Goal: Task Accomplishment & Management: Complete application form

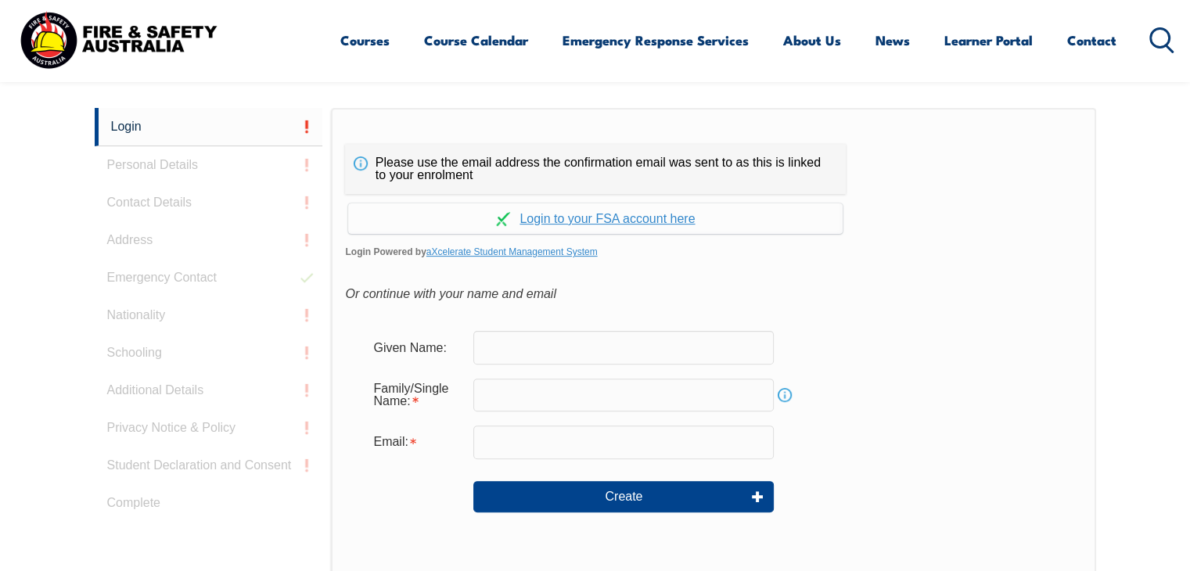
scroll to position [416, 0]
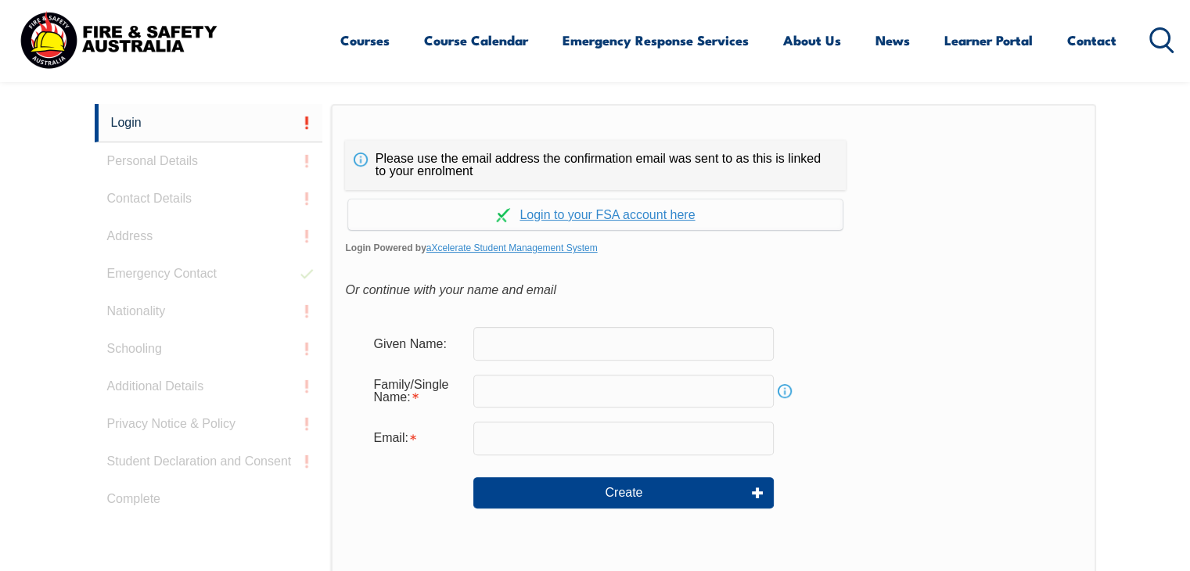
click at [536, 353] on input "text" at bounding box center [623, 343] width 300 height 33
type input "[PERSON_NAME]"
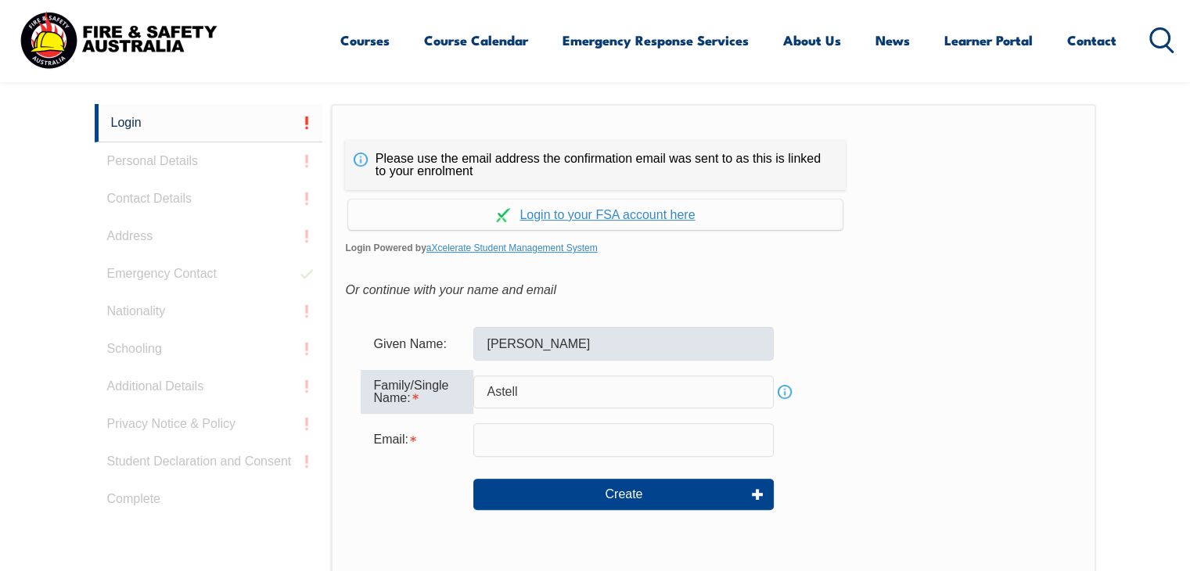
type input "Astell"
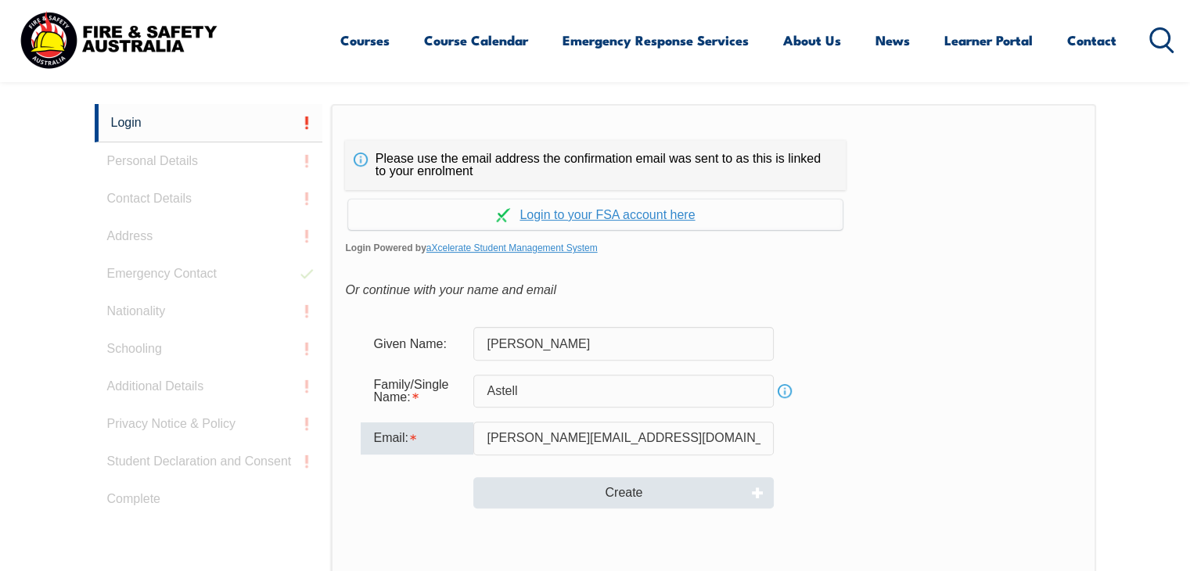
type input "[PERSON_NAME][EMAIL_ADDRESS][DOMAIN_NAME]"
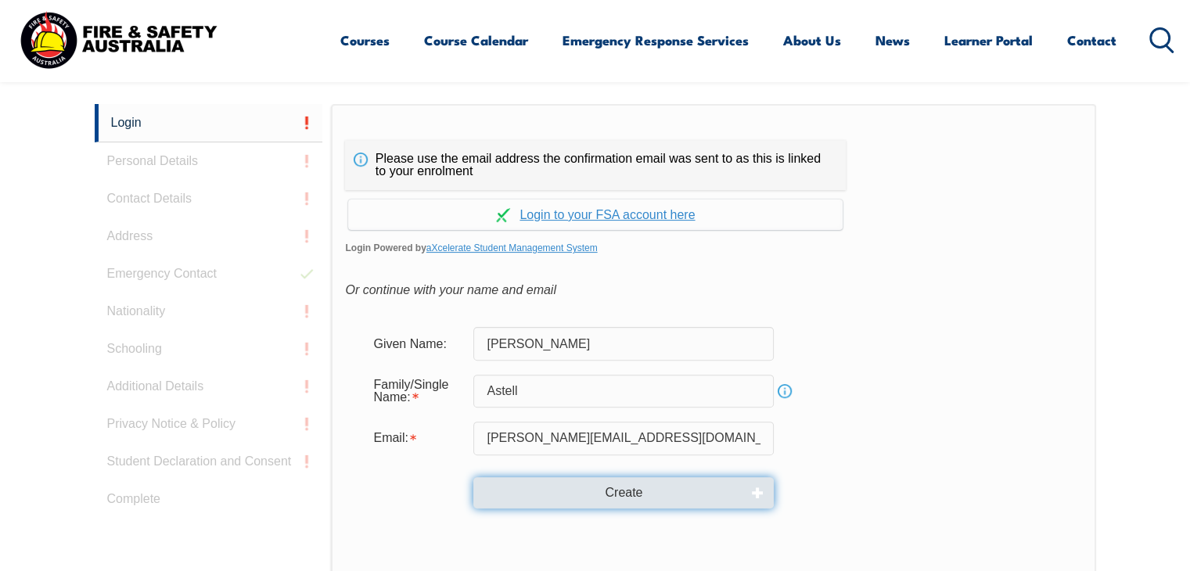
click at [629, 490] on button "Create" at bounding box center [623, 492] width 300 height 31
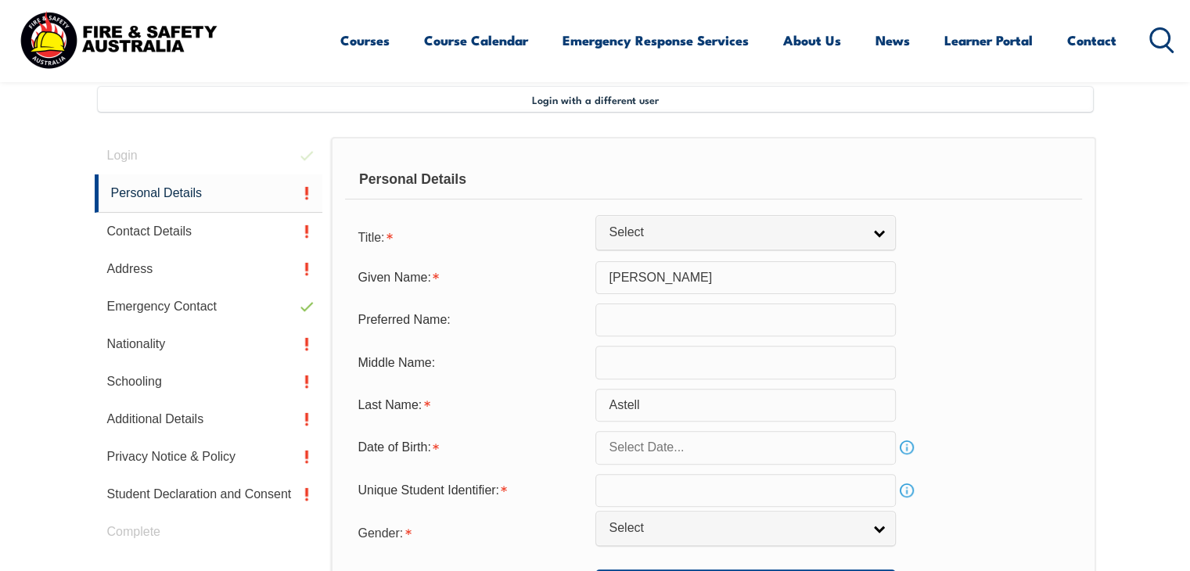
scroll to position [426, 0]
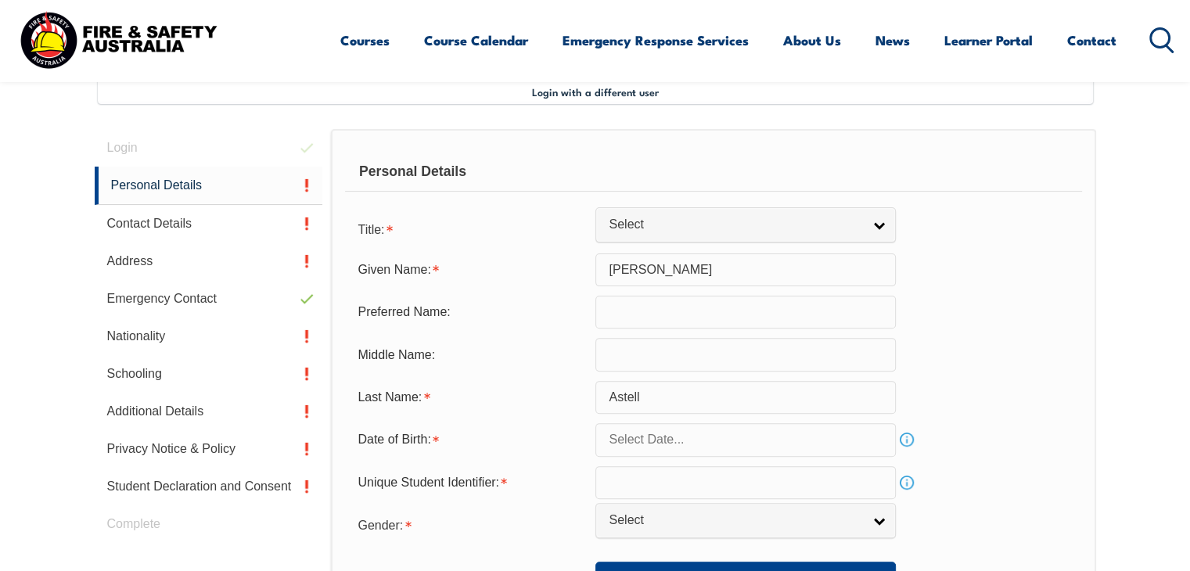
click at [764, 448] on input "text" at bounding box center [745, 439] width 300 height 33
click at [777, 185] on span at bounding box center [778, 187] width 11 height 9
click at [778, 195] on span at bounding box center [778, 196] width 11 height 9
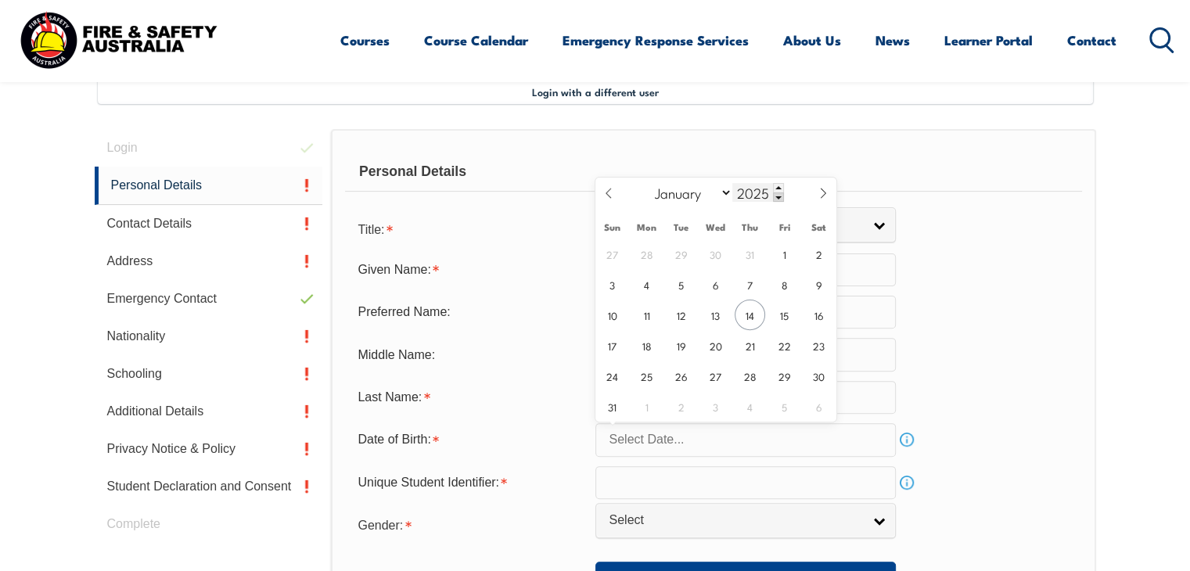
click at [778, 195] on span at bounding box center [778, 196] width 11 height 9
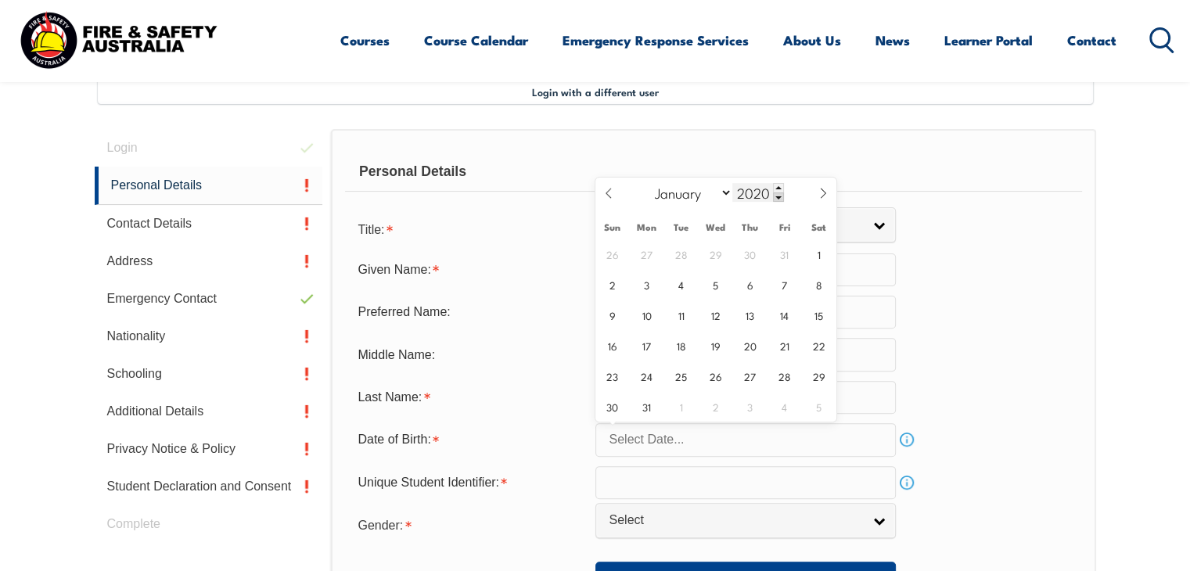
click at [778, 195] on span at bounding box center [778, 196] width 11 height 9
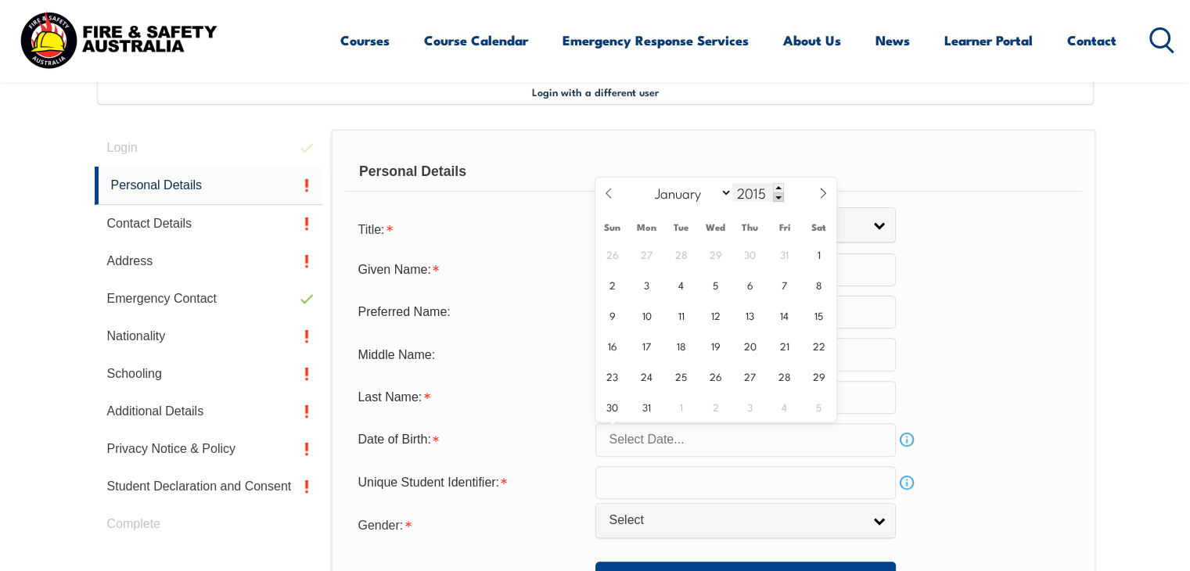
click at [778, 195] on span at bounding box center [778, 196] width 11 height 9
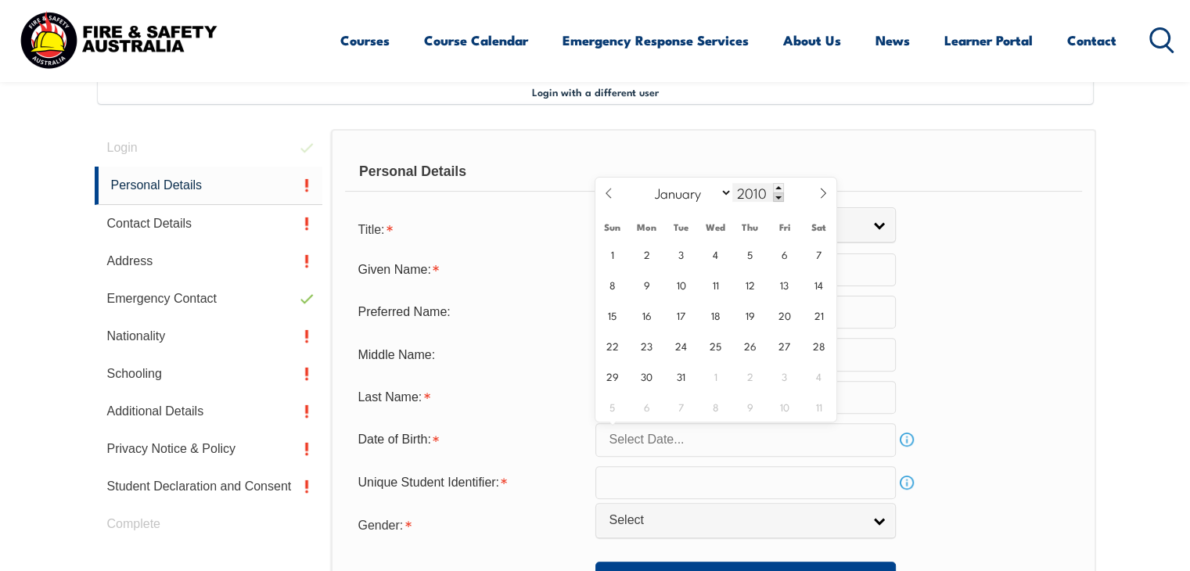
click at [778, 195] on span at bounding box center [778, 196] width 11 height 9
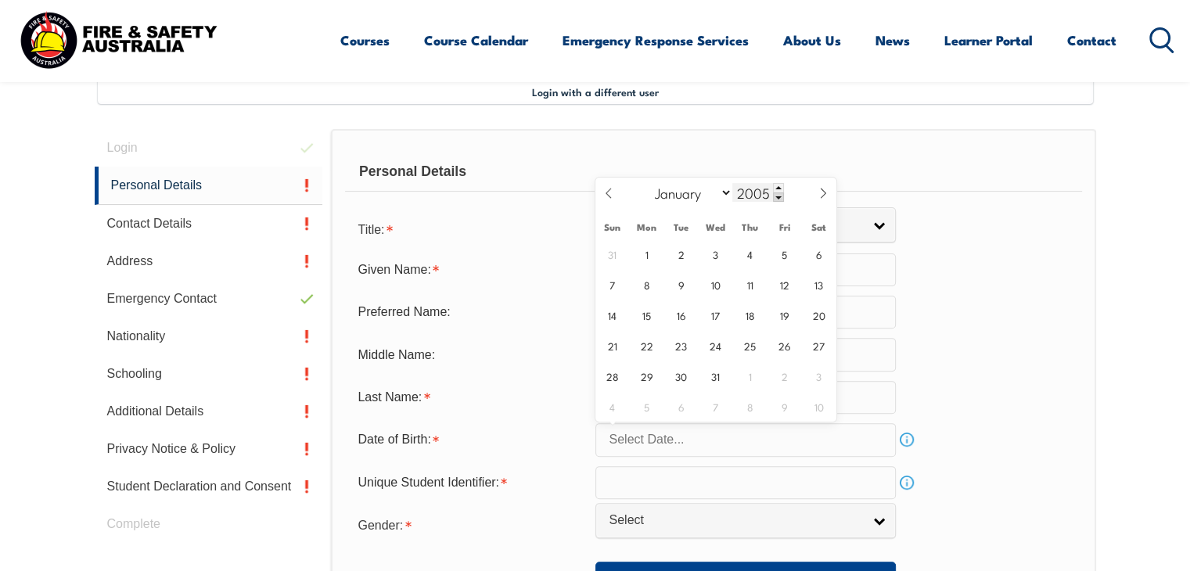
click at [778, 195] on span at bounding box center [778, 196] width 11 height 9
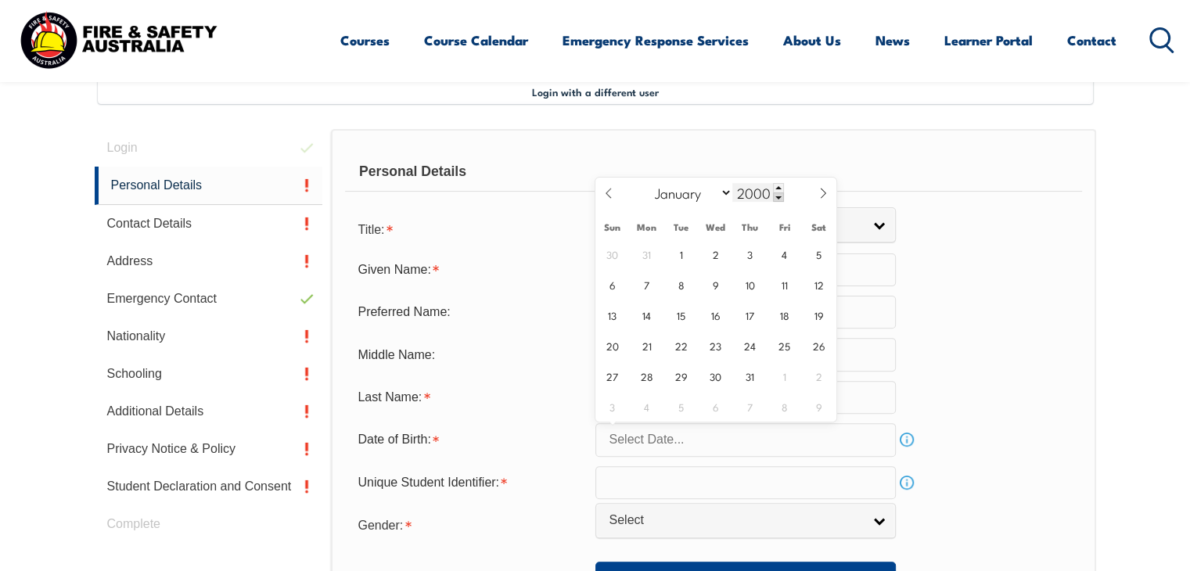
click at [778, 195] on span at bounding box center [778, 196] width 11 height 9
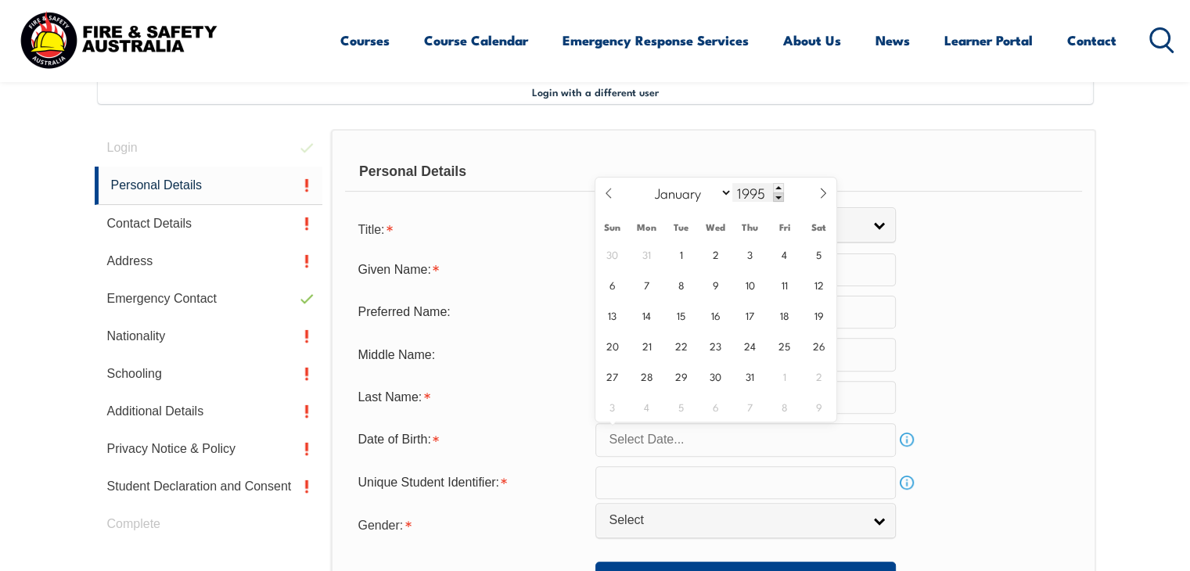
click at [778, 195] on span at bounding box center [778, 196] width 11 height 9
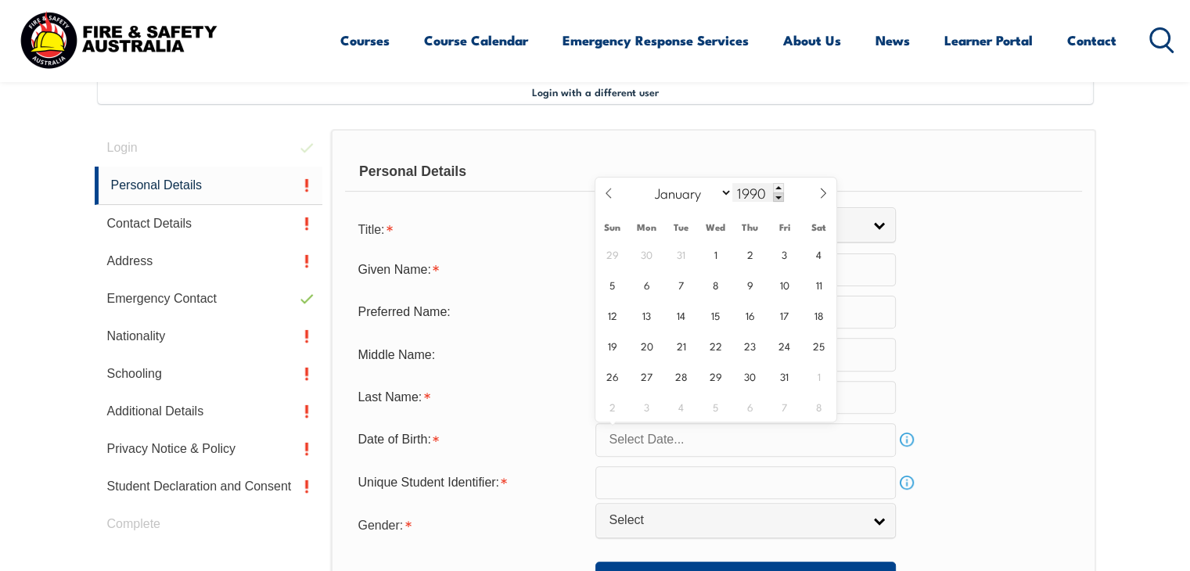
click at [778, 195] on span at bounding box center [778, 196] width 11 height 9
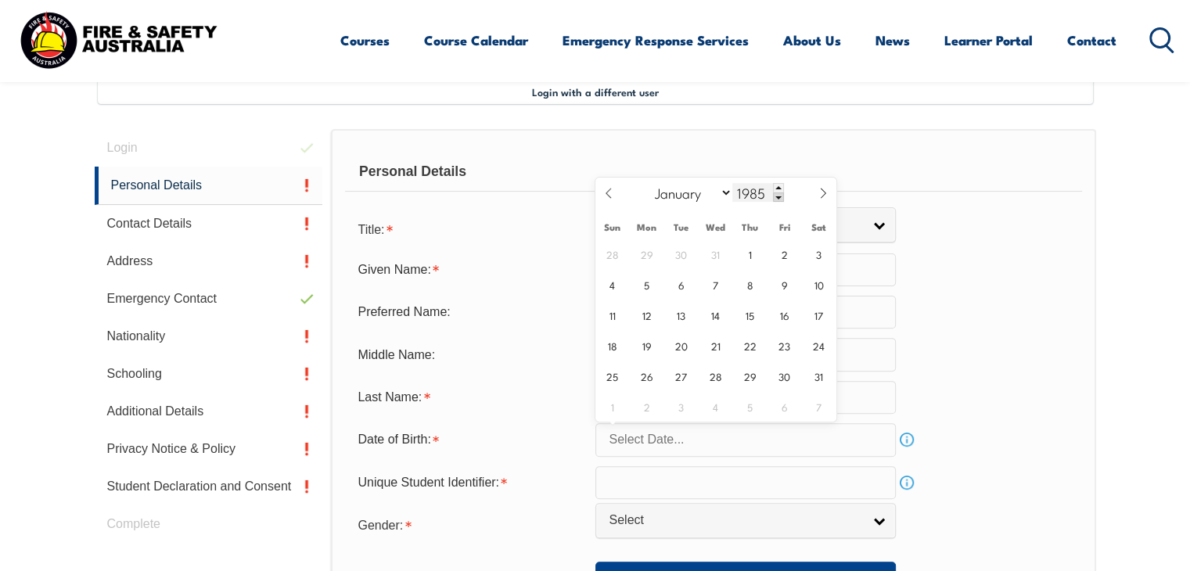
click at [778, 195] on span at bounding box center [778, 196] width 11 height 9
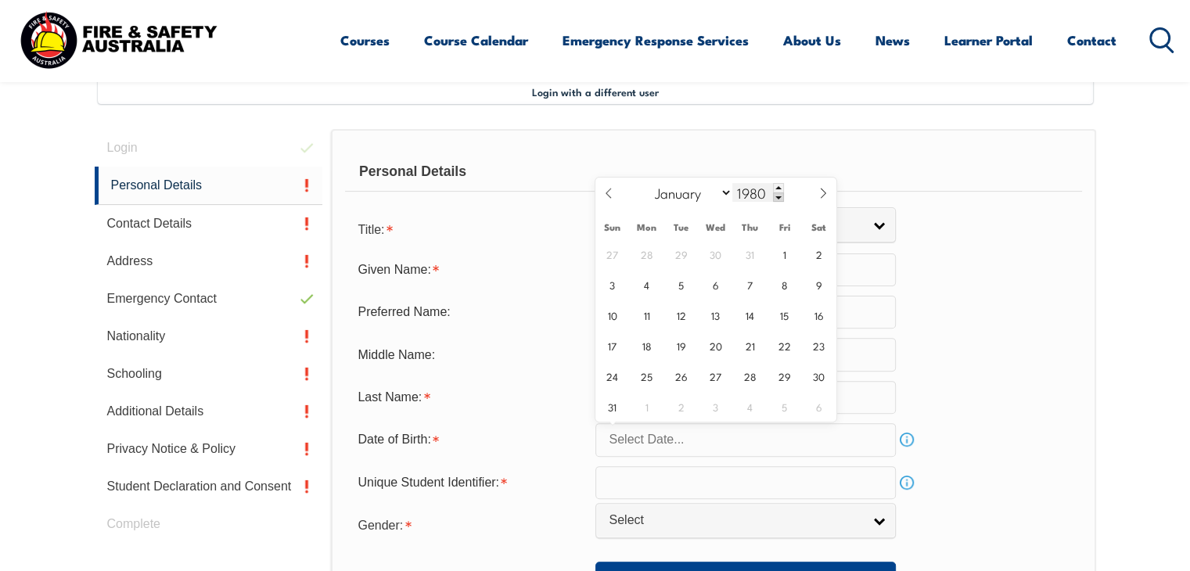
click at [778, 195] on span at bounding box center [778, 196] width 11 height 9
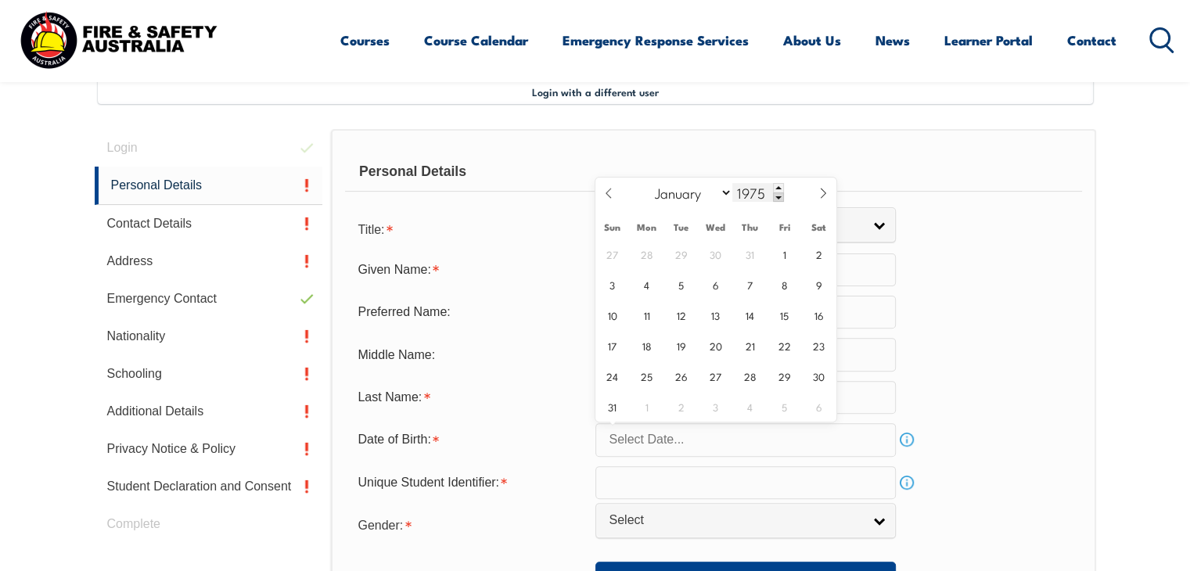
click at [778, 195] on span at bounding box center [778, 196] width 11 height 9
type input "1971"
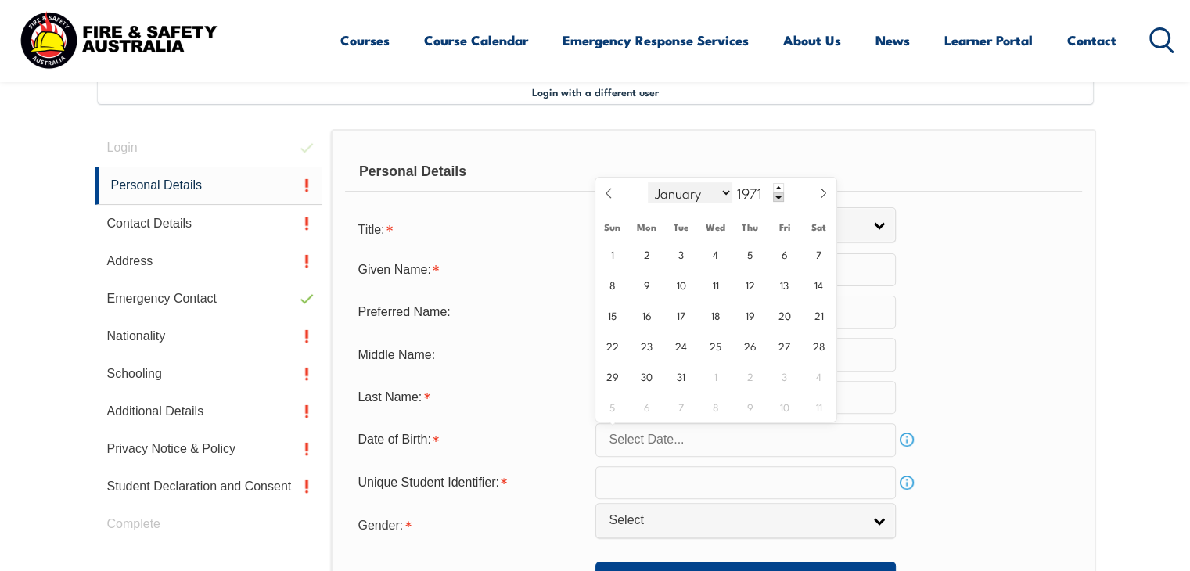
click at [721, 189] on select "January February March April May June July August September October November De…" at bounding box center [690, 192] width 85 height 20
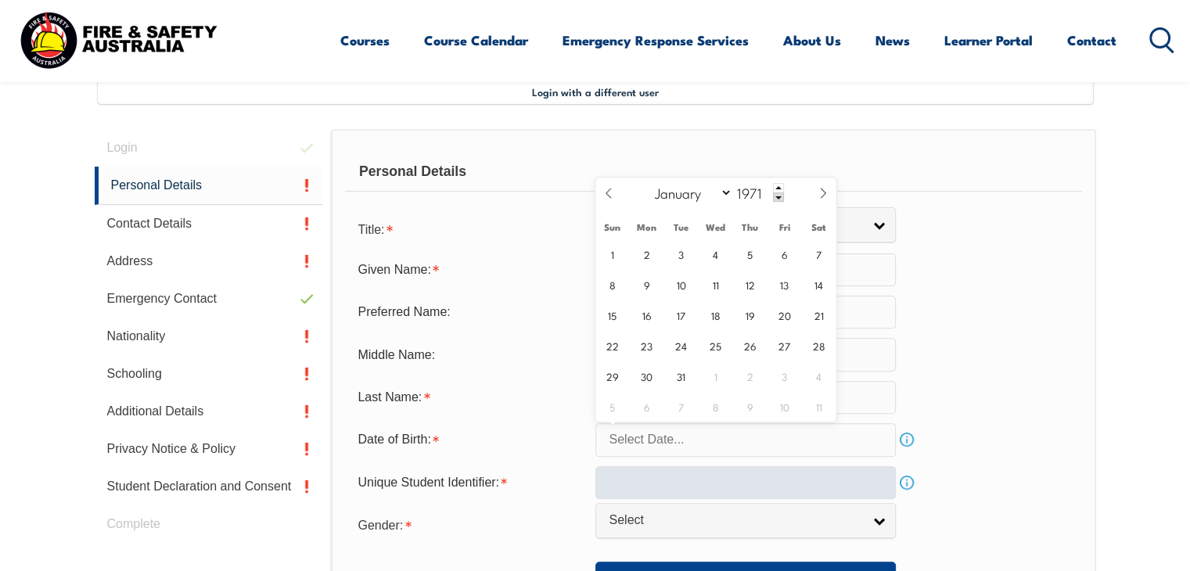
select select "11"
click at [648, 182] on select "January February March April May June July August September October November De…" at bounding box center [690, 192] width 85 height 20
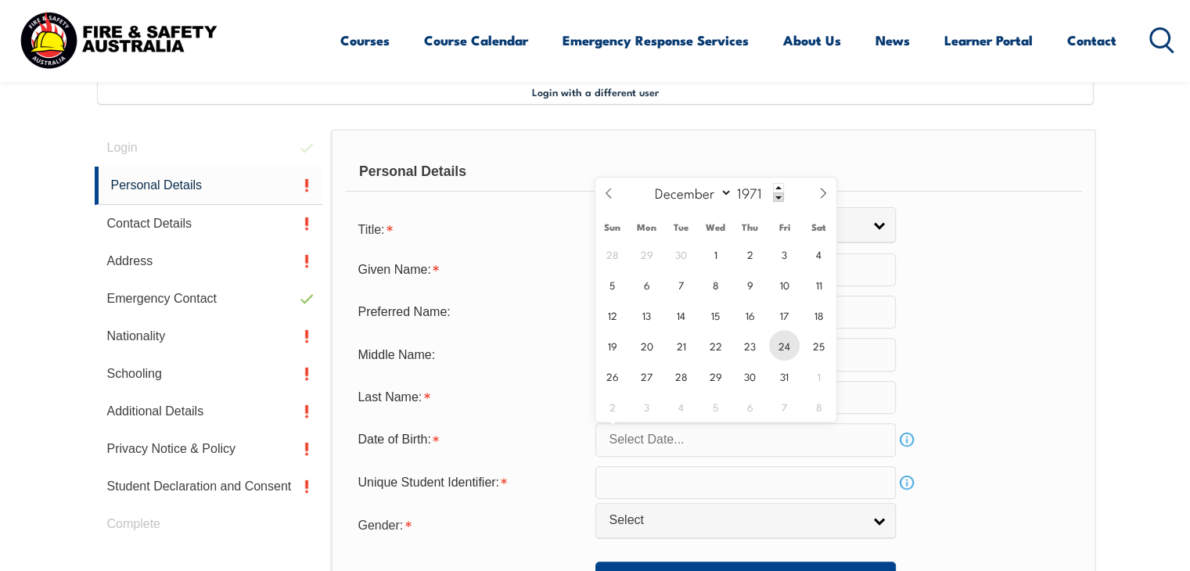
click at [786, 347] on span "24" at bounding box center [784, 345] width 31 height 31
type input "[DATE]"
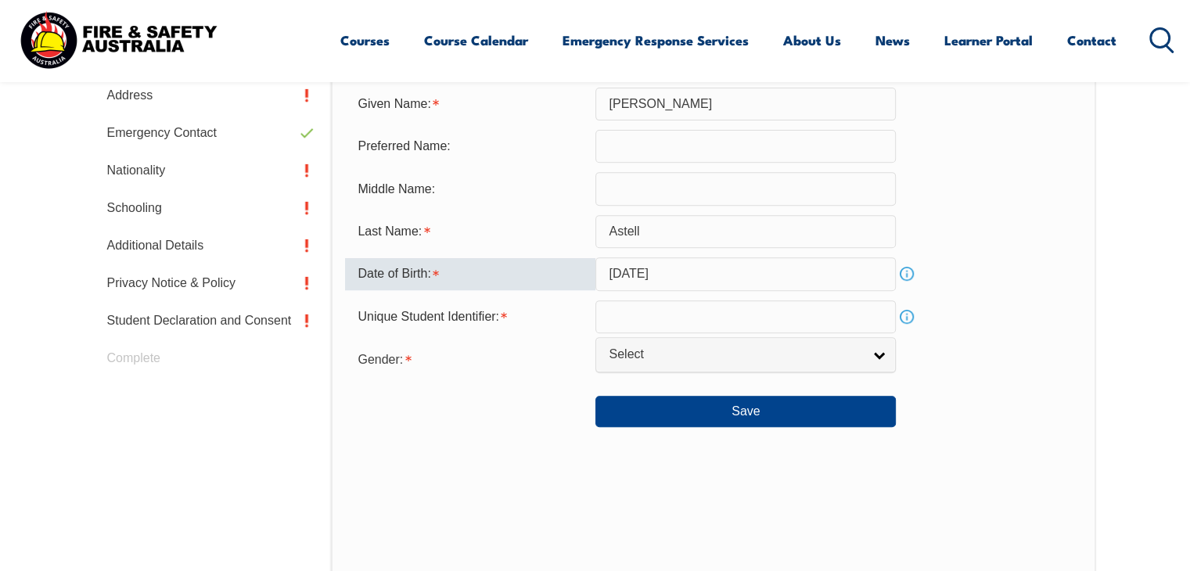
scroll to position [609, 0]
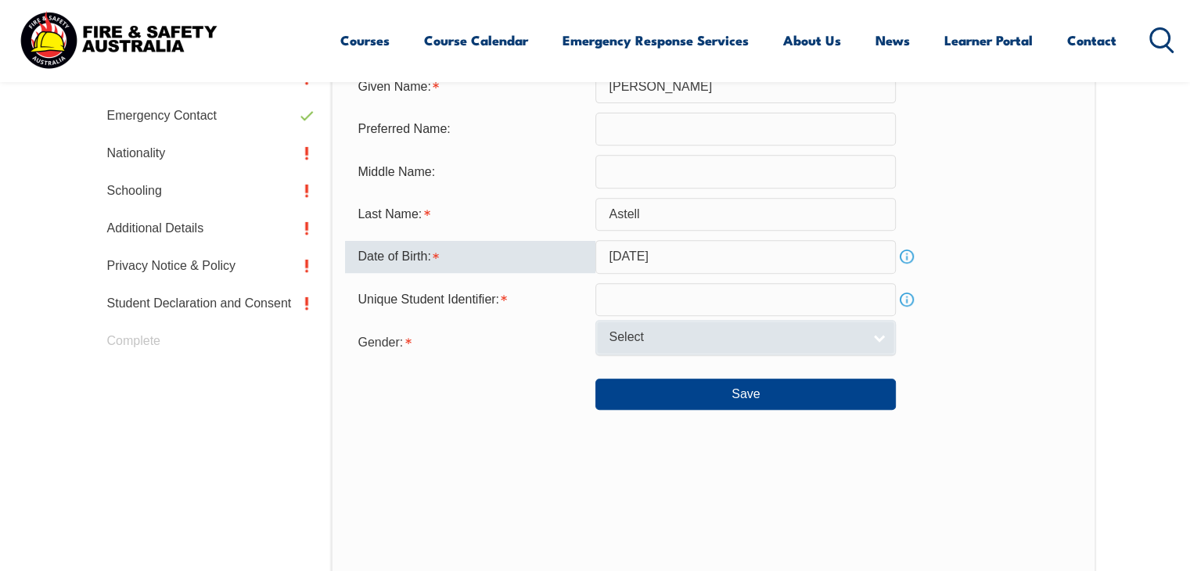
click at [880, 336] on link "Select" at bounding box center [745, 337] width 300 height 35
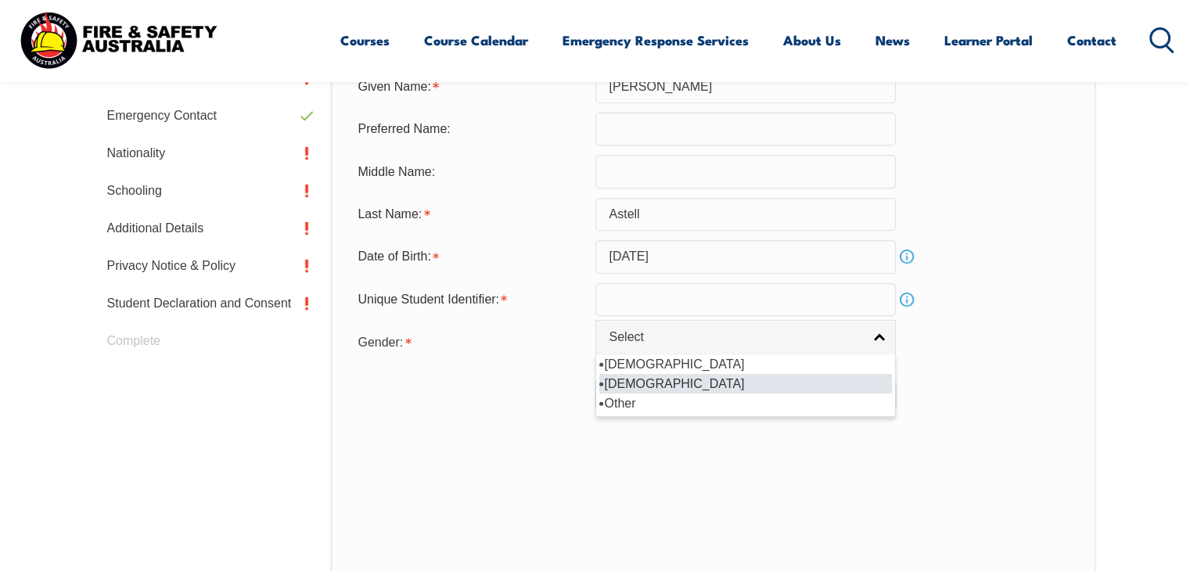
click at [766, 380] on li "[DEMOGRAPHIC_DATA]" at bounding box center [745, 384] width 293 height 20
select select "F"
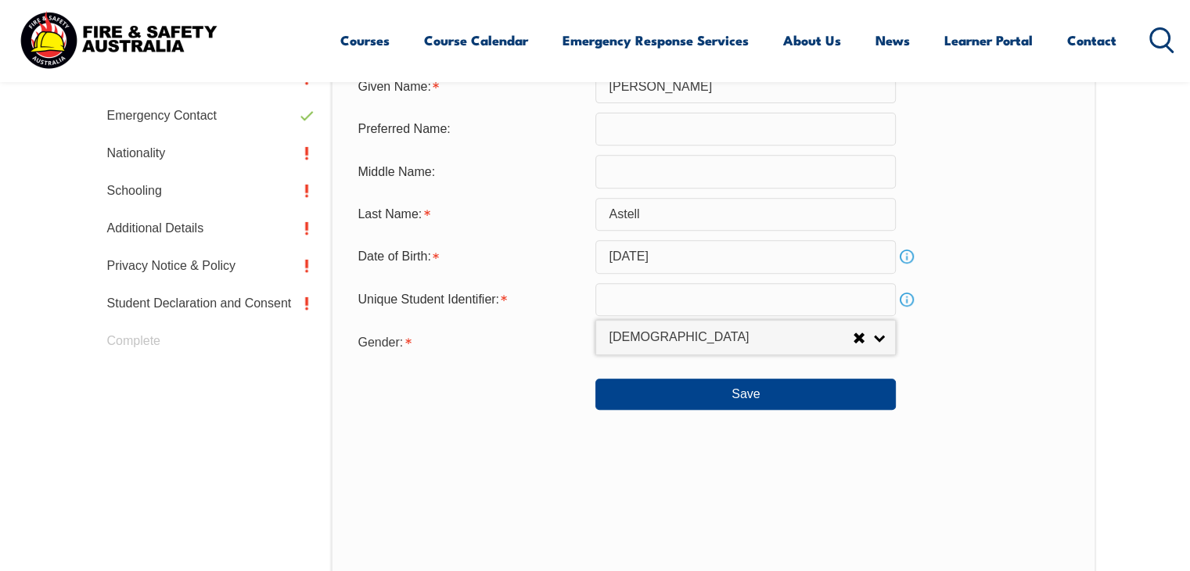
click at [905, 300] on link "Info" at bounding box center [907, 300] width 22 height 22
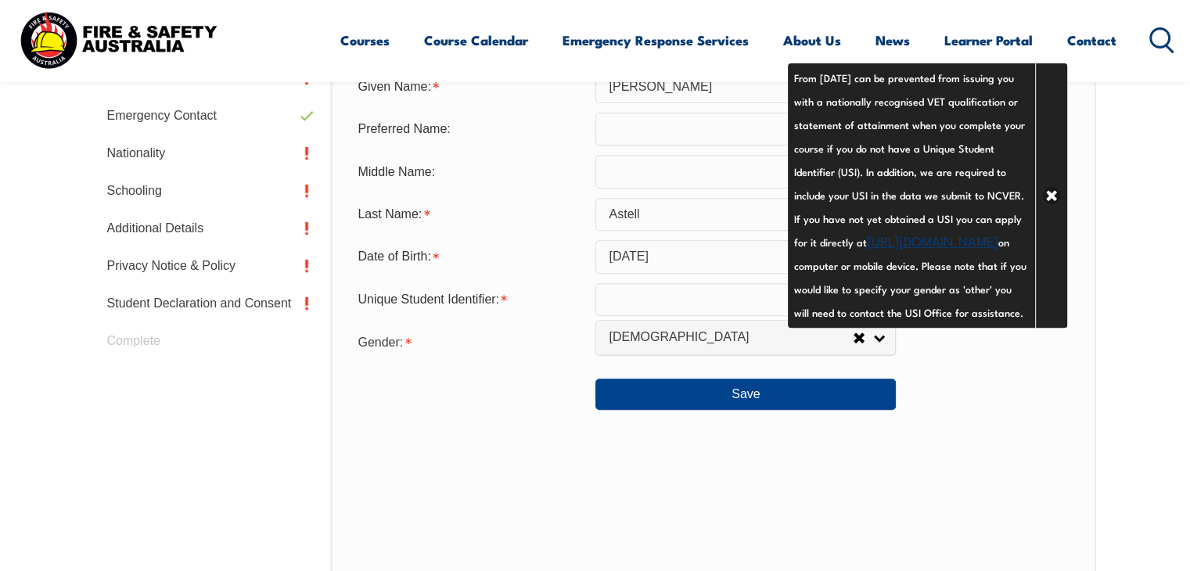
click at [900, 250] on link "[URL][DOMAIN_NAME]" at bounding box center [932, 240] width 131 height 19
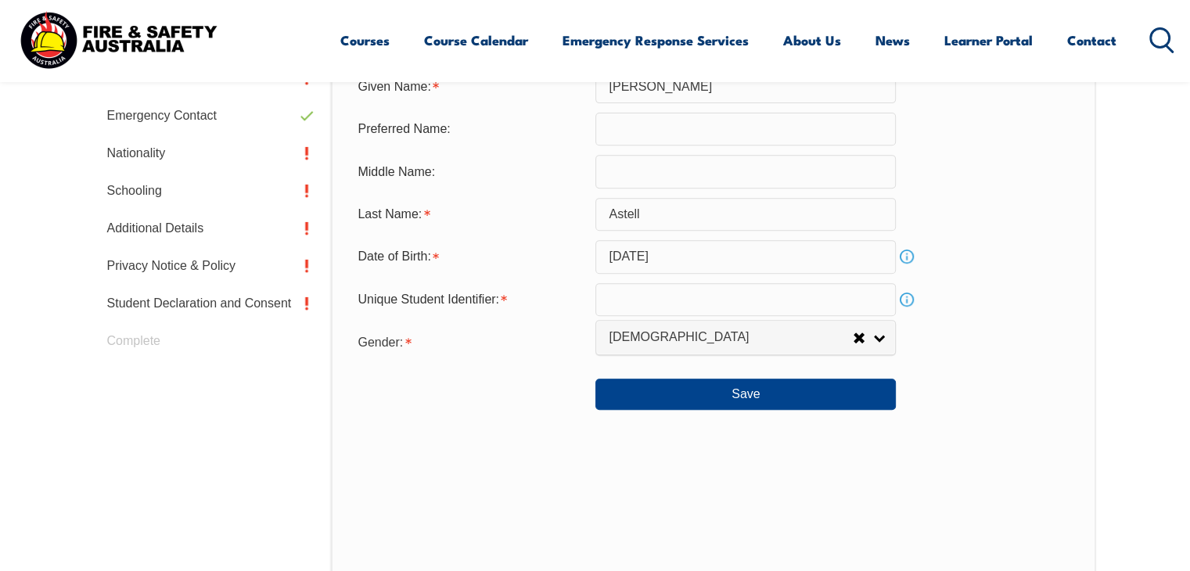
click at [623, 303] on input "text" at bounding box center [745, 299] width 300 height 33
paste input "BB79WRY3J"
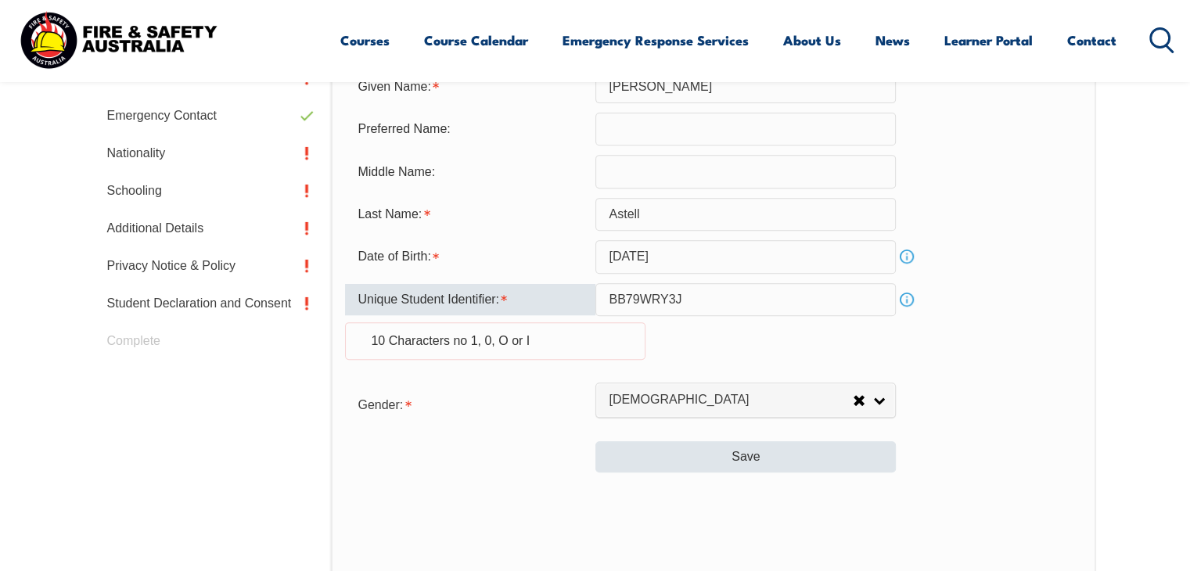
type input "BB79WRY3J"
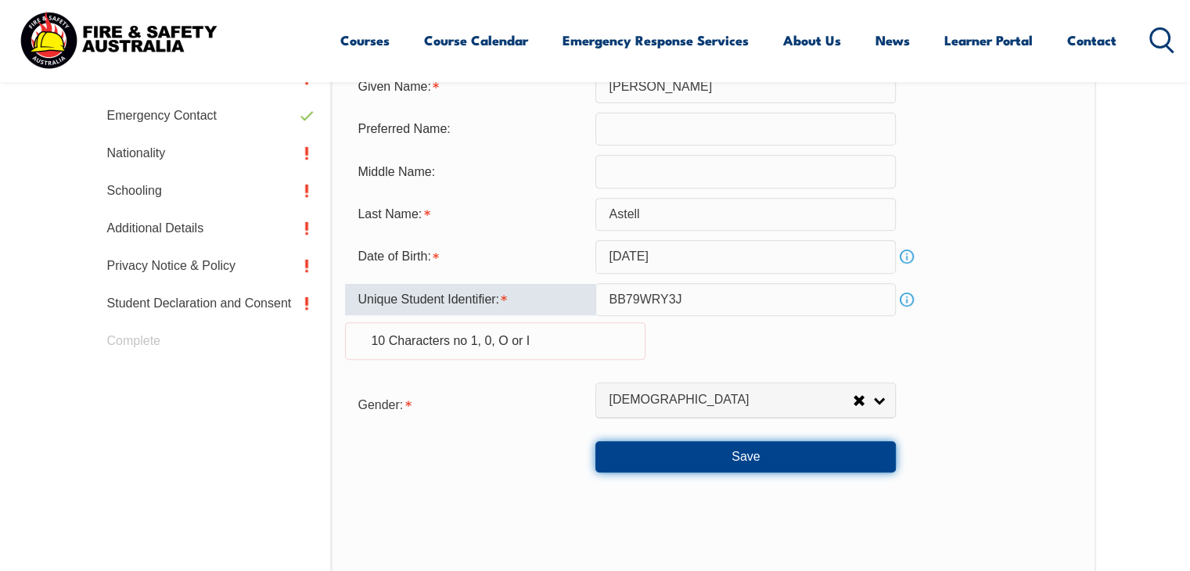
click at [744, 454] on button "Save" at bounding box center [745, 456] width 300 height 31
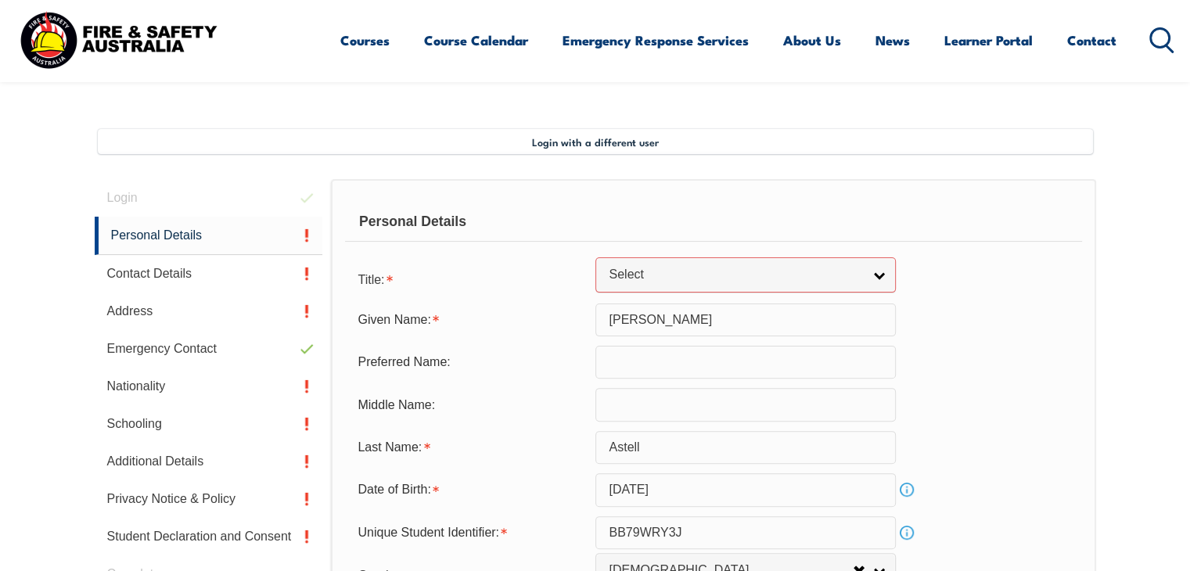
scroll to position [372, 0]
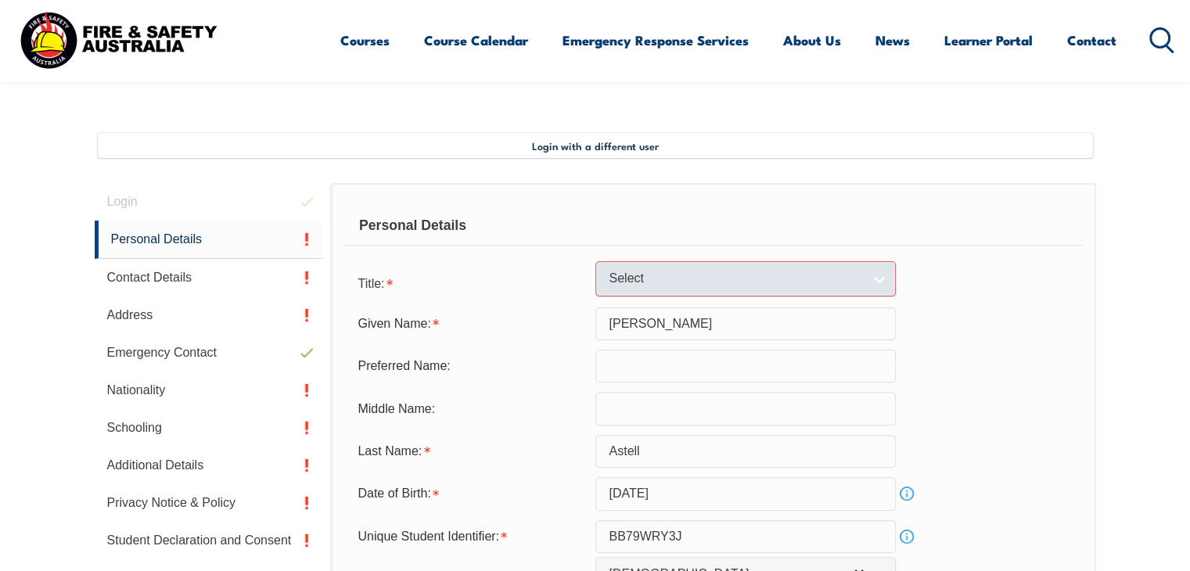
click at [883, 275] on link "Select" at bounding box center [745, 278] width 300 height 35
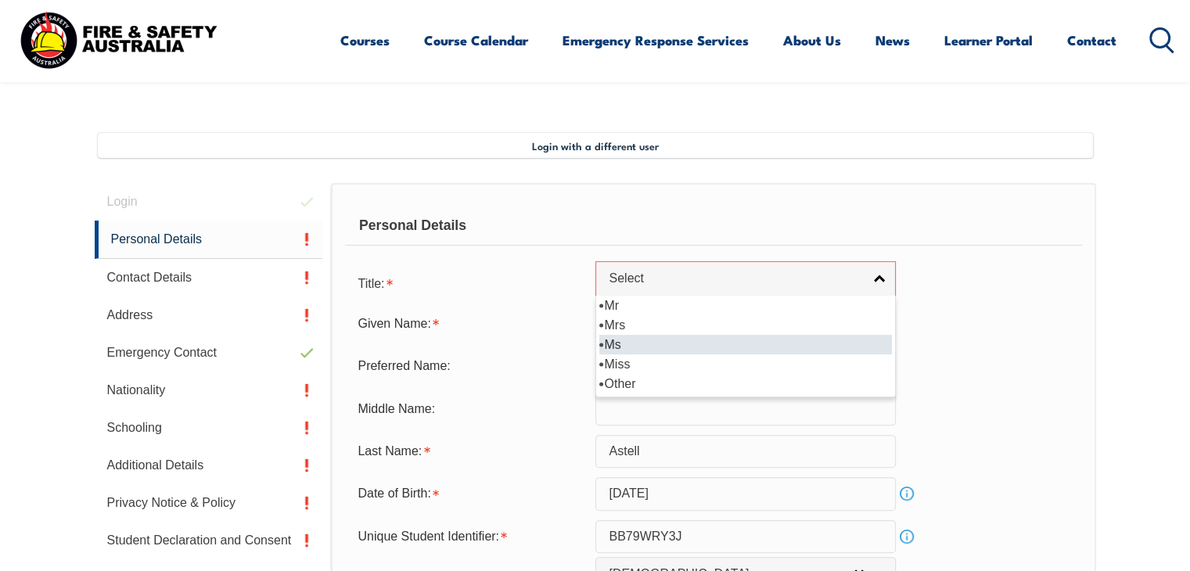
click at [697, 344] on li "Ms" at bounding box center [745, 345] width 293 height 20
select select "Ms"
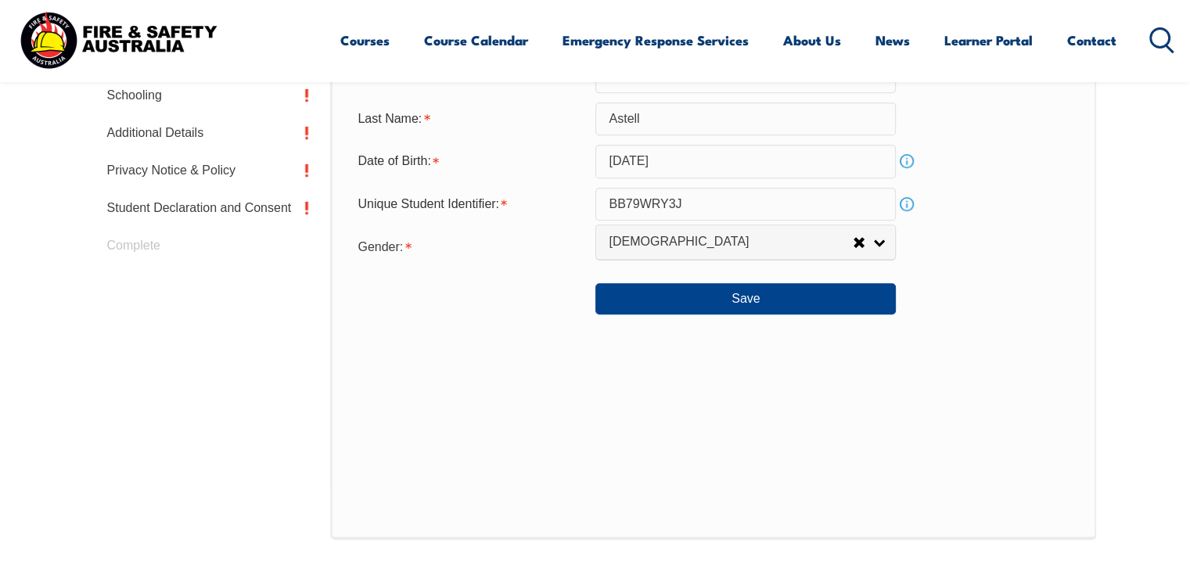
scroll to position [695, 0]
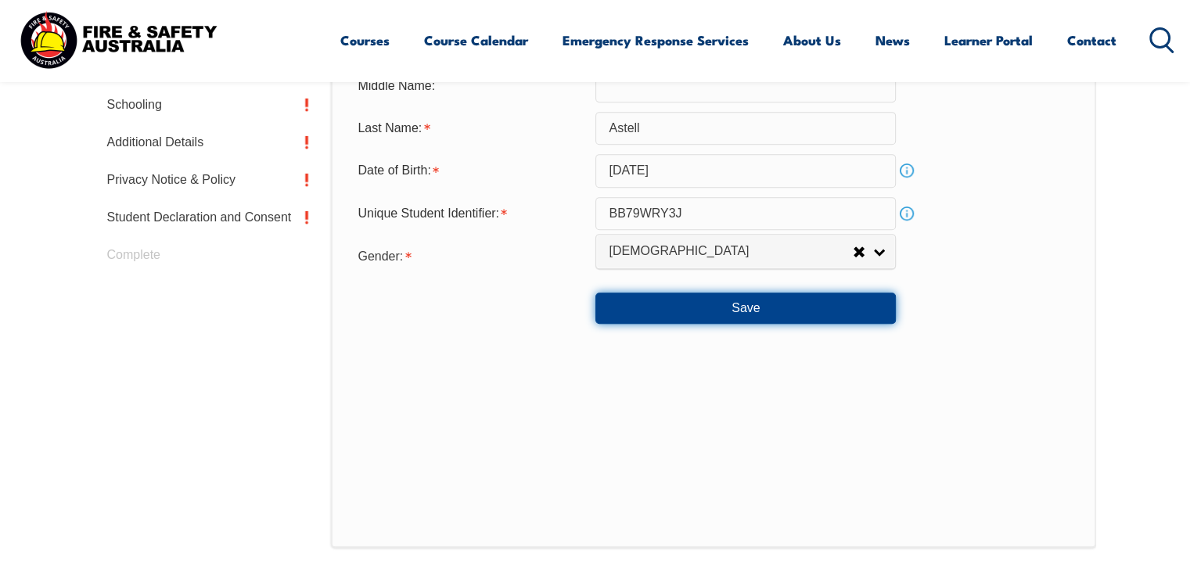
click at [743, 308] on button "Save" at bounding box center [745, 308] width 300 height 31
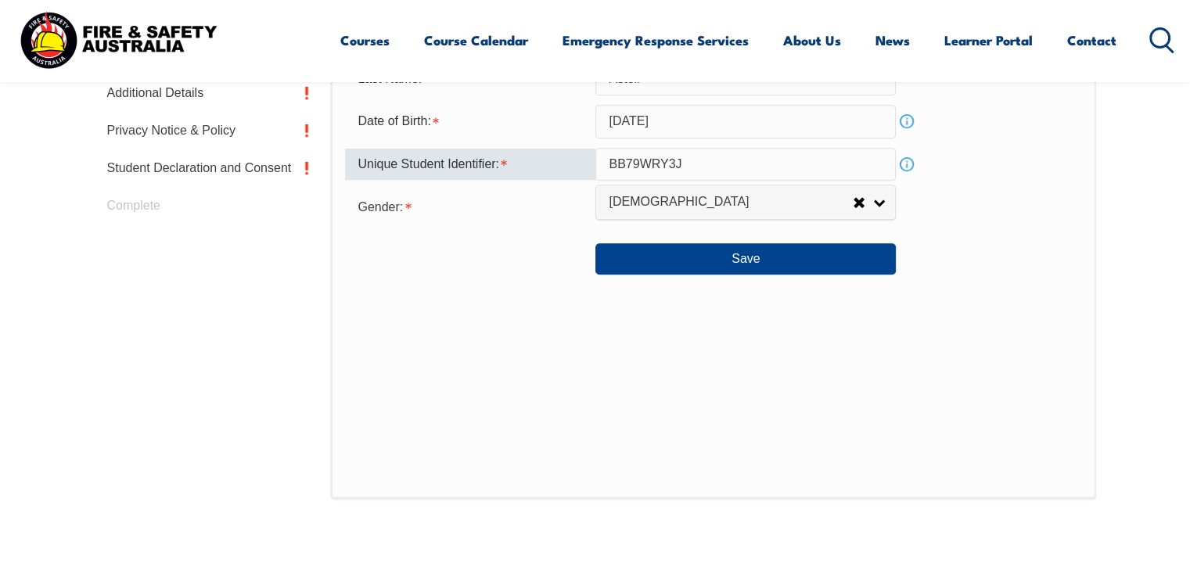
scroll to position [742, 0]
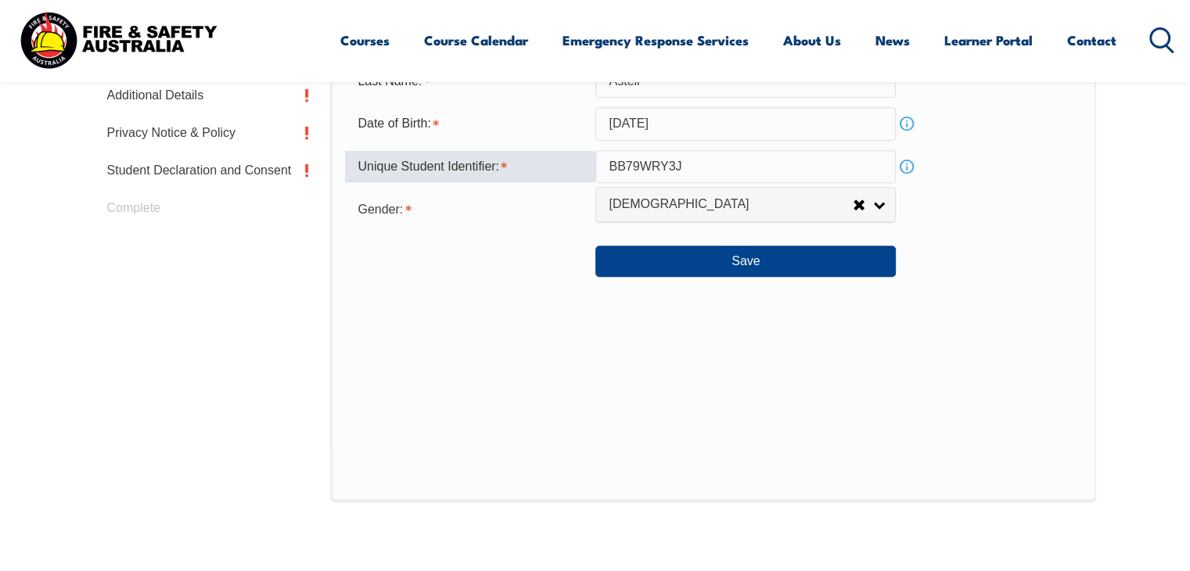
drag, startPoint x: 693, startPoint y: 164, endPoint x: 547, endPoint y: 167, distance: 146.4
click at [547, 167] on div "Unique Student Identifier: BB79WRY3J Info" at bounding box center [713, 166] width 736 height 33
paste input "BB79WRY3J7"
click at [610, 166] on input "BB79WRY3J7" at bounding box center [745, 166] width 300 height 33
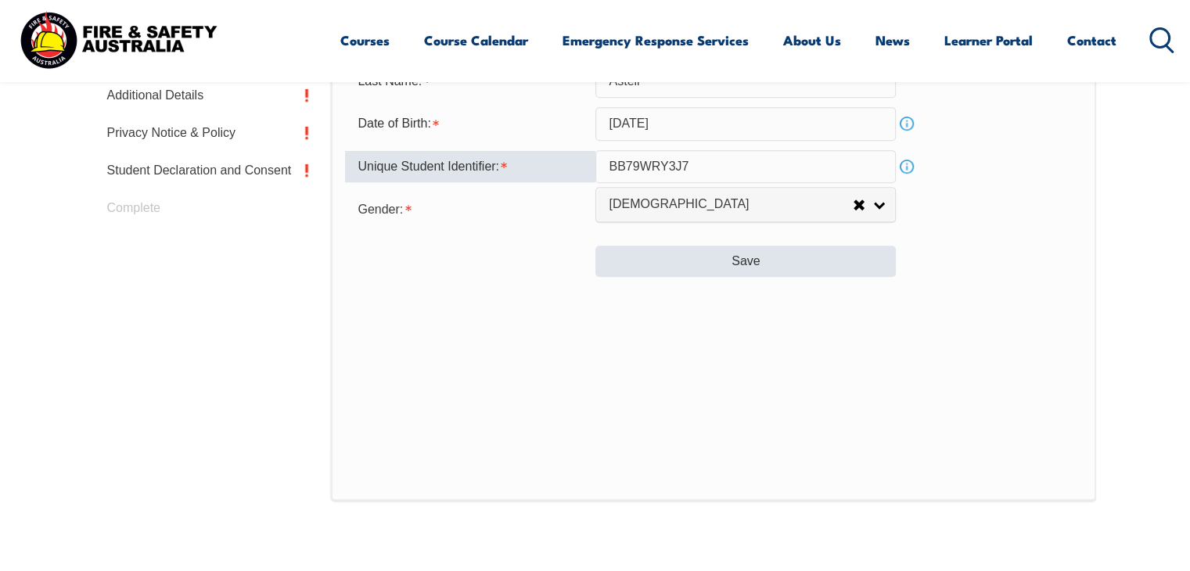
type input "BB79WRY3J7"
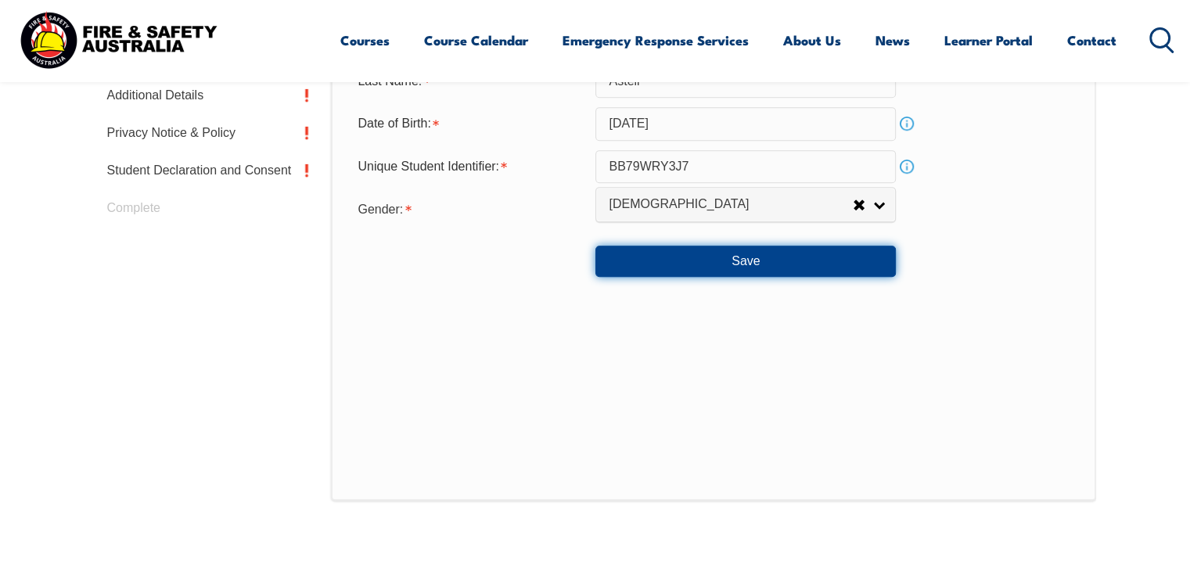
click at [748, 262] on button "Save" at bounding box center [745, 261] width 300 height 31
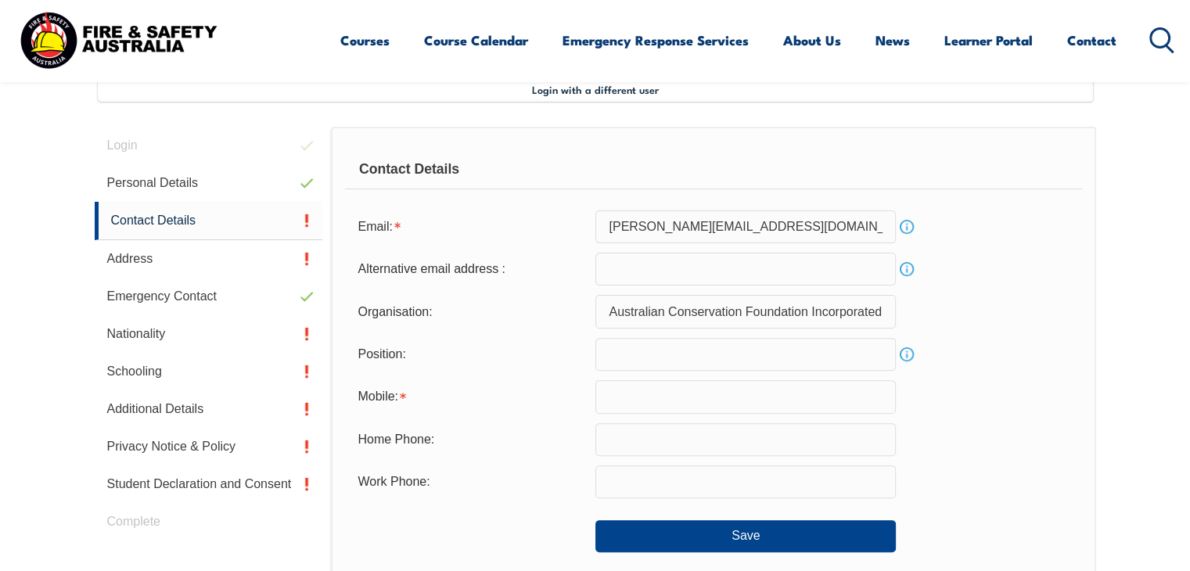
scroll to position [426, 0]
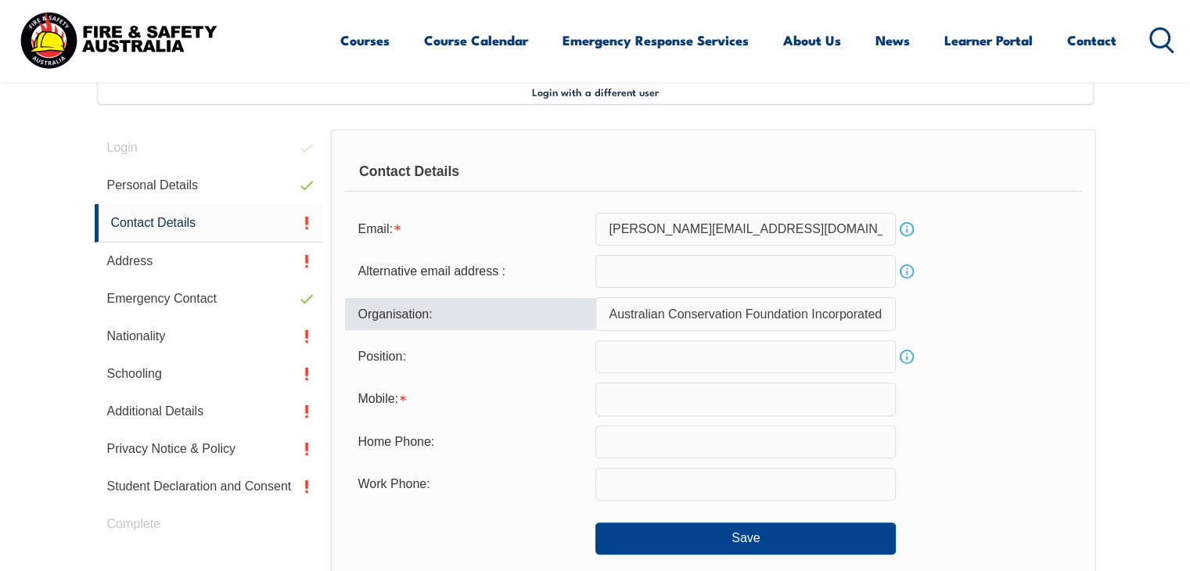
drag, startPoint x: 611, startPoint y: 314, endPoint x: 926, endPoint y: 310, distance: 314.6
click at [926, 310] on div "Organisation: Australian Conservation Foundation Incorporated" at bounding box center [713, 313] width 736 height 33
type input "Doctors for the Environment [GEOGRAPHIC_DATA]"
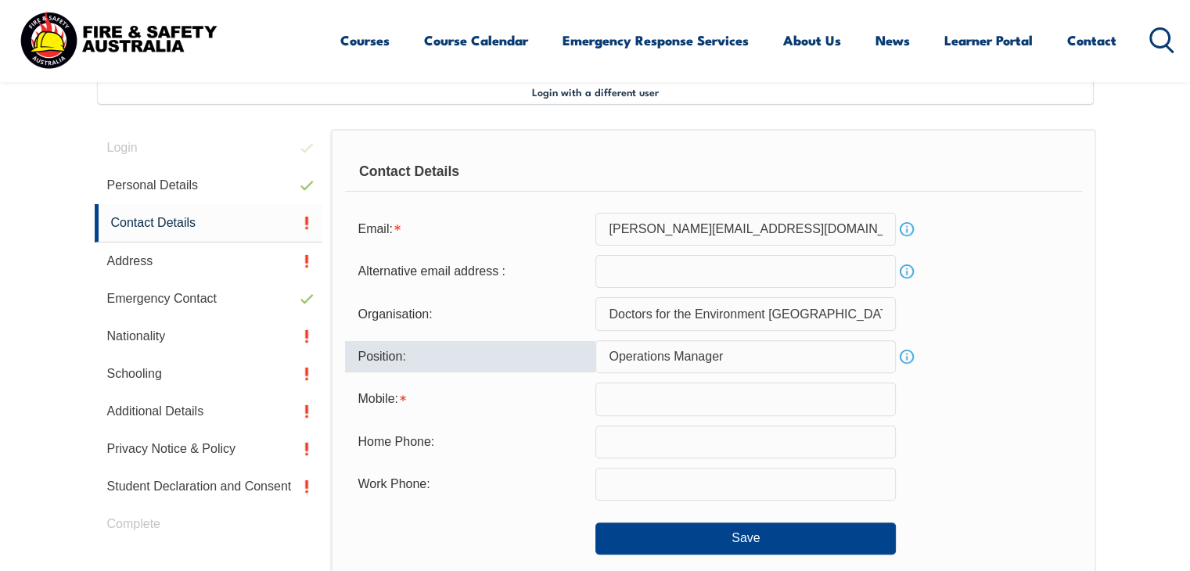
type input "Operations Manager"
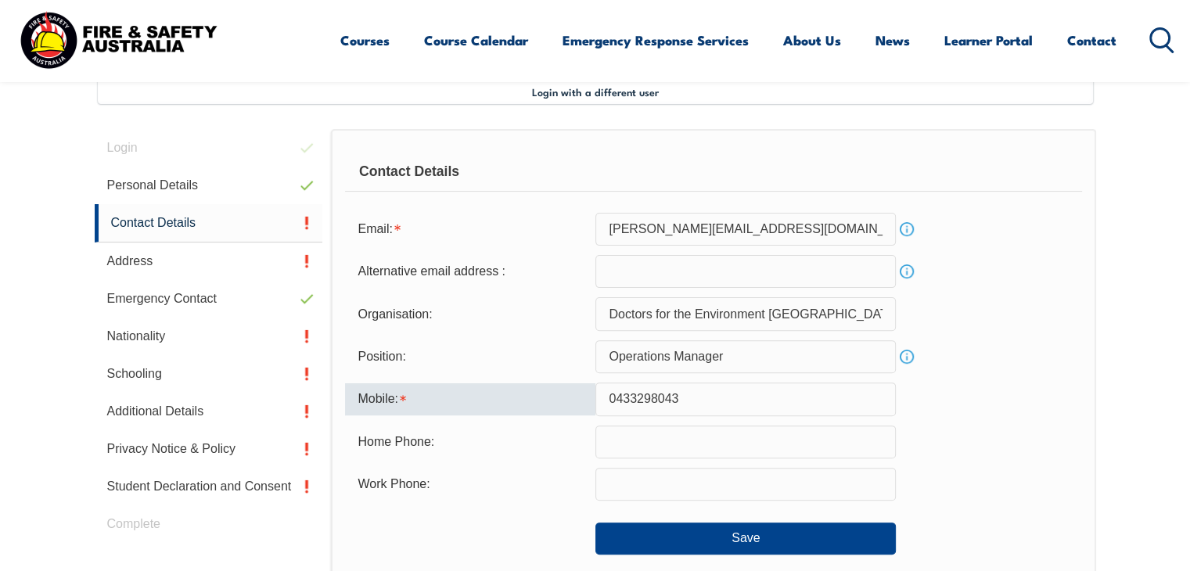
type input "0433298043"
click at [998, 426] on div "Home Phone:" at bounding box center [713, 442] width 736 height 33
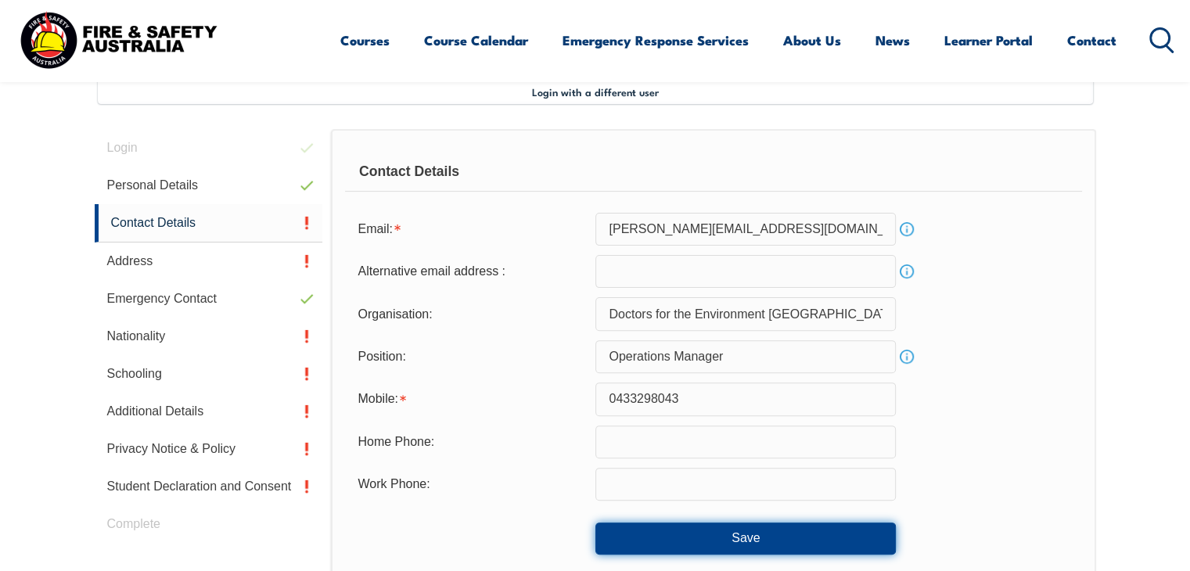
click at [745, 541] on button "Save" at bounding box center [745, 538] width 300 height 31
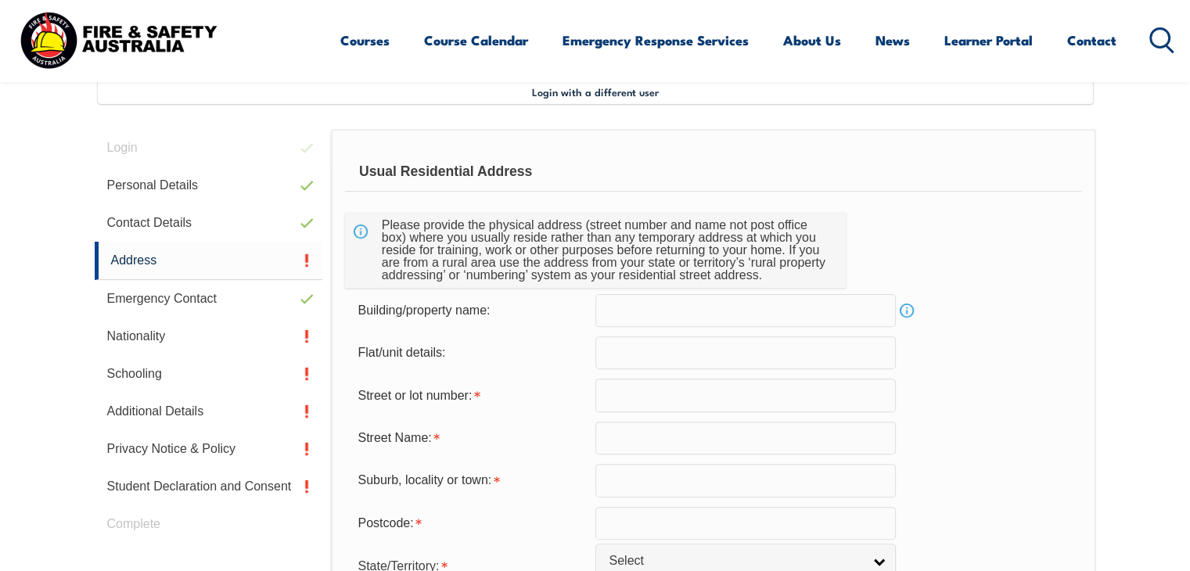
click at [621, 401] on input "text" at bounding box center [745, 395] width 300 height 33
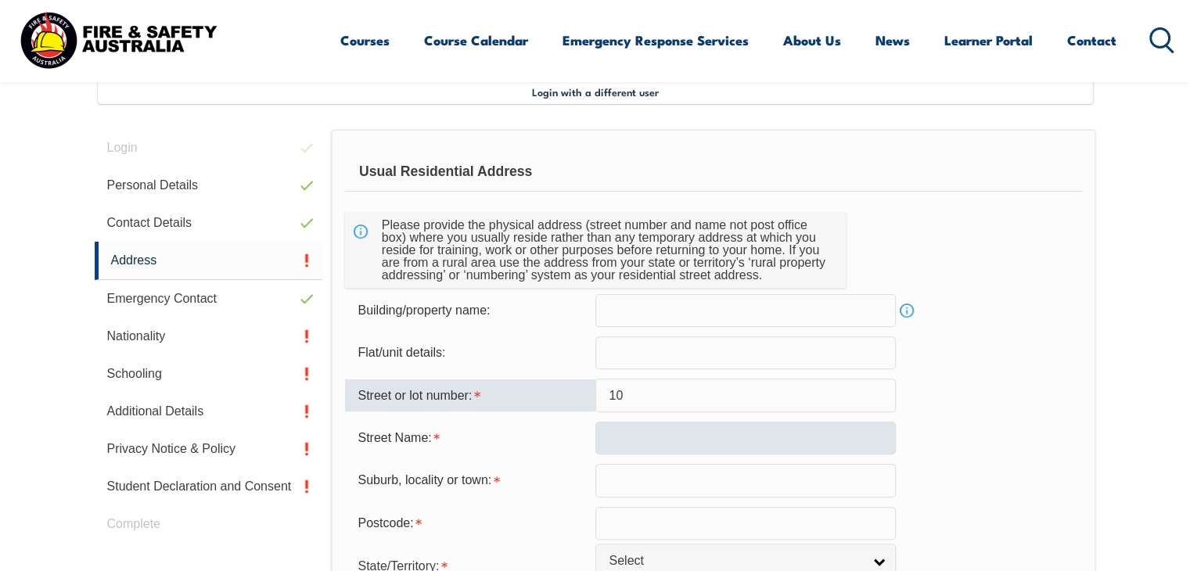
type input "10"
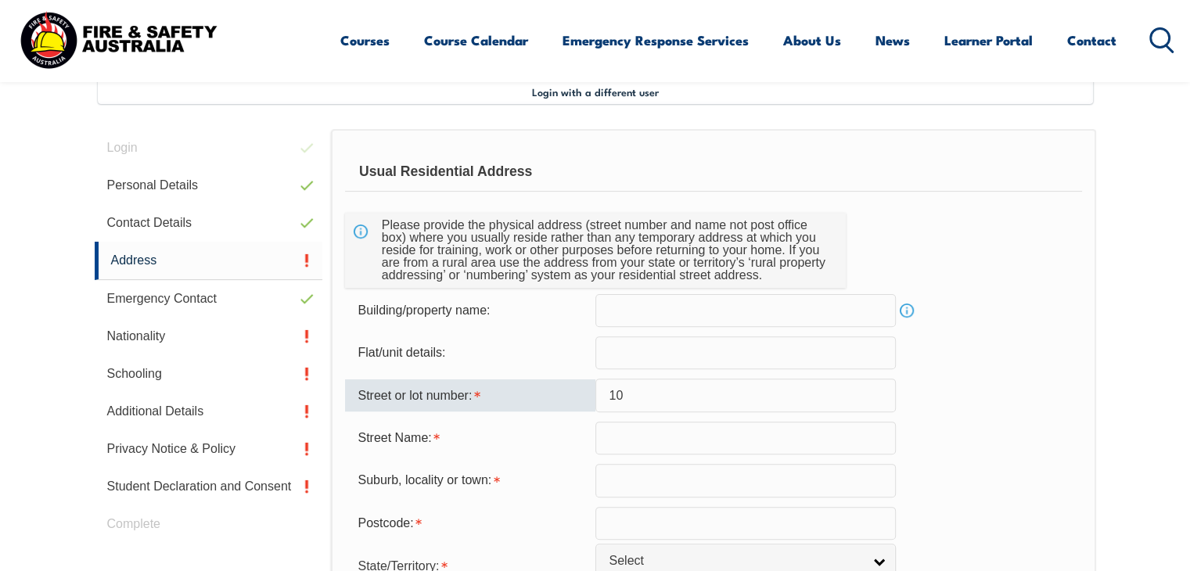
click at [613, 438] on input "text" at bounding box center [745, 438] width 300 height 33
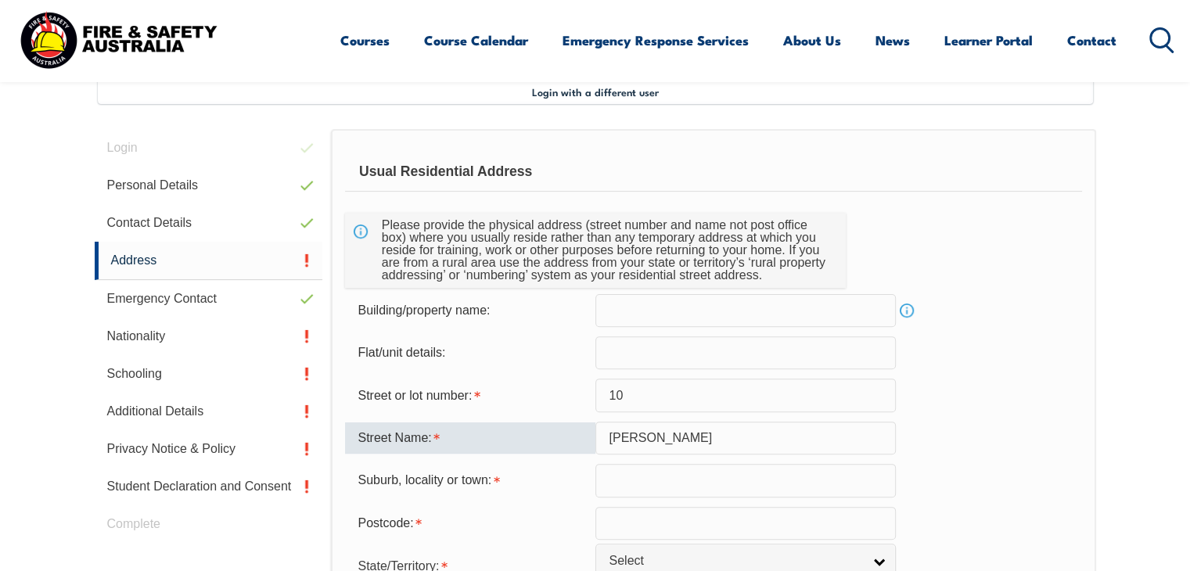
type input "[PERSON_NAME]"
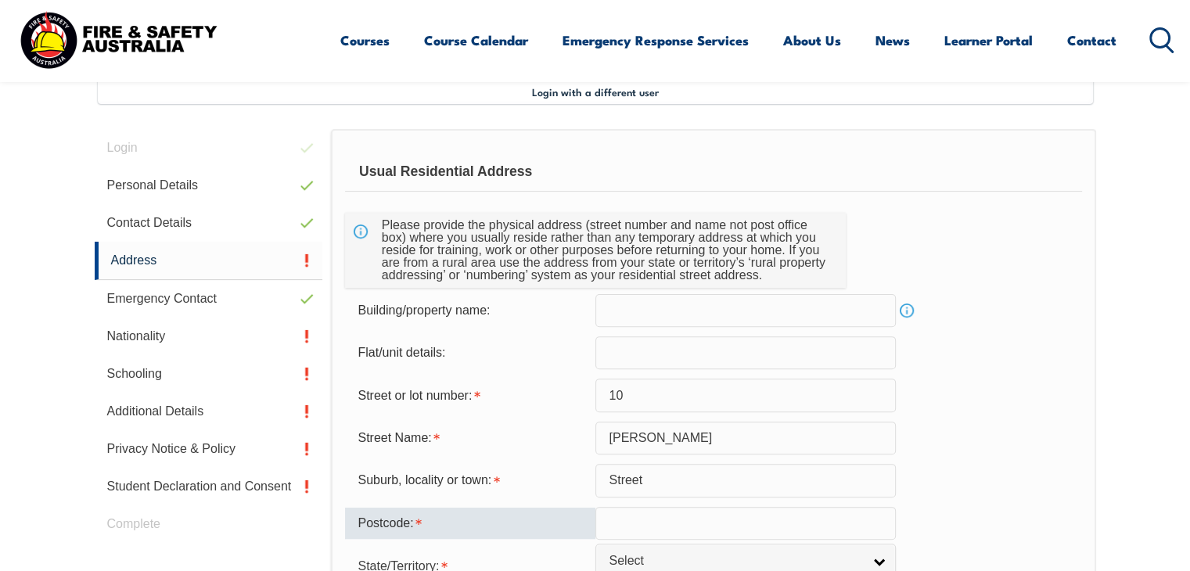
click at [706, 483] on input "Street" at bounding box center [745, 480] width 300 height 33
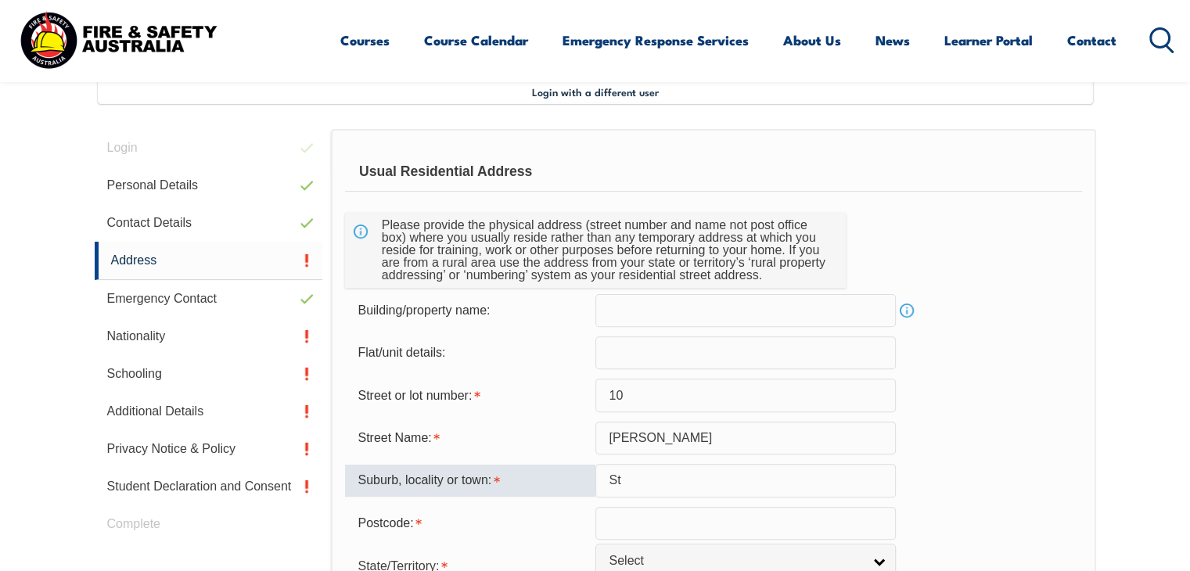
type input "S"
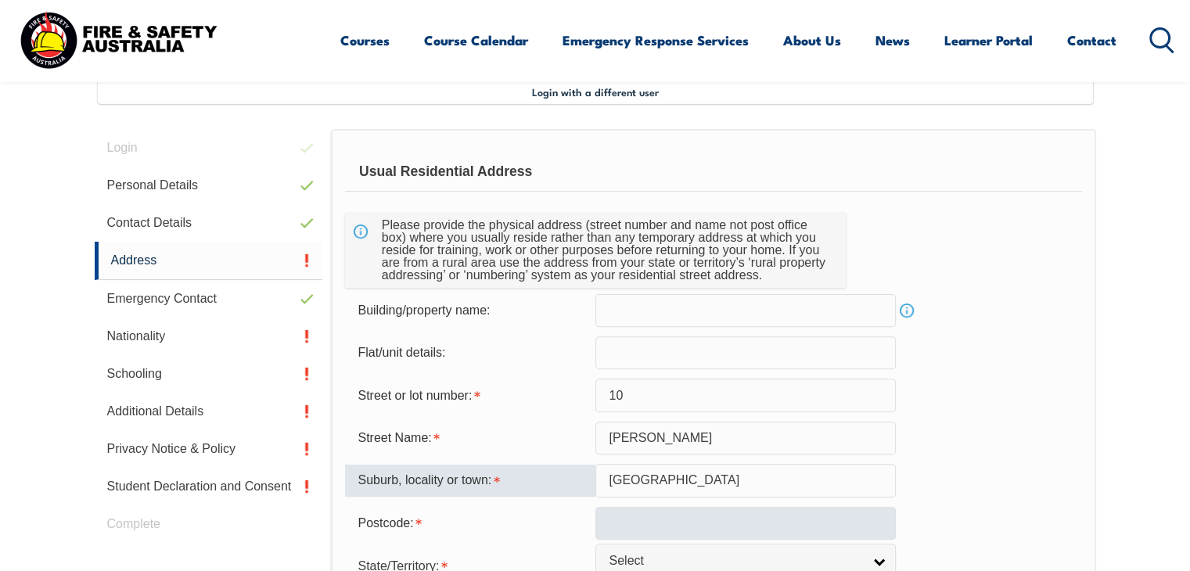
type input "[GEOGRAPHIC_DATA]"
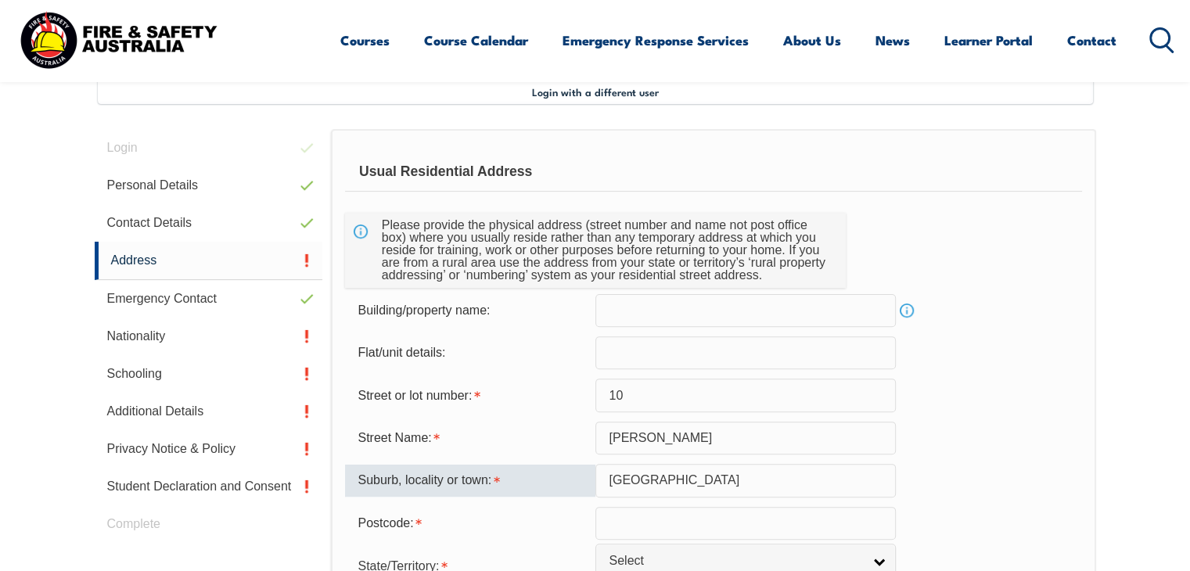
click at [643, 523] on input "text" at bounding box center [745, 523] width 300 height 33
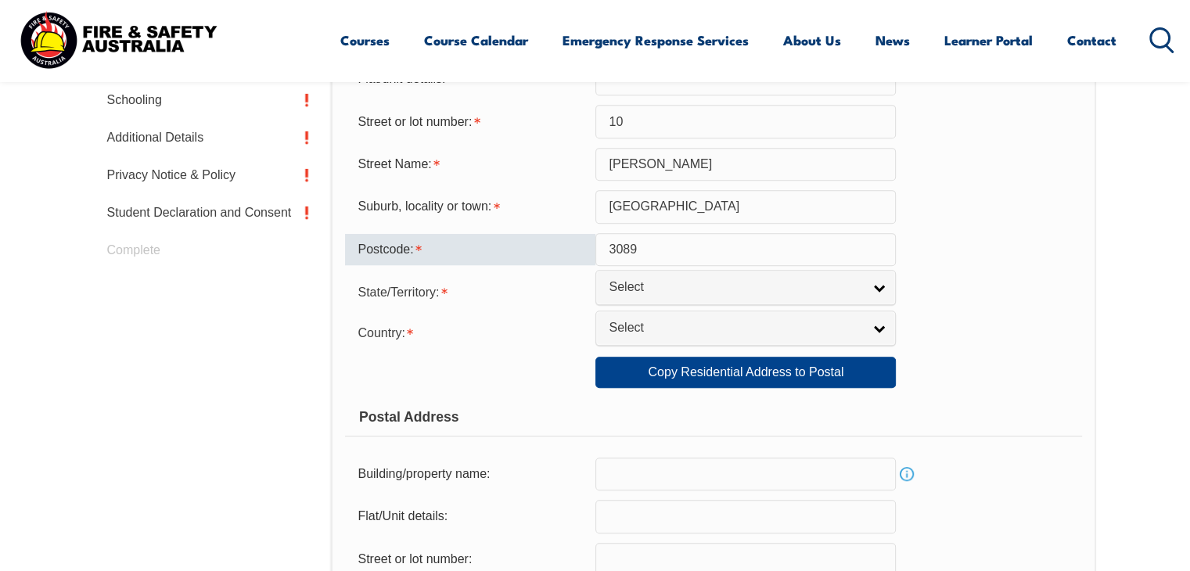
scroll to position [720, 0]
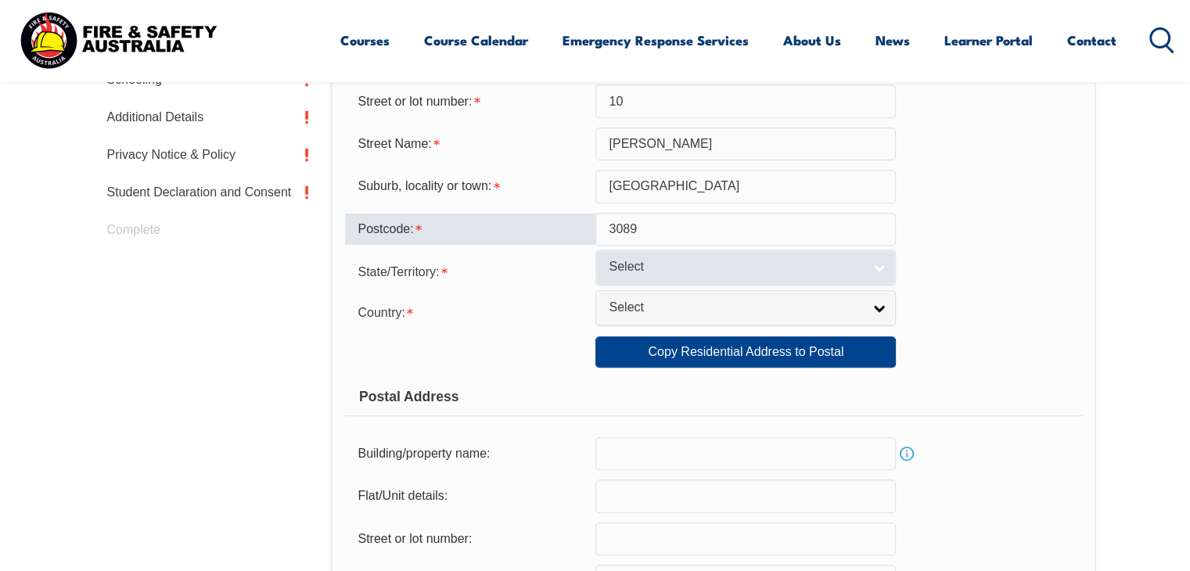
type input "3089"
click at [876, 270] on link "Select" at bounding box center [745, 267] width 300 height 35
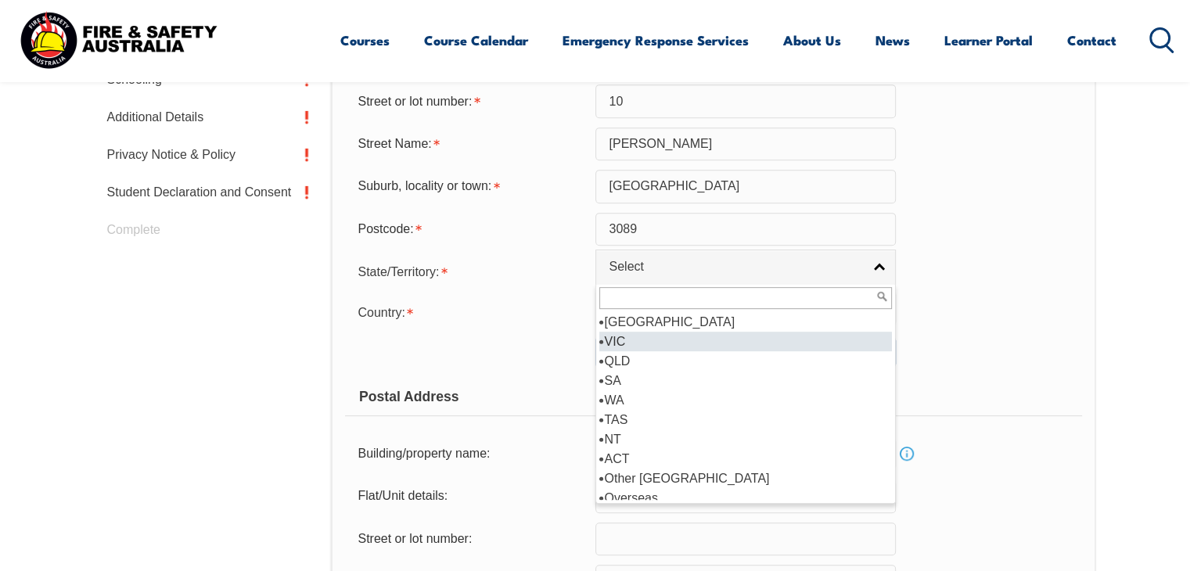
click at [661, 346] on li "VIC" at bounding box center [745, 342] width 293 height 20
select select "VIC"
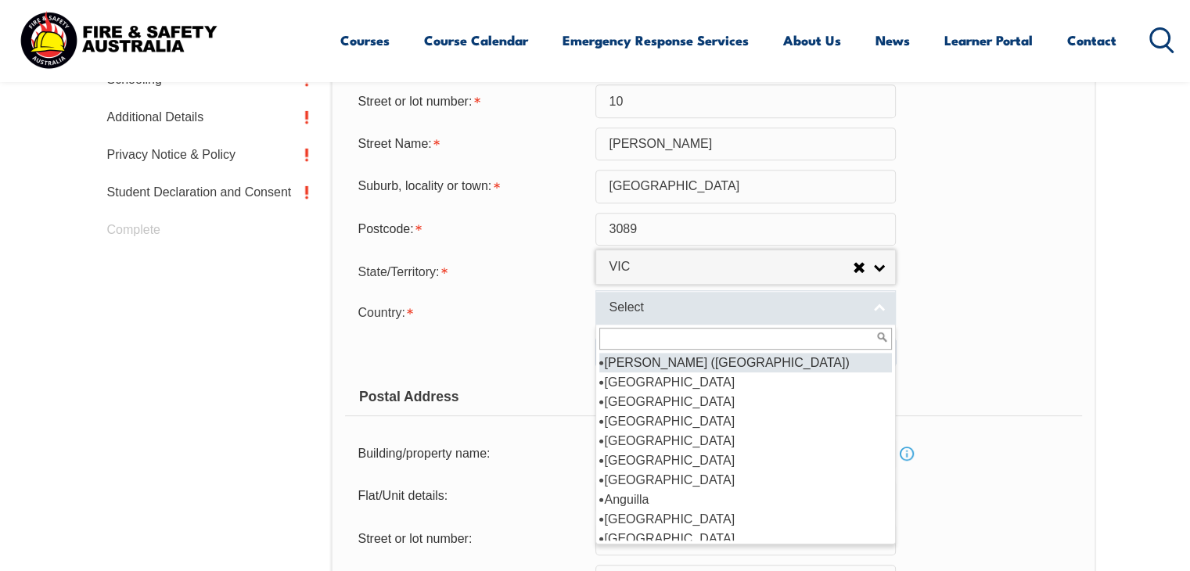
click at [872, 314] on link "Select" at bounding box center [745, 307] width 300 height 35
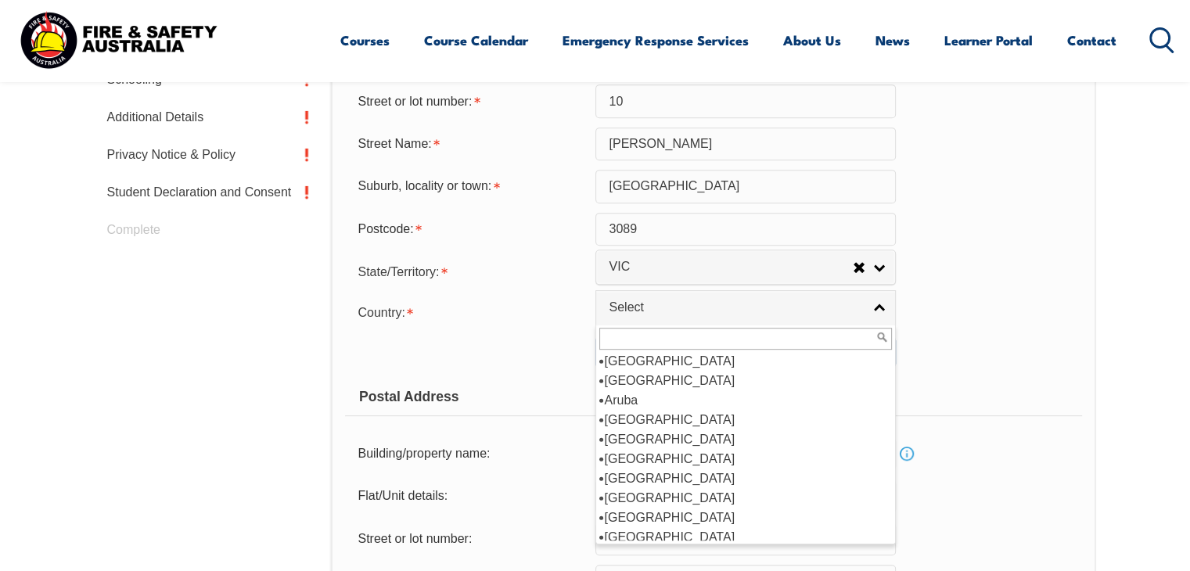
scroll to position [238, 0]
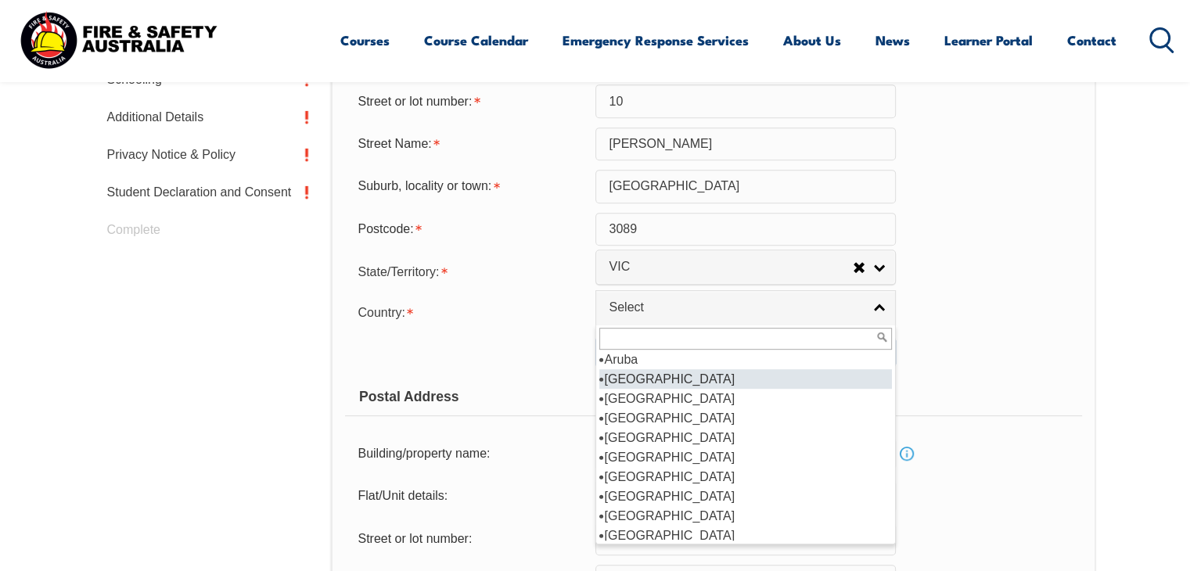
click at [639, 375] on li "[GEOGRAPHIC_DATA]" at bounding box center [745, 379] width 293 height 20
select select "1101"
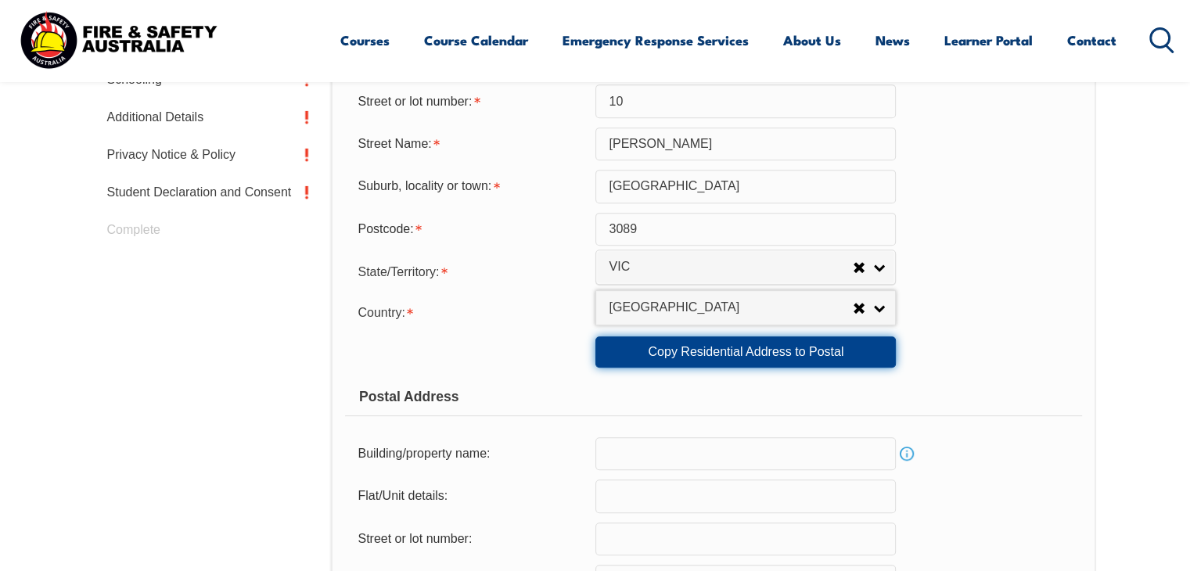
click at [736, 349] on link "Copy Residential Address to Postal" at bounding box center [745, 351] width 300 height 31
type input "10"
type input "[PERSON_NAME]"
type input "[GEOGRAPHIC_DATA]"
select select "VIC"
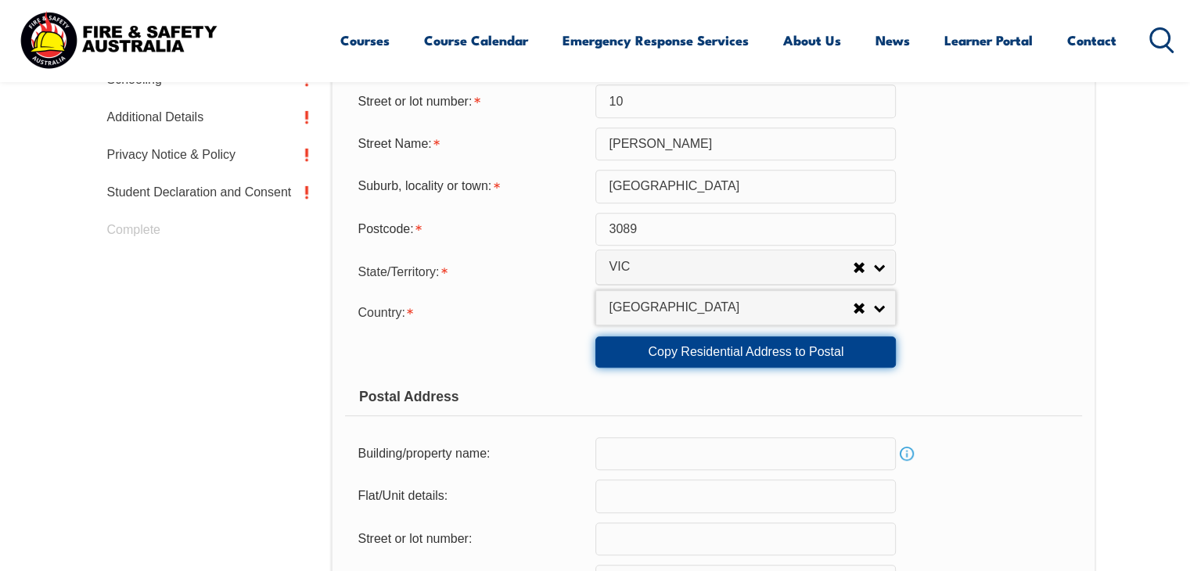
type input "3089"
select select "1101"
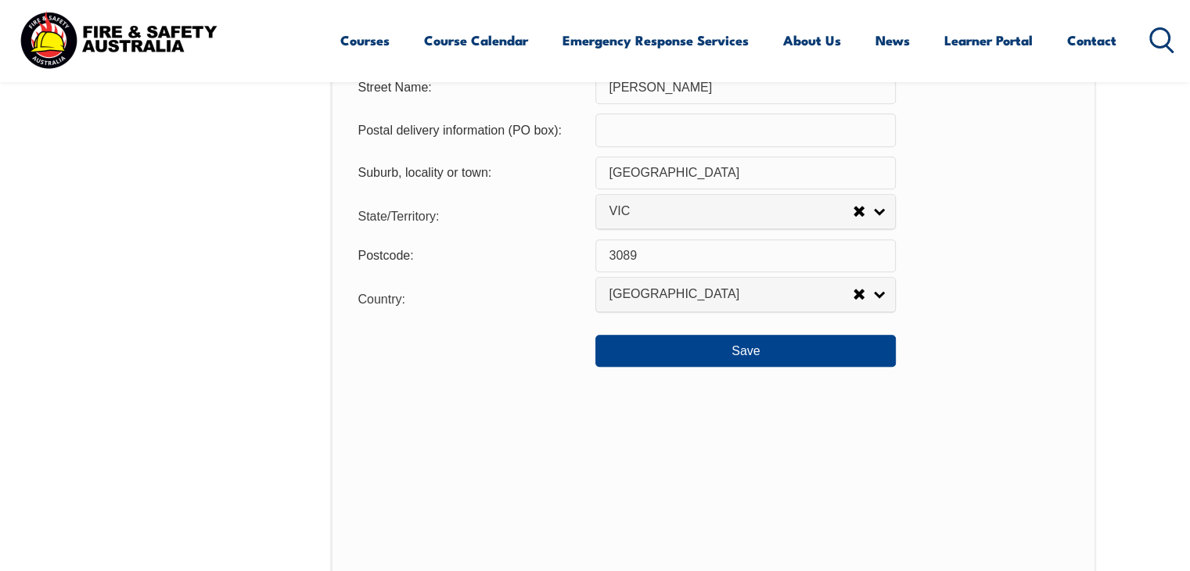
scroll to position [1205, 0]
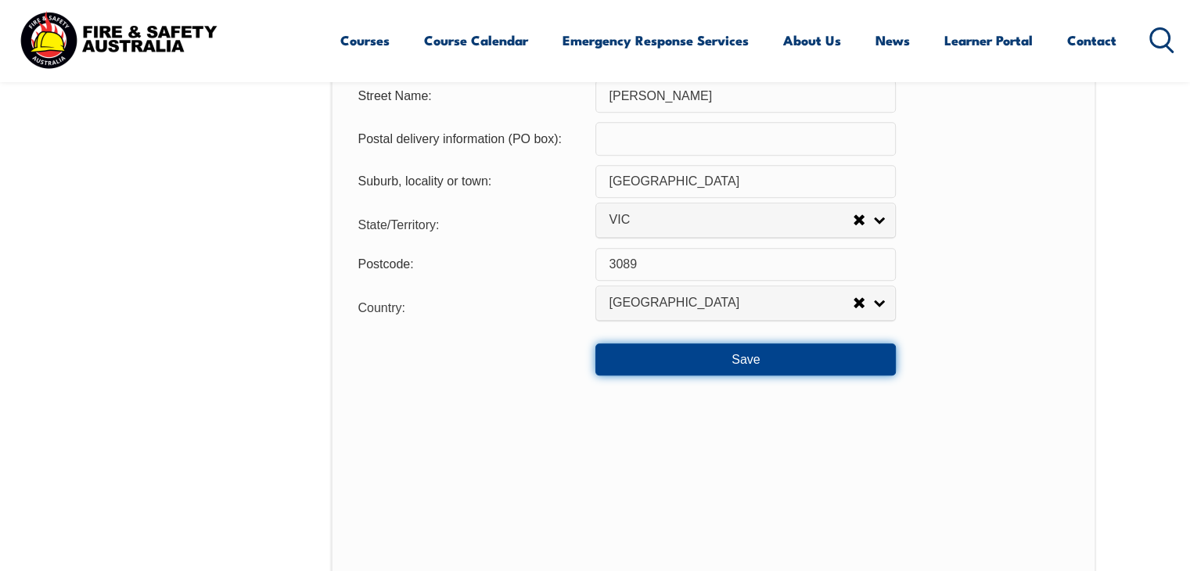
click at [740, 354] on button "Save" at bounding box center [745, 359] width 300 height 31
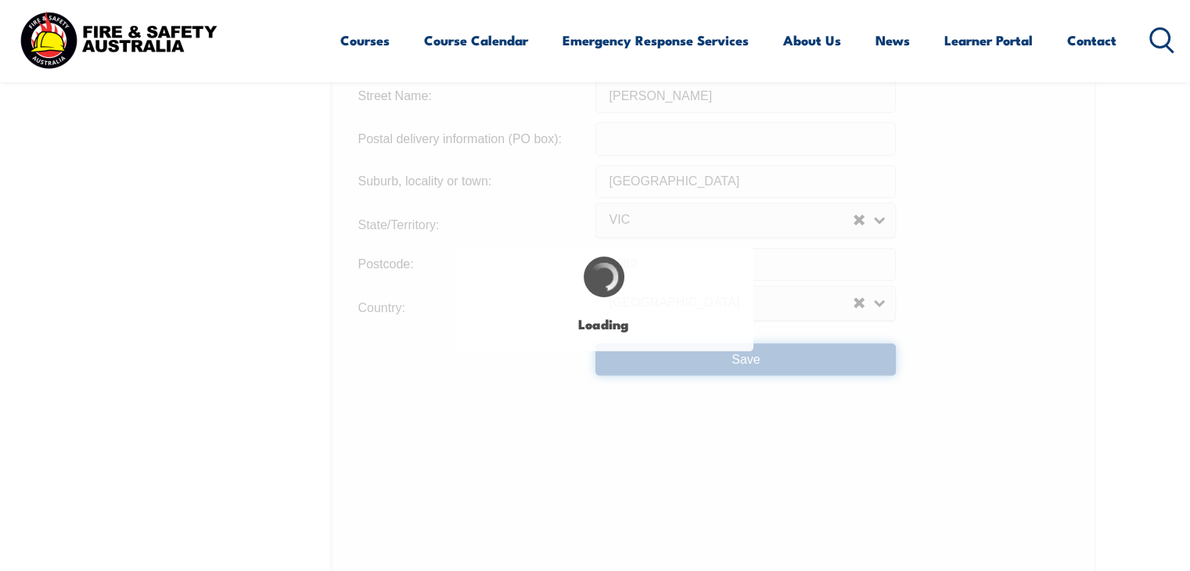
type input "[PERSON_NAME]"
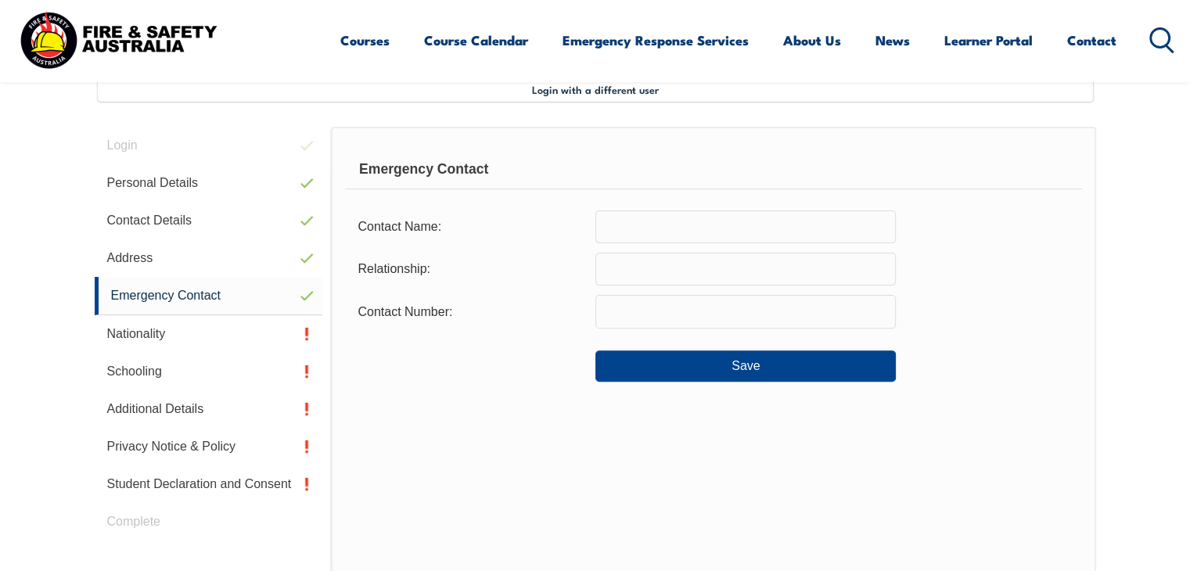
scroll to position [426, 0]
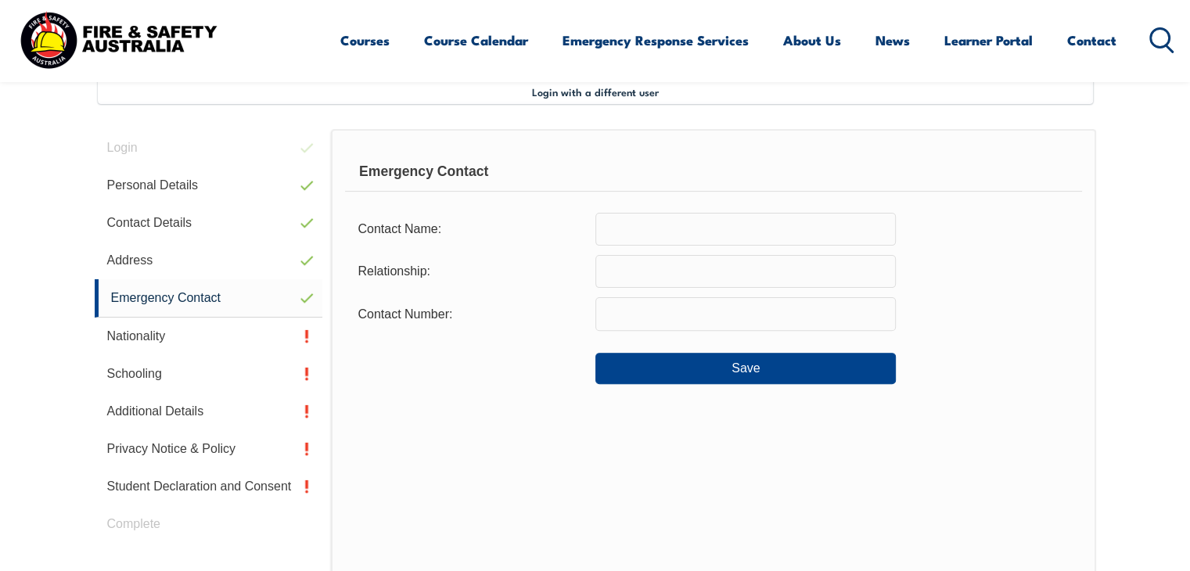
click at [724, 235] on input "text" at bounding box center [745, 229] width 300 height 33
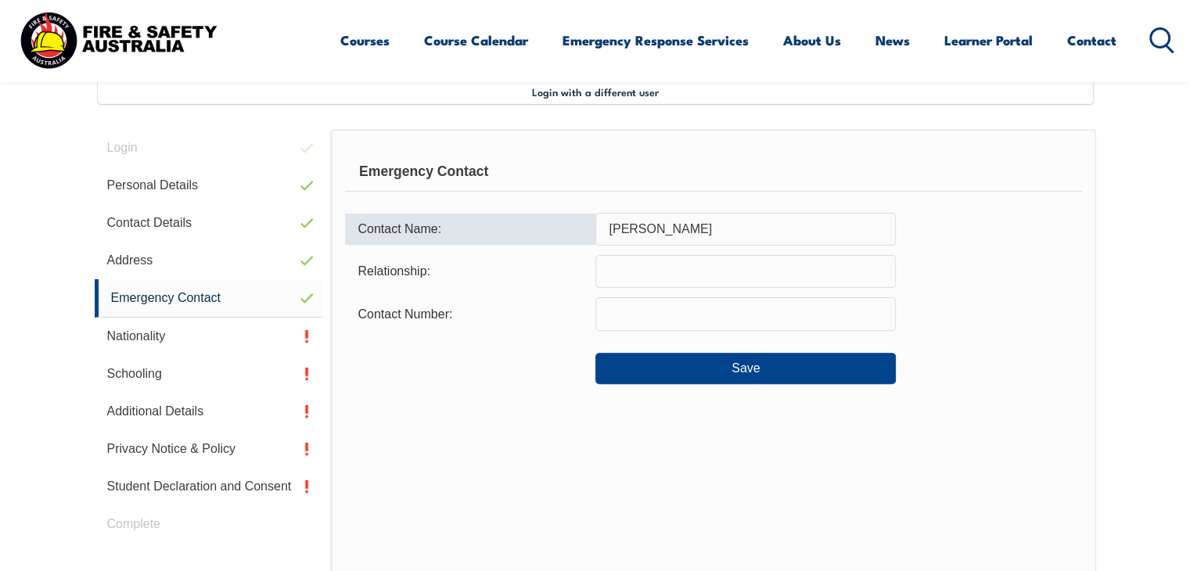
type input "[PERSON_NAME]"
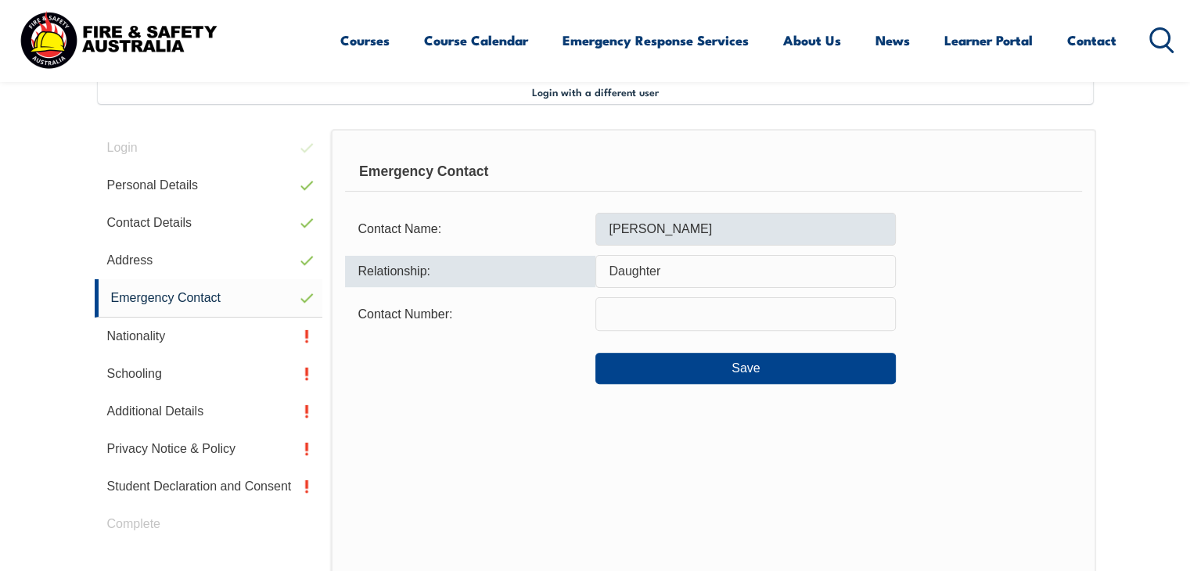
type input "Daughter"
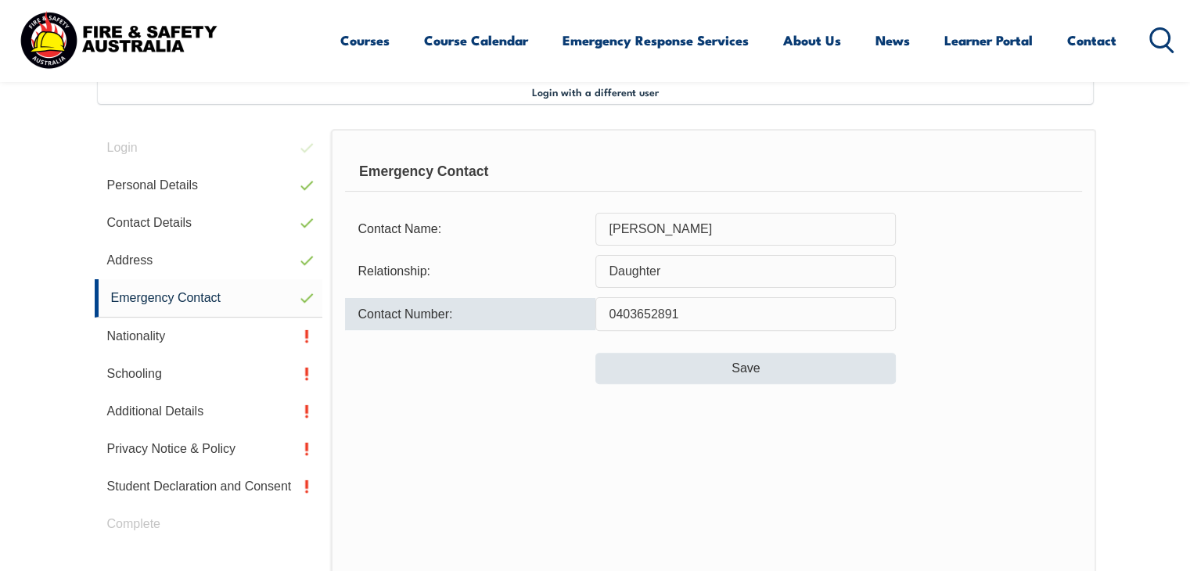
type input "0403652891"
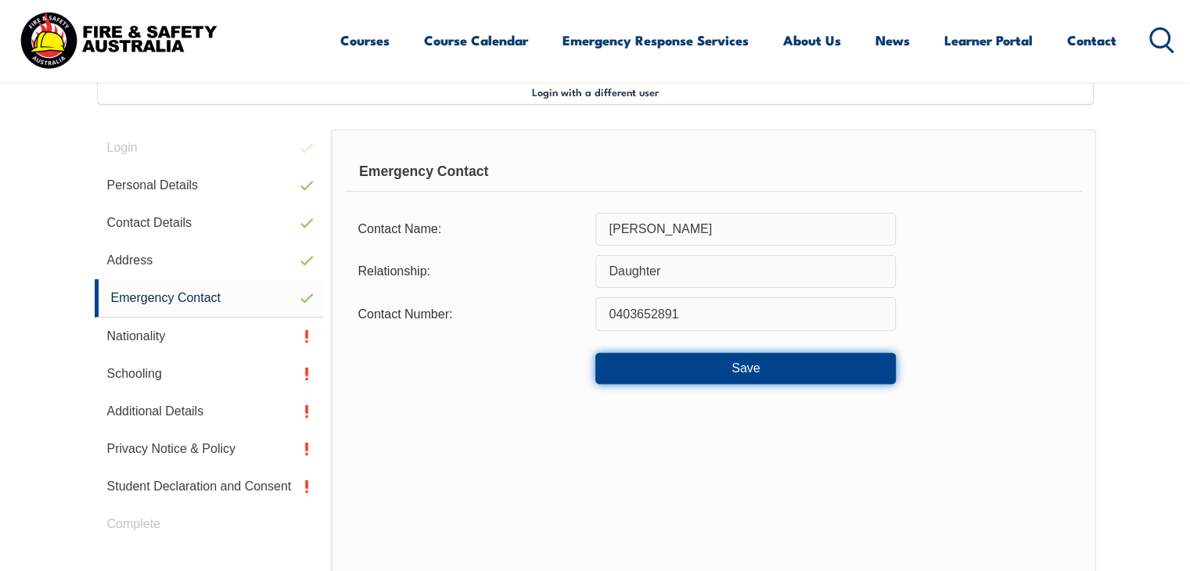
click at [745, 366] on button "Save" at bounding box center [745, 368] width 300 height 31
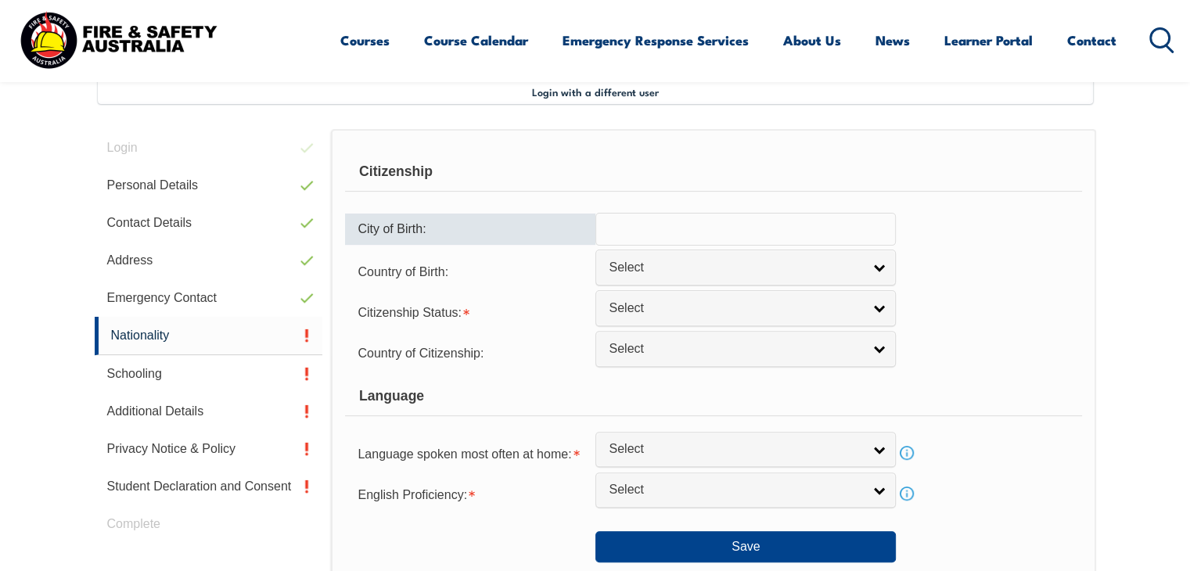
click at [722, 232] on input "text" at bounding box center [745, 229] width 300 height 33
type input "m"
type input "[GEOGRAPHIC_DATA]"
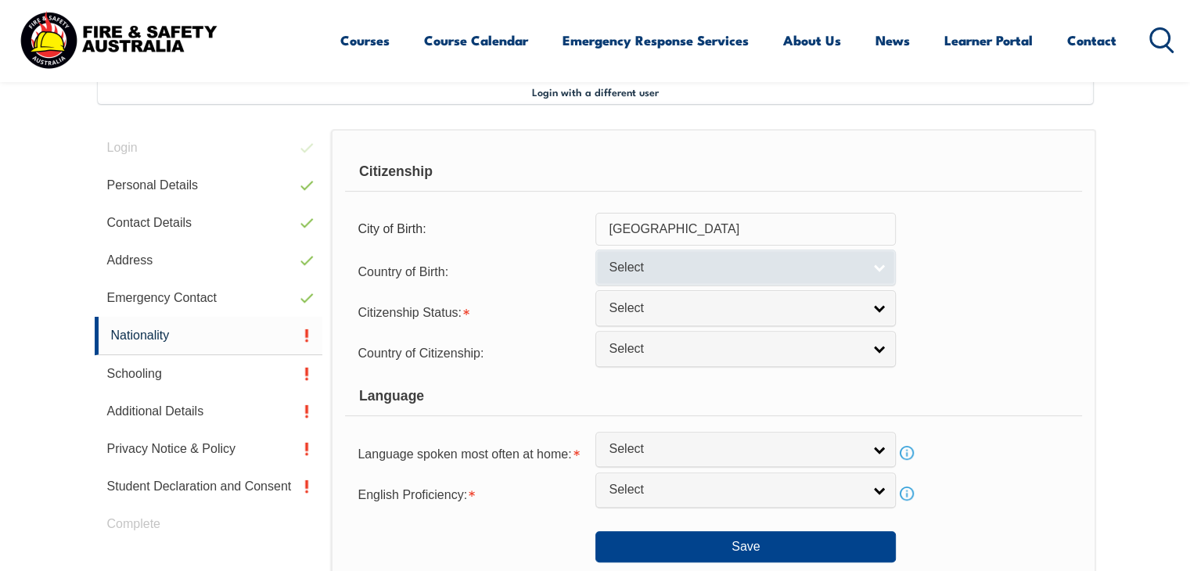
click at [776, 273] on span "Select" at bounding box center [736, 268] width 254 height 16
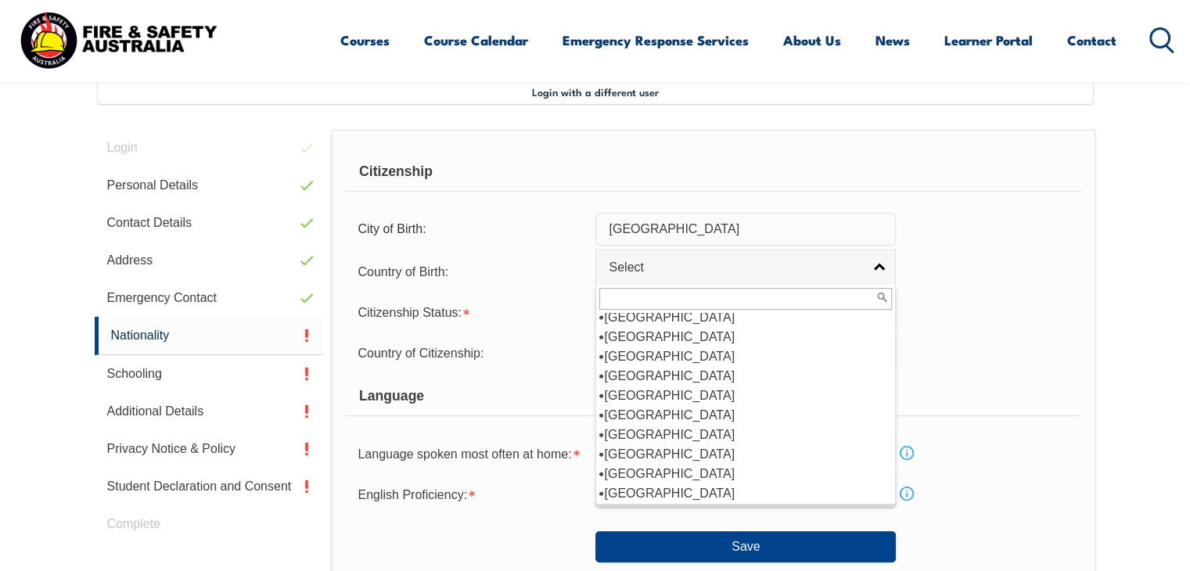
scroll to position [218, 0]
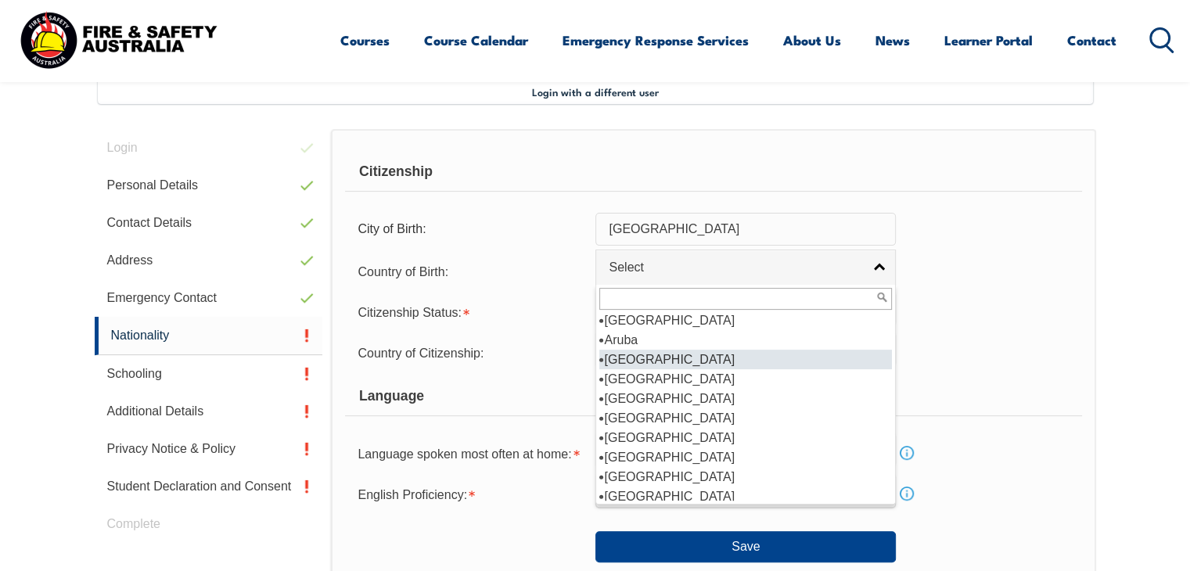
click at [633, 355] on li "[GEOGRAPHIC_DATA]" at bounding box center [745, 360] width 293 height 20
select select "1101"
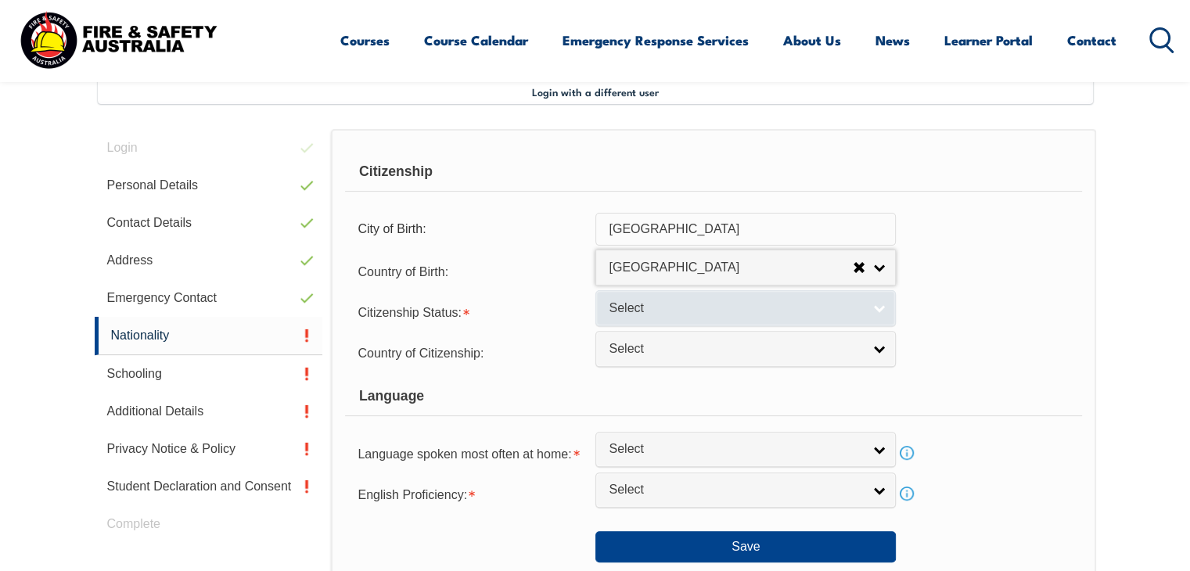
click at [632, 308] on span "Select" at bounding box center [736, 308] width 254 height 16
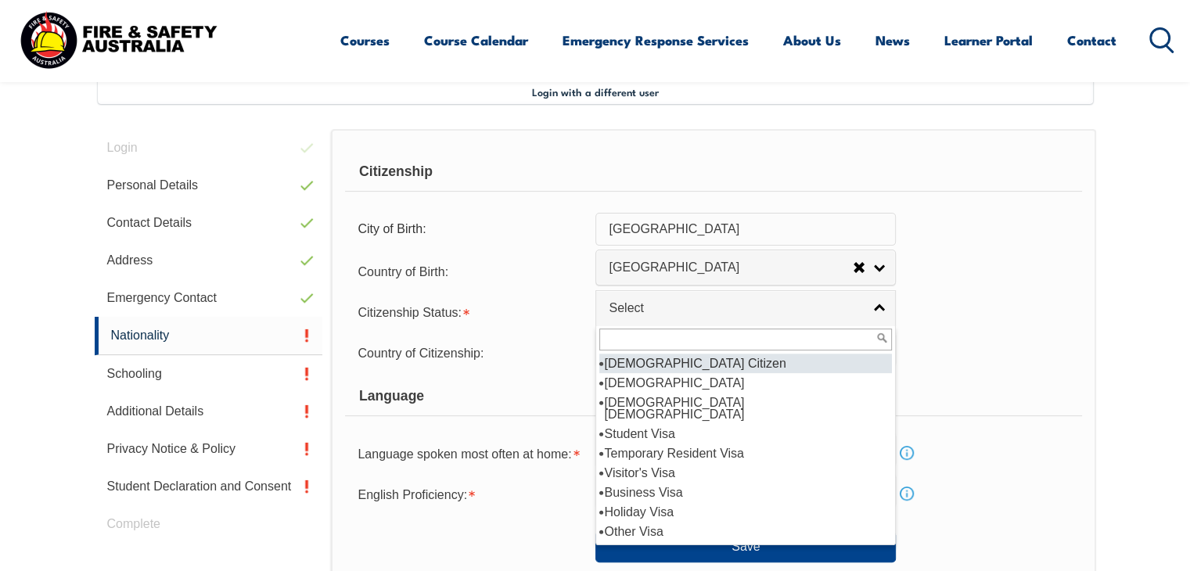
click at [636, 361] on li "[DEMOGRAPHIC_DATA] Citizen" at bounding box center [745, 364] width 293 height 20
select select "1"
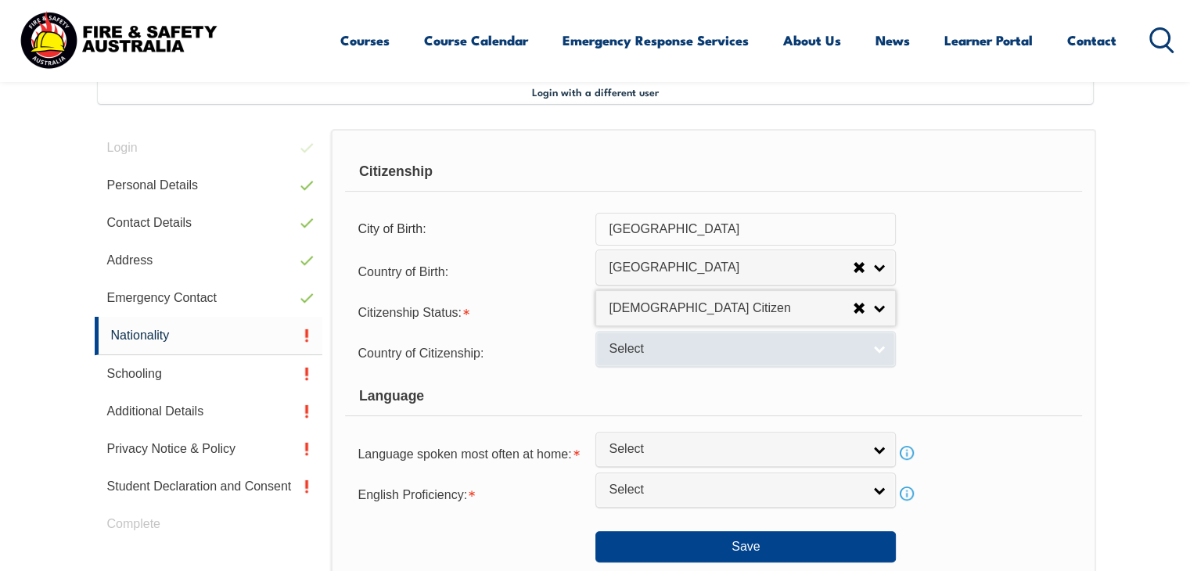
click at [638, 344] on span "Select" at bounding box center [736, 349] width 254 height 16
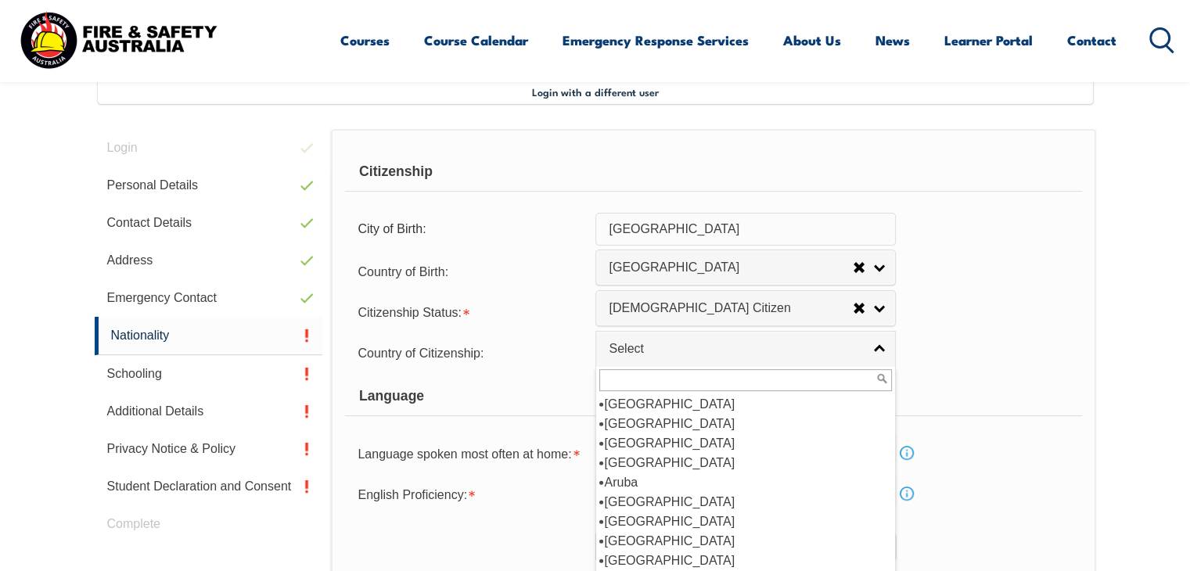
scroll to position [137, 0]
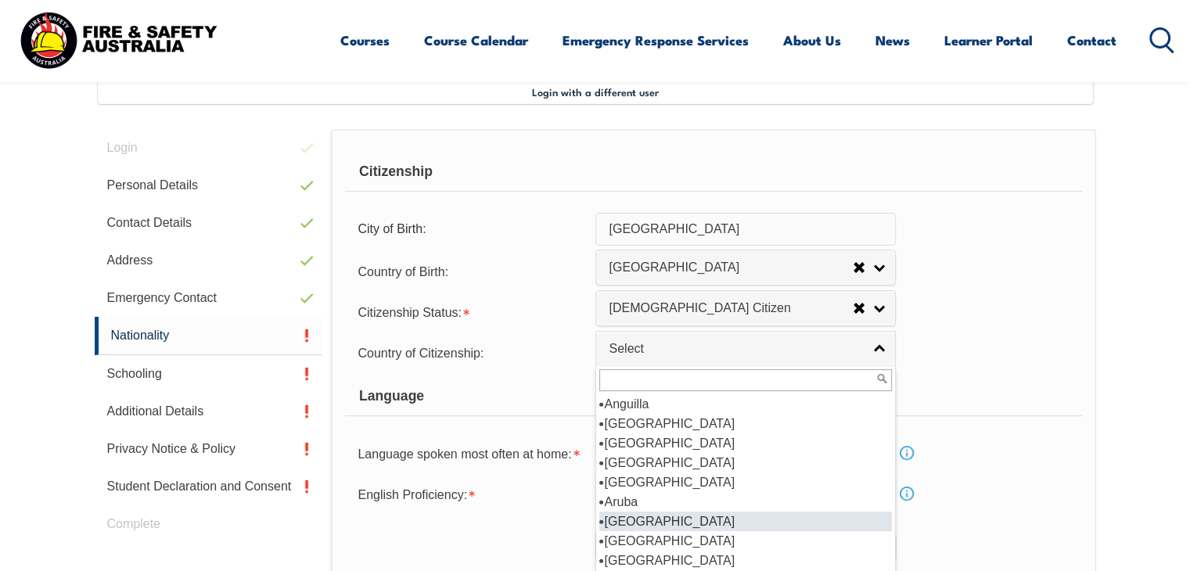
click at [650, 517] on li "[GEOGRAPHIC_DATA]" at bounding box center [745, 522] width 293 height 20
select select "1101"
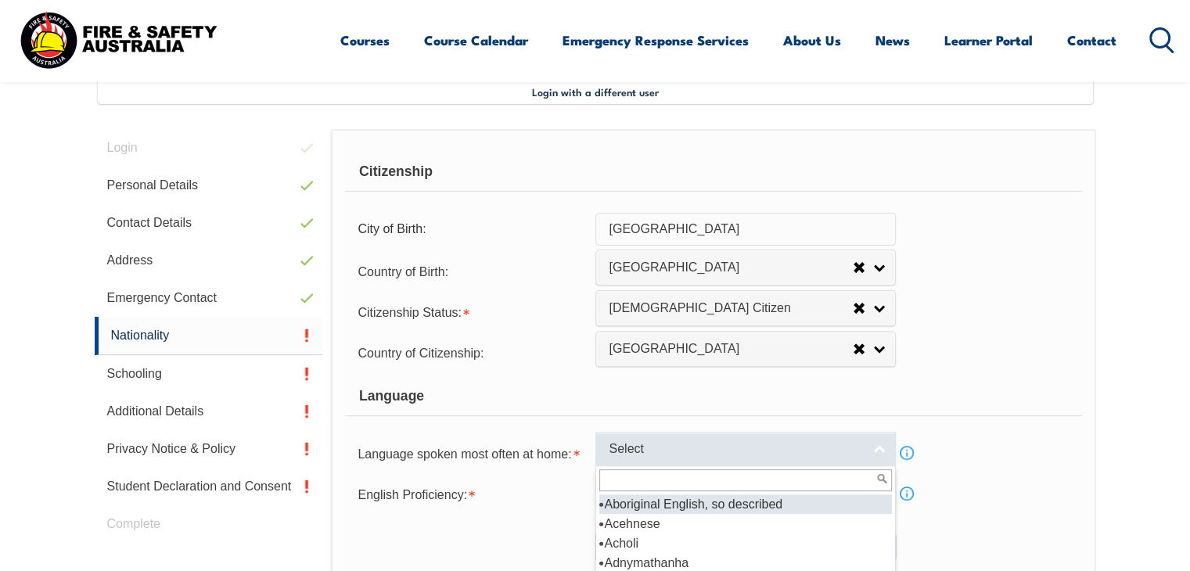
click at [642, 447] on span "Select" at bounding box center [736, 449] width 254 height 16
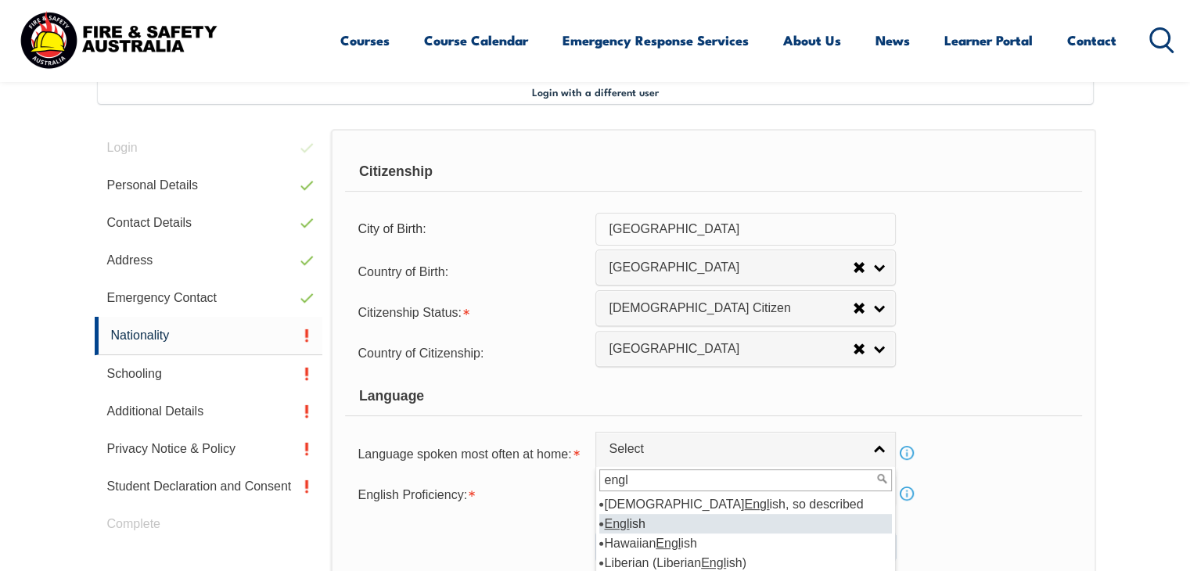
type input "engl"
click at [622, 521] on em "Engl" at bounding box center [616, 523] width 25 height 13
select select "1201"
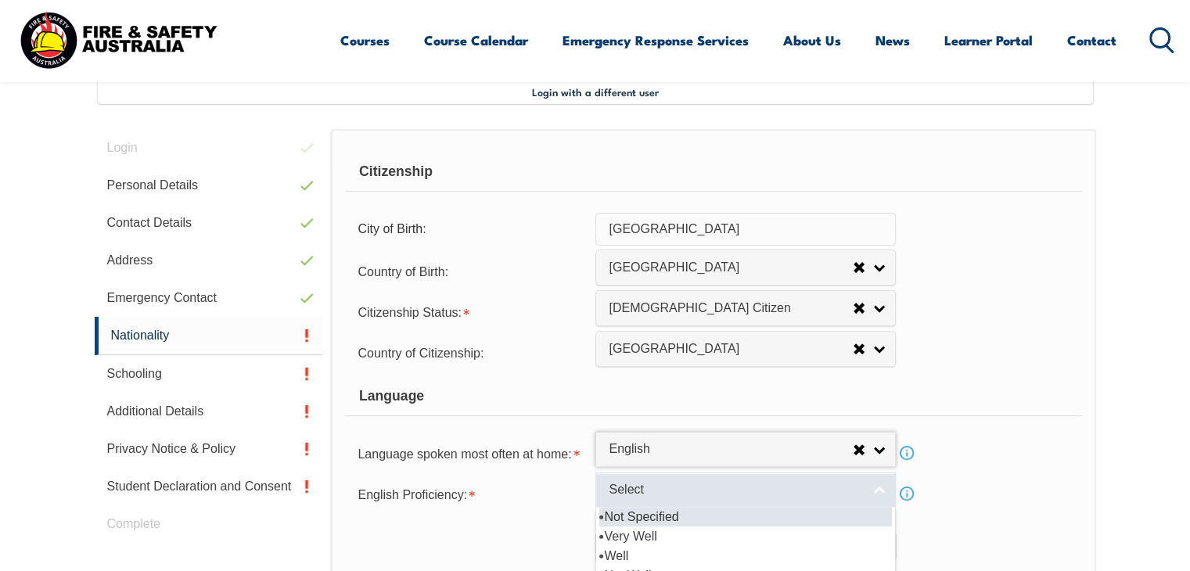
click at [646, 489] on span "Select" at bounding box center [736, 490] width 254 height 16
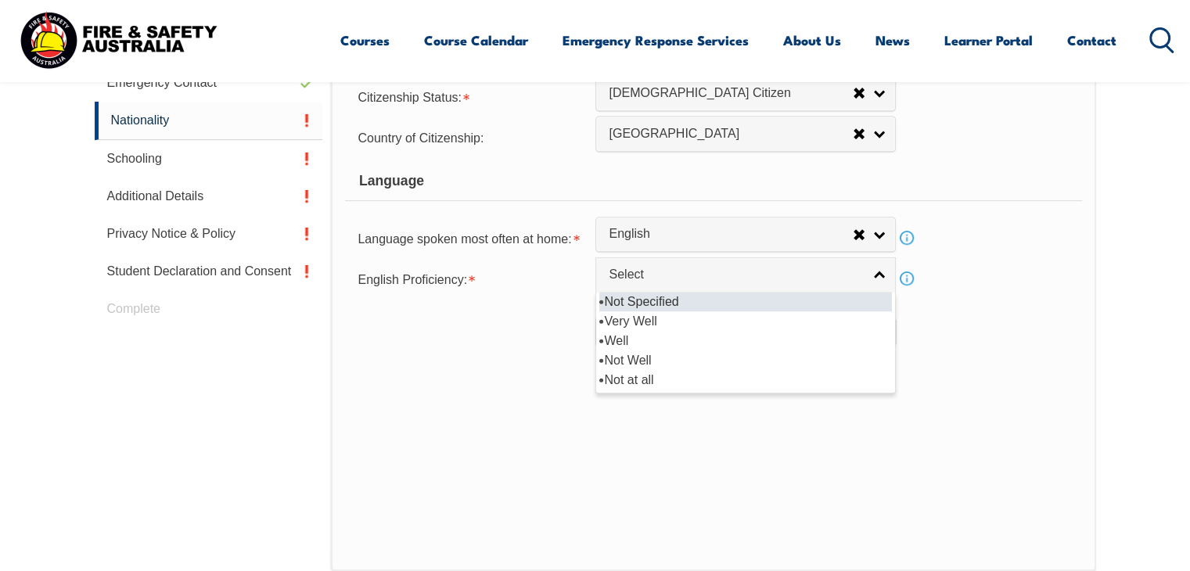
scroll to position [651, 0]
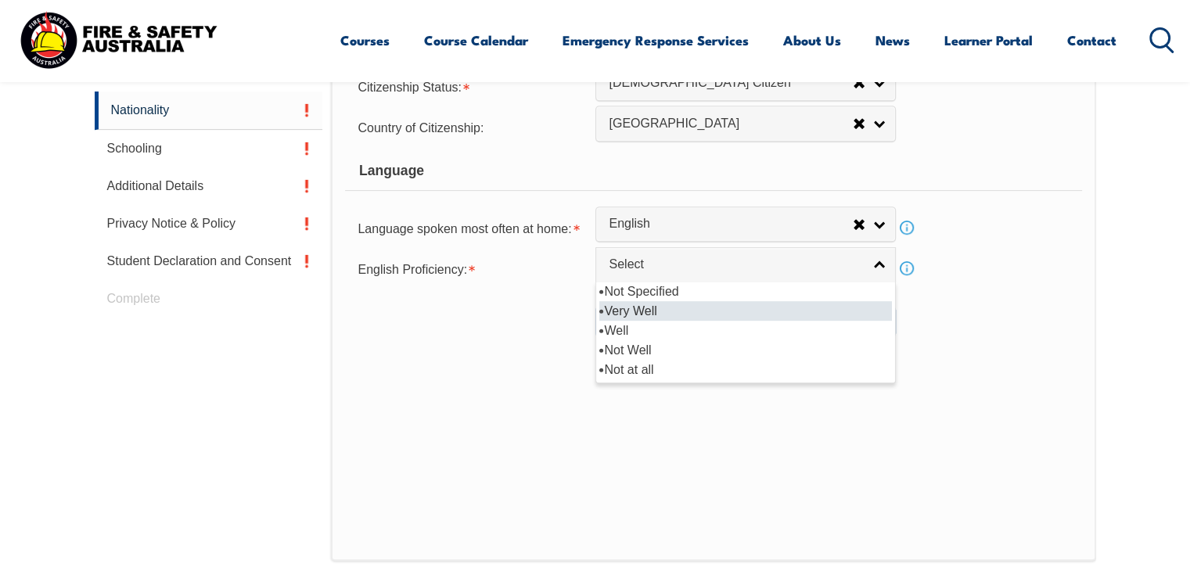
click at [675, 308] on li "Very Well" at bounding box center [745, 311] width 293 height 20
select select "1"
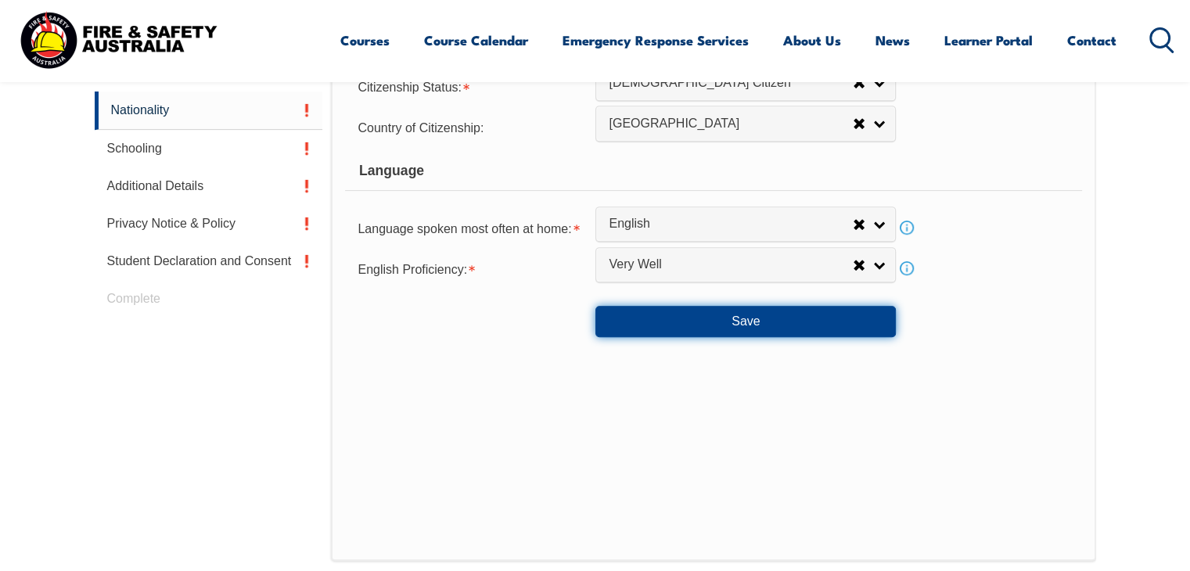
click at [757, 319] on button "Save" at bounding box center [745, 321] width 300 height 31
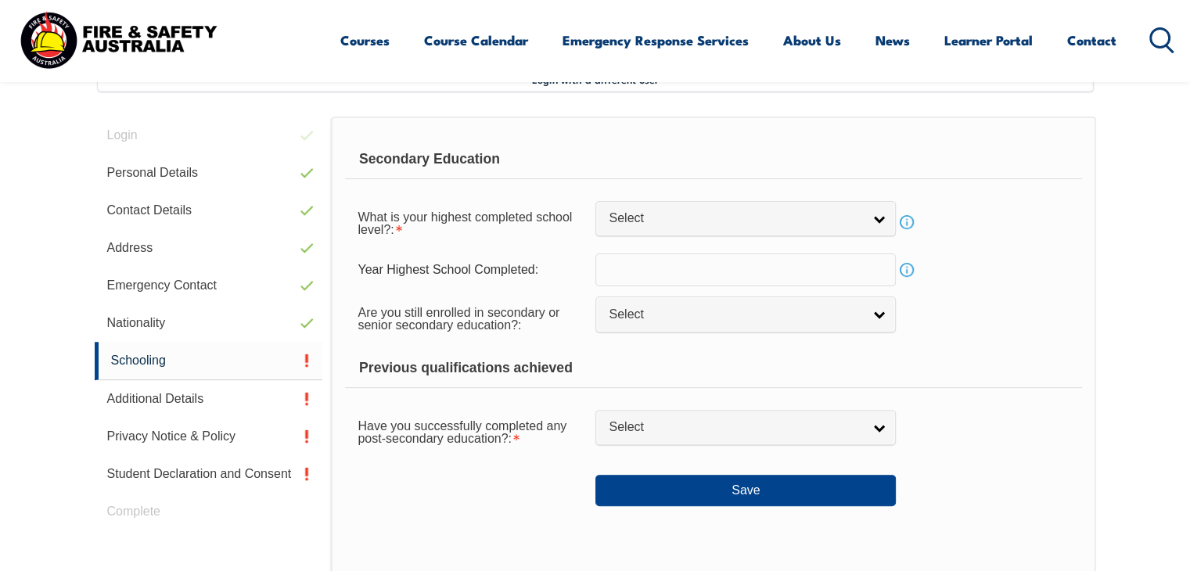
scroll to position [426, 0]
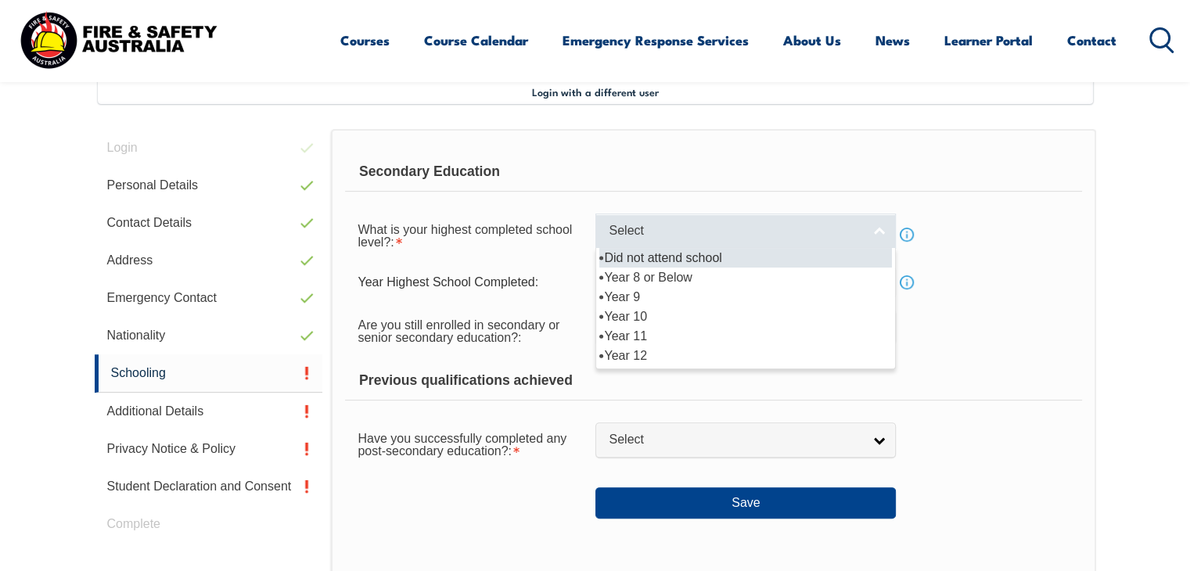
click at [836, 226] on span "Select" at bounding box center [736, 231] width 254 height 16
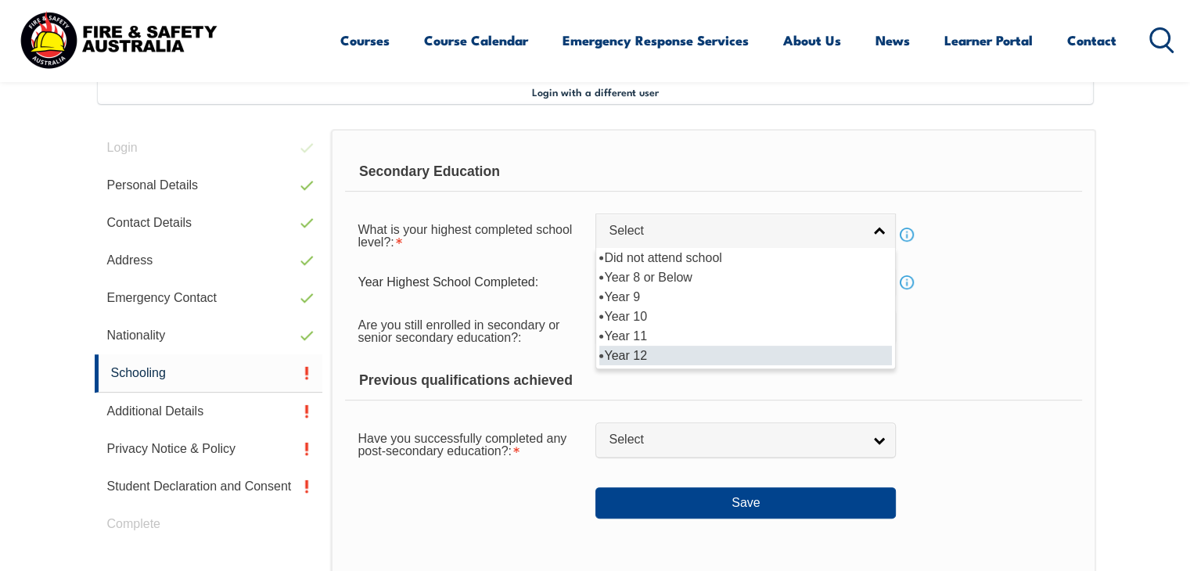
click at [675, 357] on li "Year 12" at bounding box center [745, 356] width 293 height 20
select select "12"
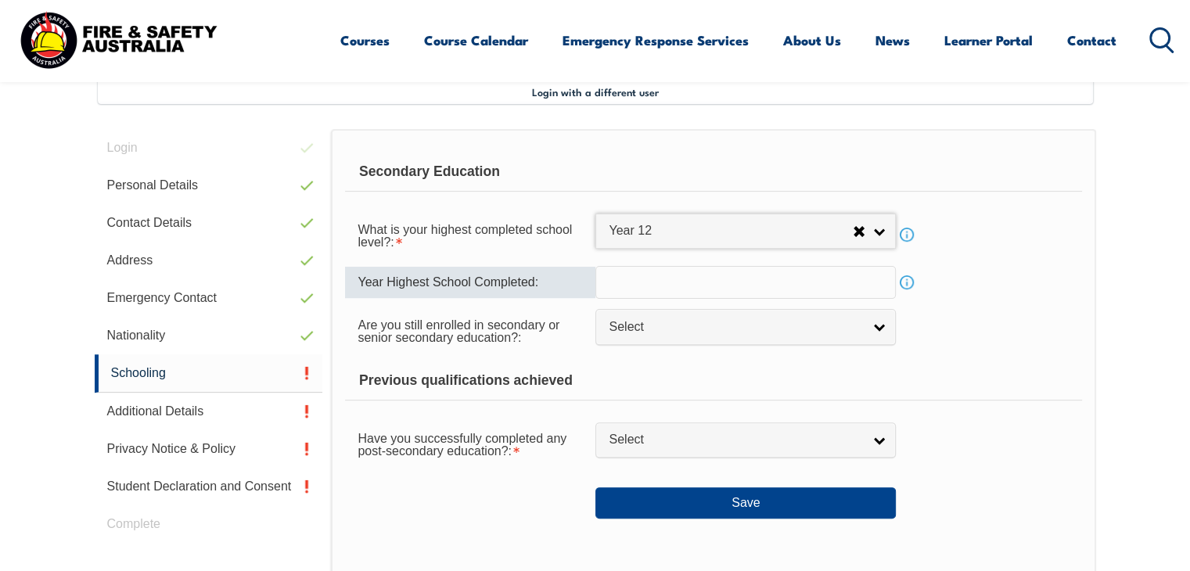
click at [689, 280] on input "text" at bounding box center [745, 282] width 300 height 33
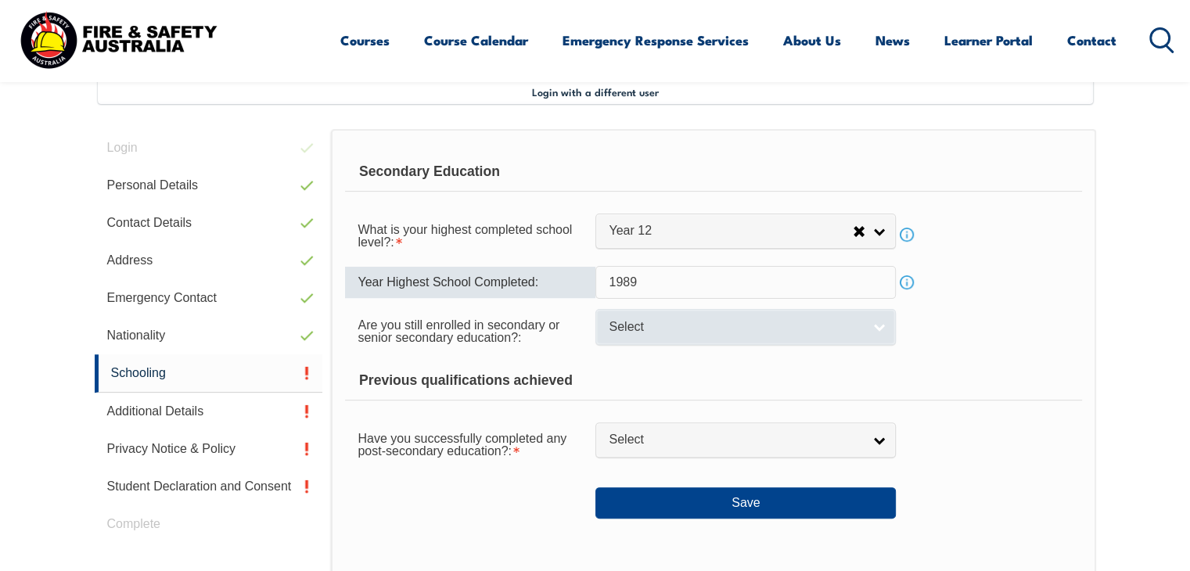
type input "1989"
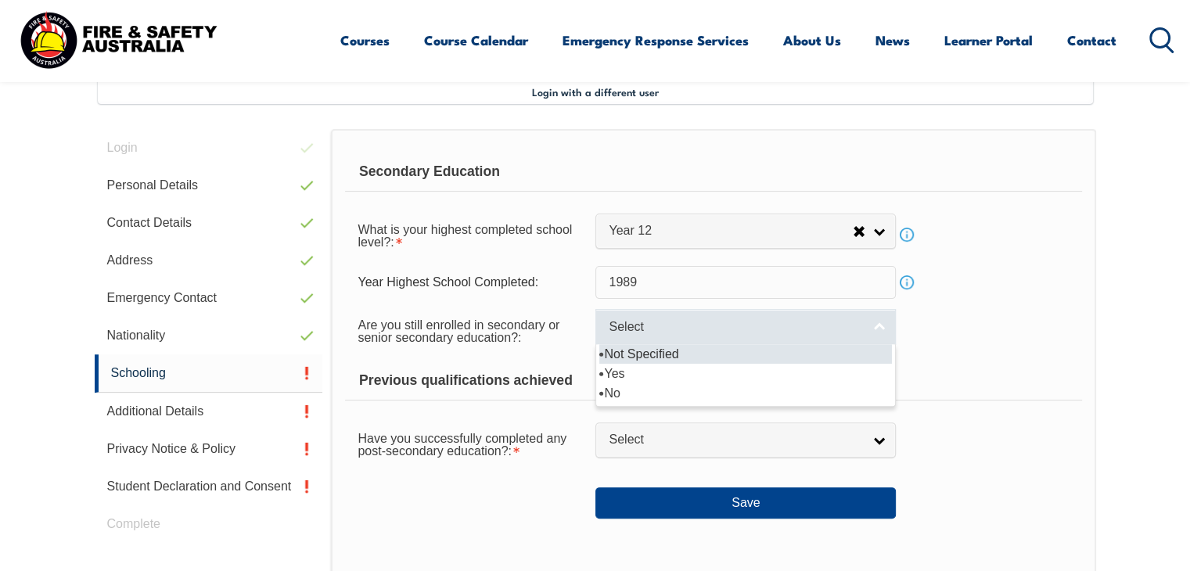
click at [808, 326] on span "Select" at bounding box center [736, 327] width 254 height 16
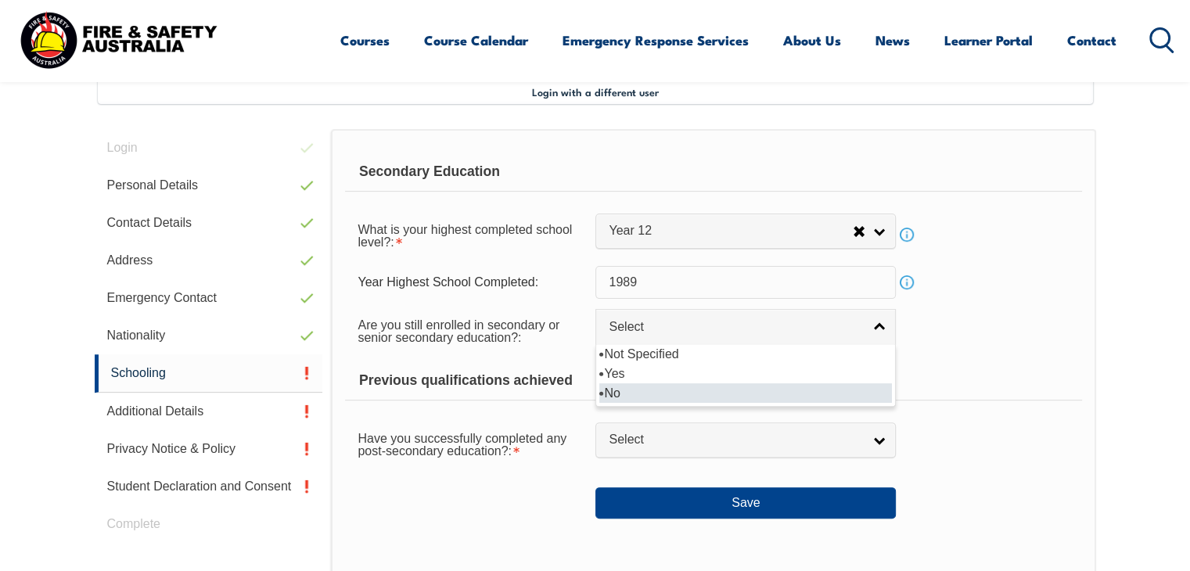
click at [714, 391] on li "No" at bounding box center [745, 393] width 293 height 20
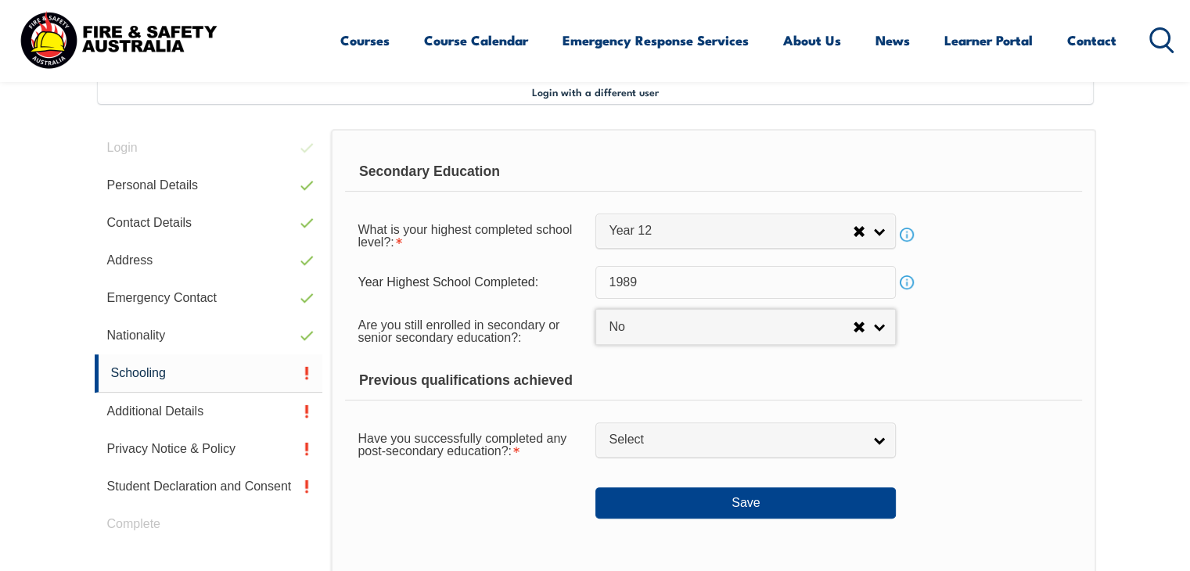
select select "false"
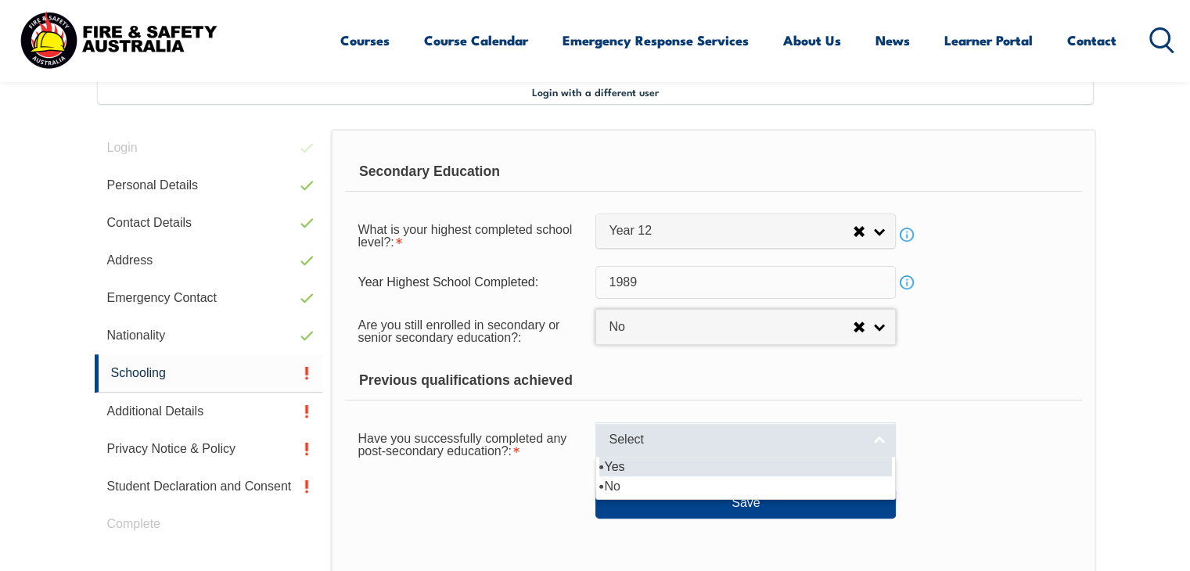
click at [722, 445] on span "Select" at bounding box center [736, 440] width 254 height 16
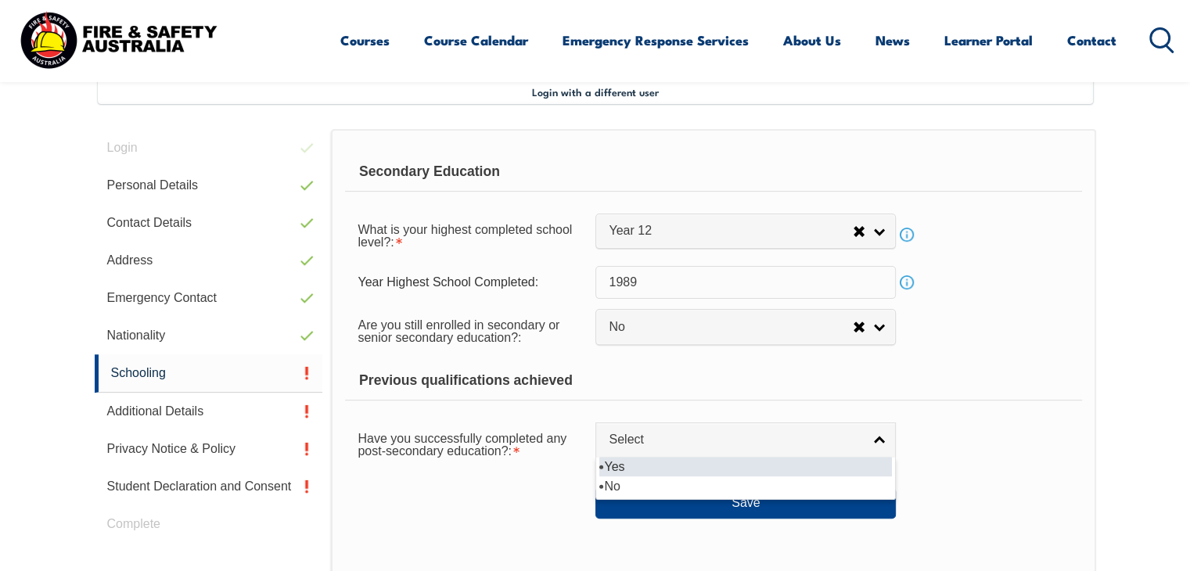
click at [631, 466] on li "Yes" at bounding box center [745, 467] width 293 height 20
select select "true"
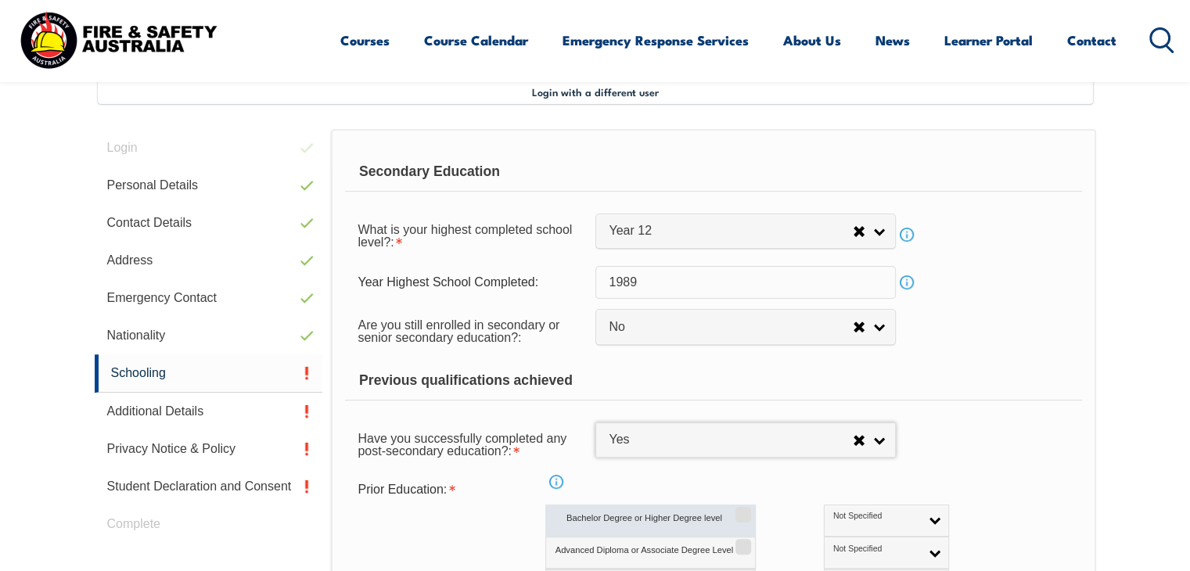
click at [742, 510] on input "Bachelor Degree or Higher Degree level" at bounding box center [740, 510] width 9 height 2
checkbox input "true"
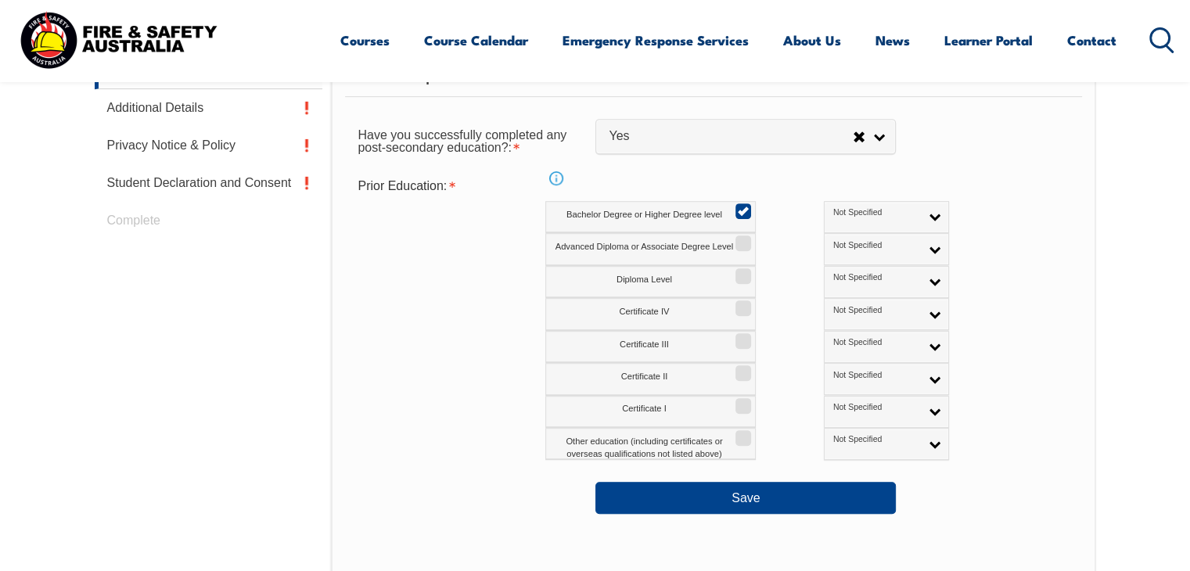
scroll to position [761, 0]
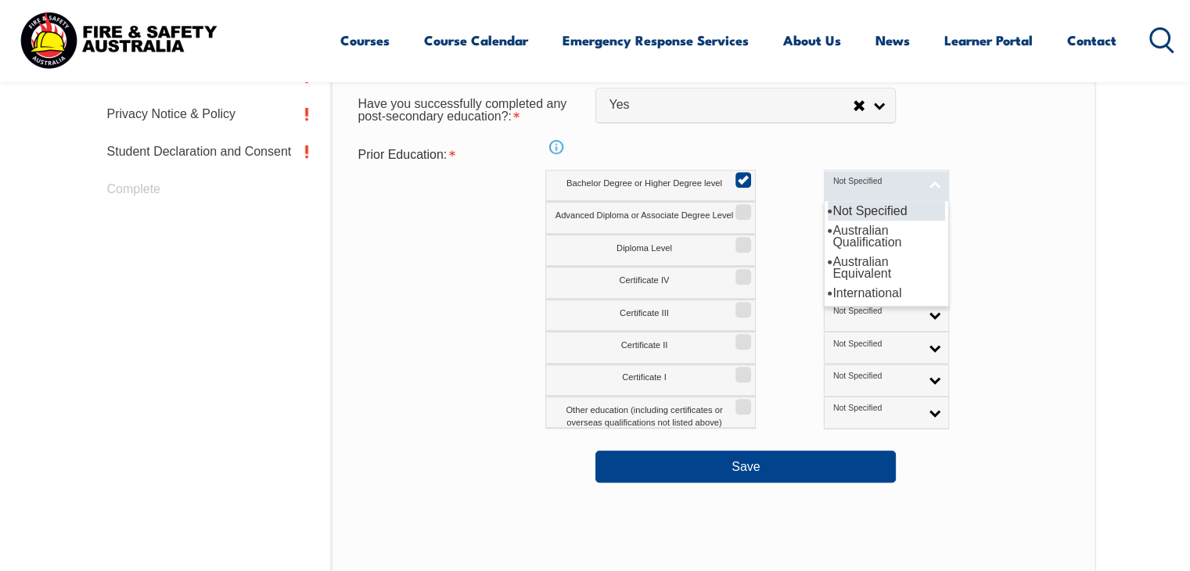
click at [862, 184] on link "Not Specified" at bounding box center [886, 186] width 125 height 32
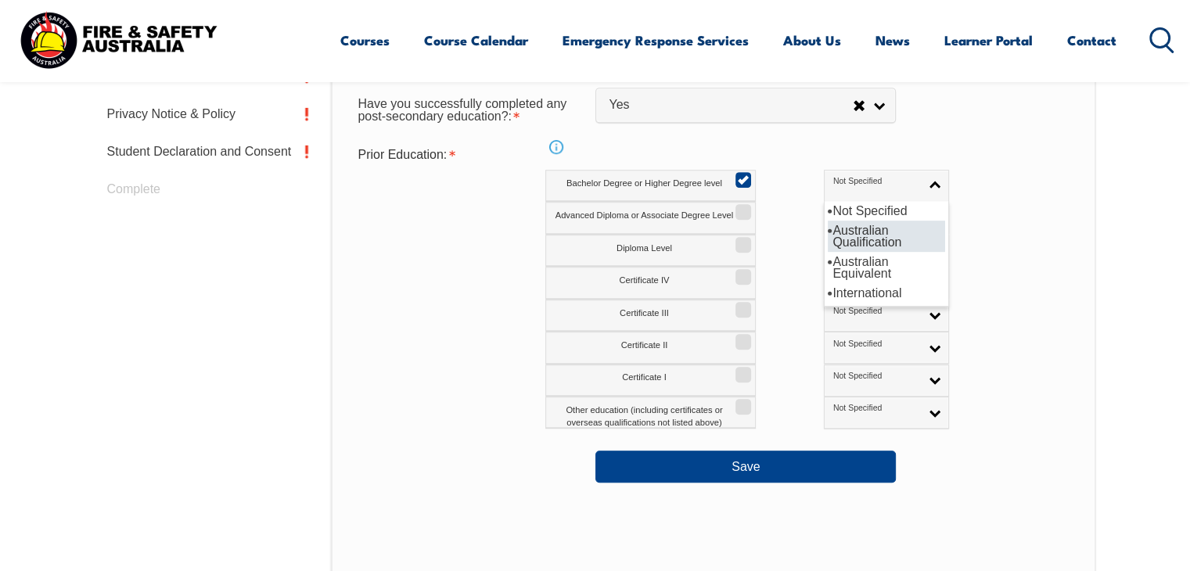
click at [828, 228] on li "Australian Qualification" at bounding box center [886, 236] width 117 height 31
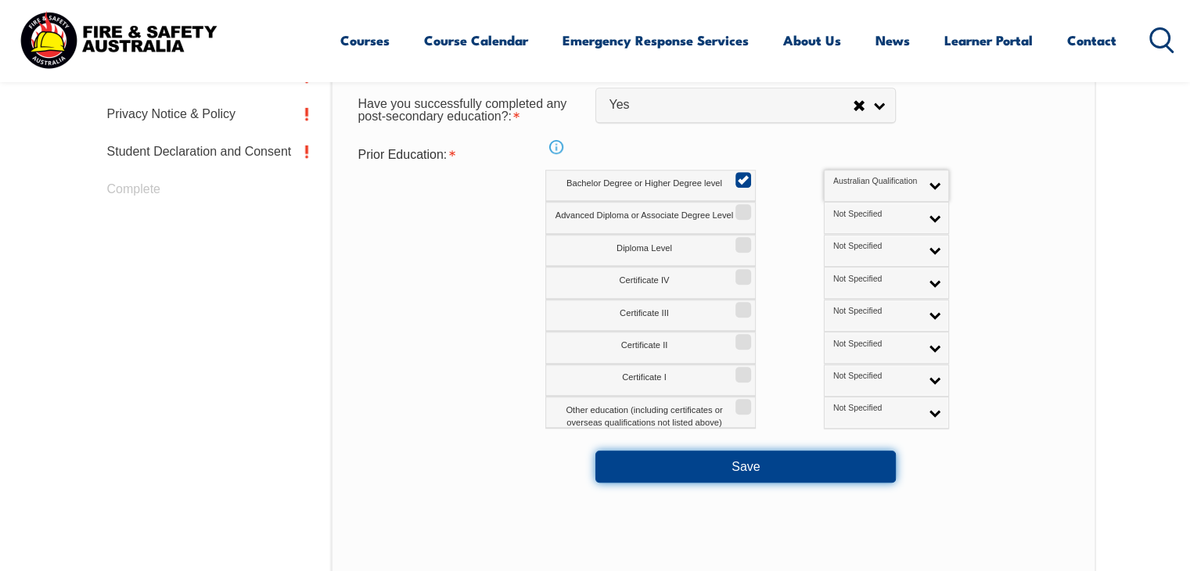
click at [738, 464] on button "Save" at bounding box center [745, 466] width 300 height 31
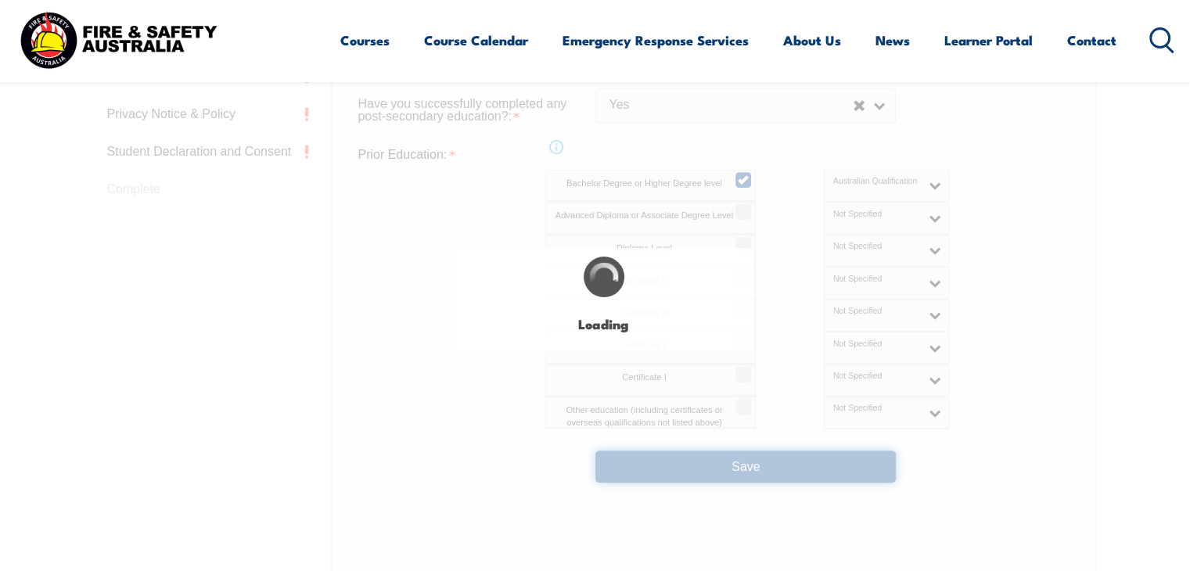
select select
select select "false"
select select "true"
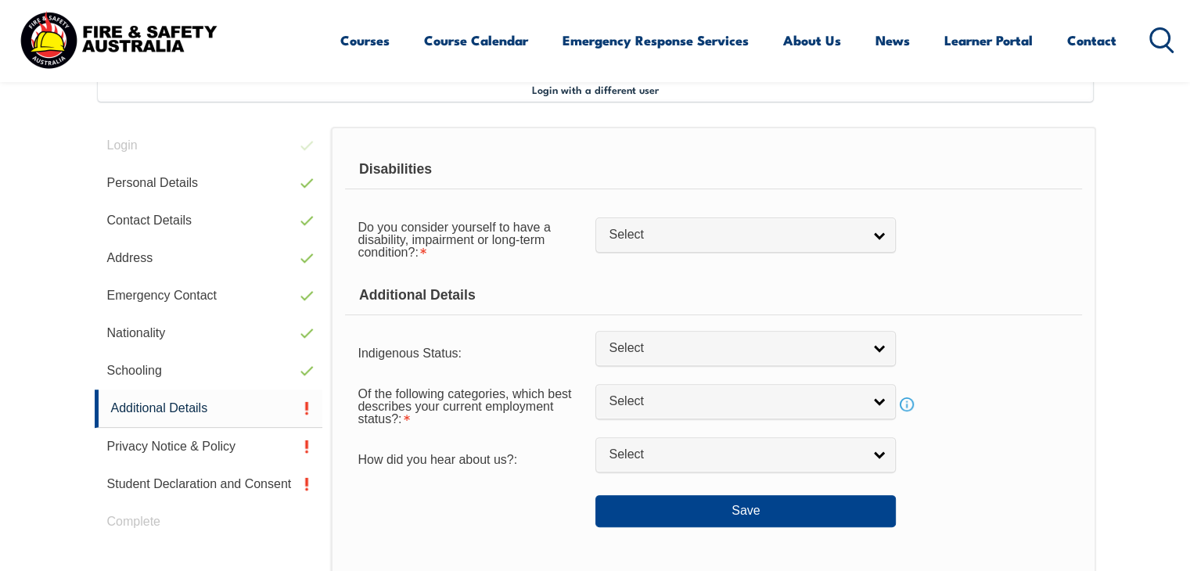
scroll to position [426, 0]
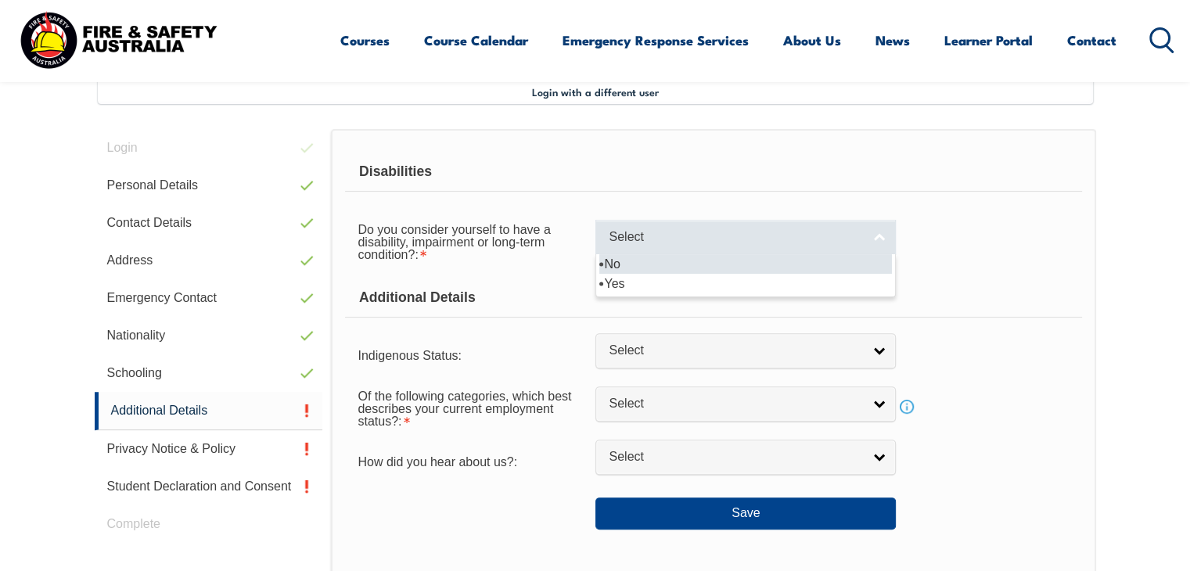
click at [677, 246] on link "Select" at bounding box center [745, 237] width 300 height 35
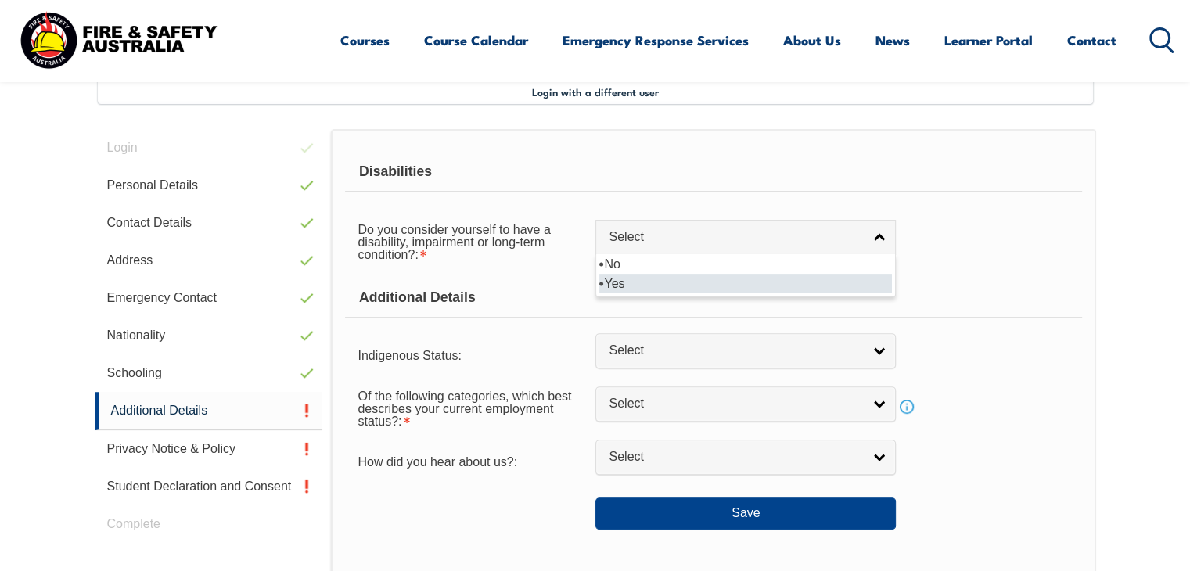
click at [641, 280] on li "Yes" at bounding box center [745, 284] width 293 height 20
select select "true"
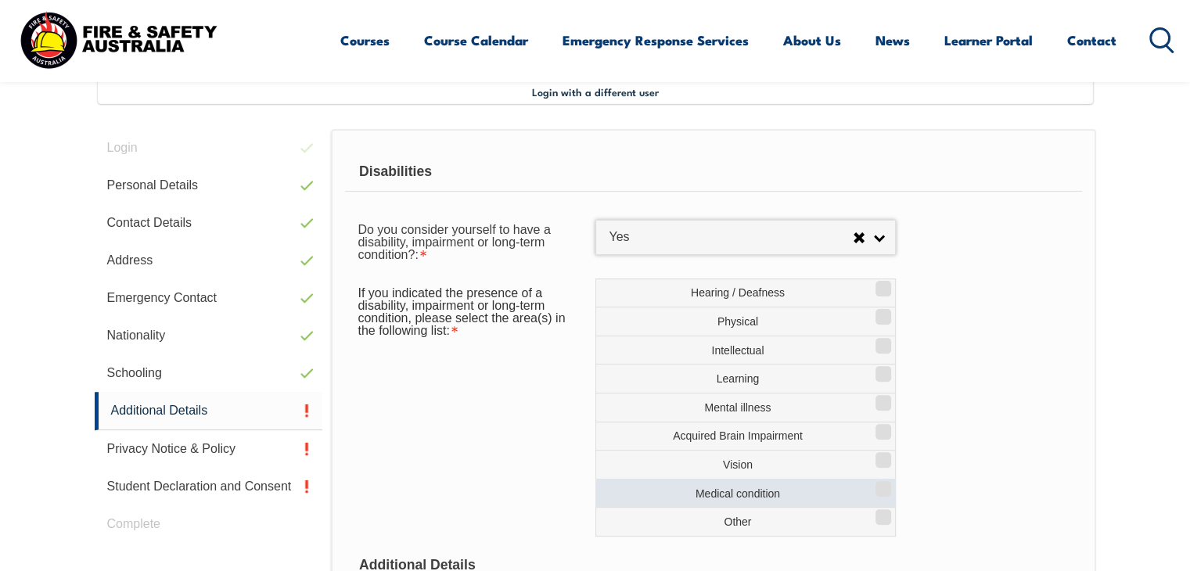
click at [886, 484] on input "Medical condition" at bounding box center [880, 484] width 9 height 2
checkbox input "true"
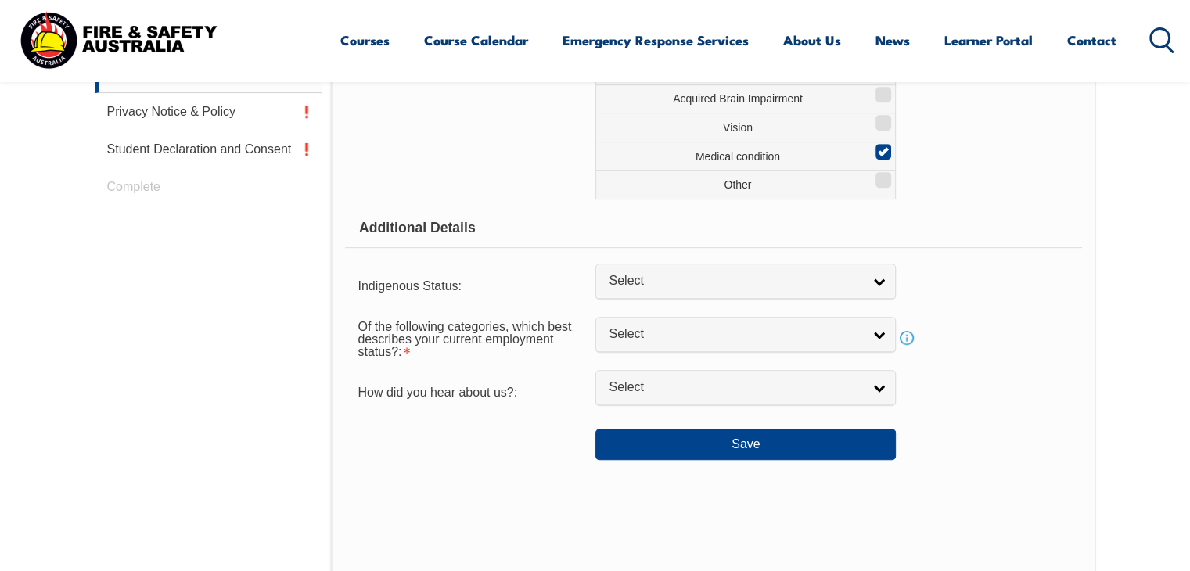
scroll to position [772, 0]
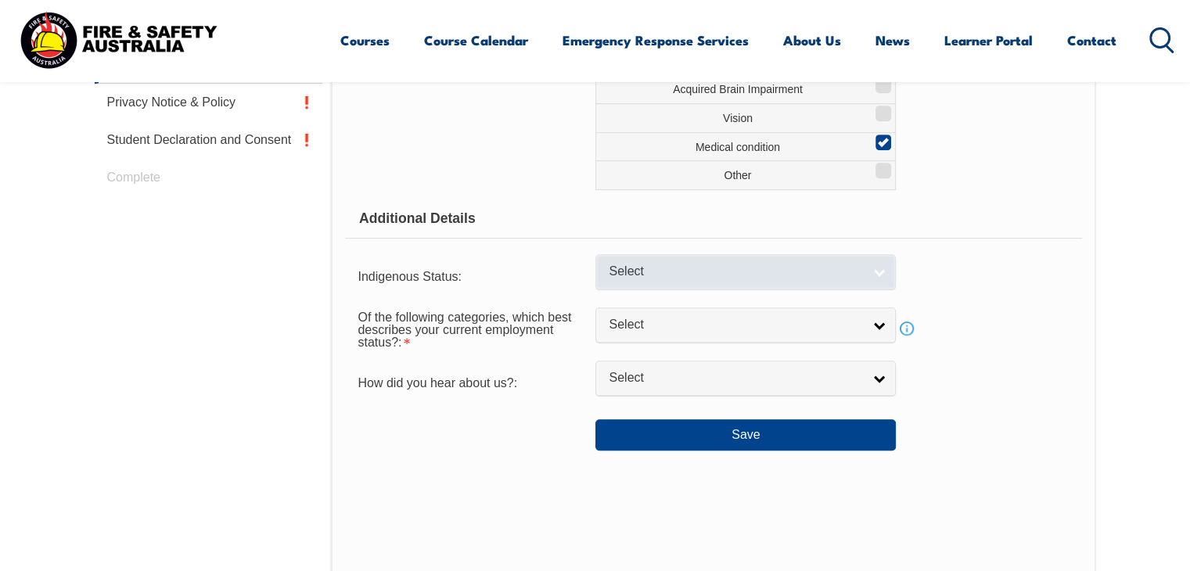
click at [881, 274] on link "Select" at bounding box center [745, 271] width 300 height 35
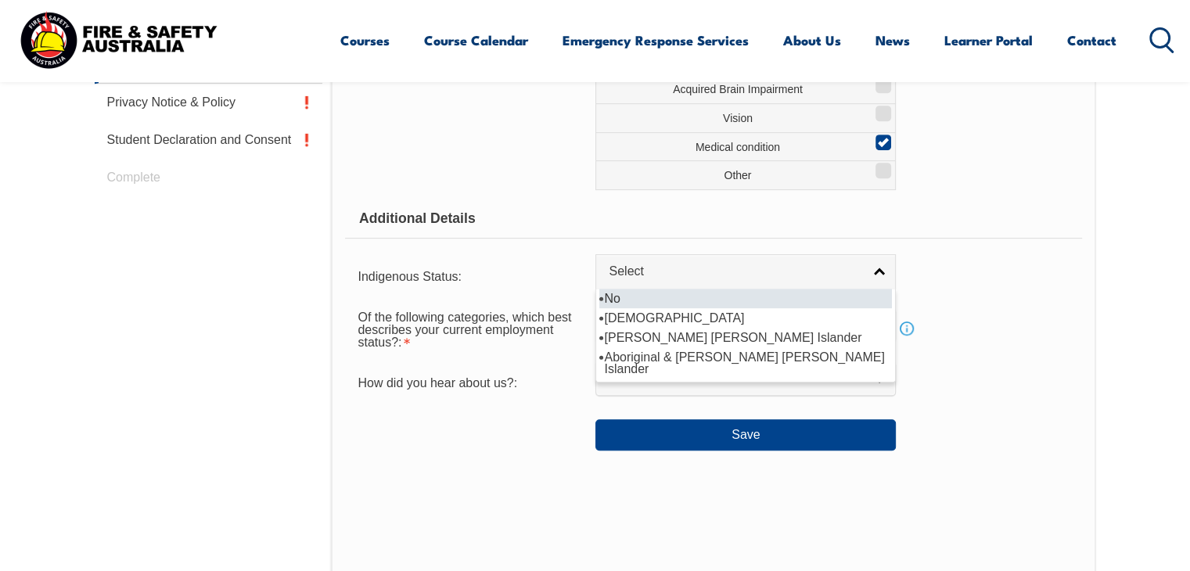
click at [659, 292] on li "No" at bounding box center [745, 299] width 293 height 20
select select "4"
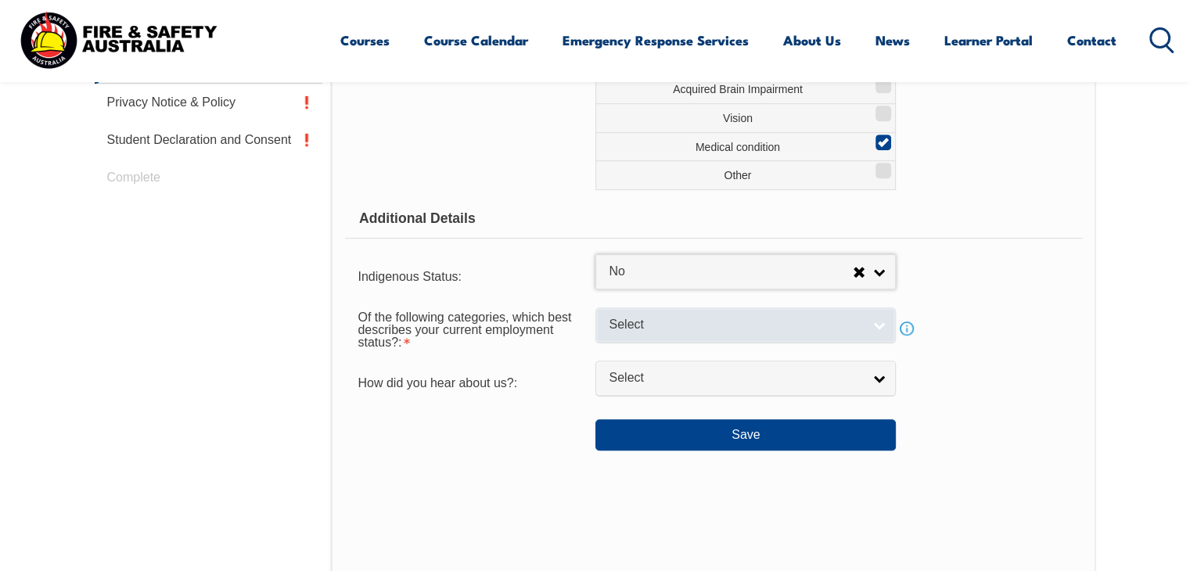
click at [687, 321] on span "Select" at bounding box center [736, 325] width 254 height 16
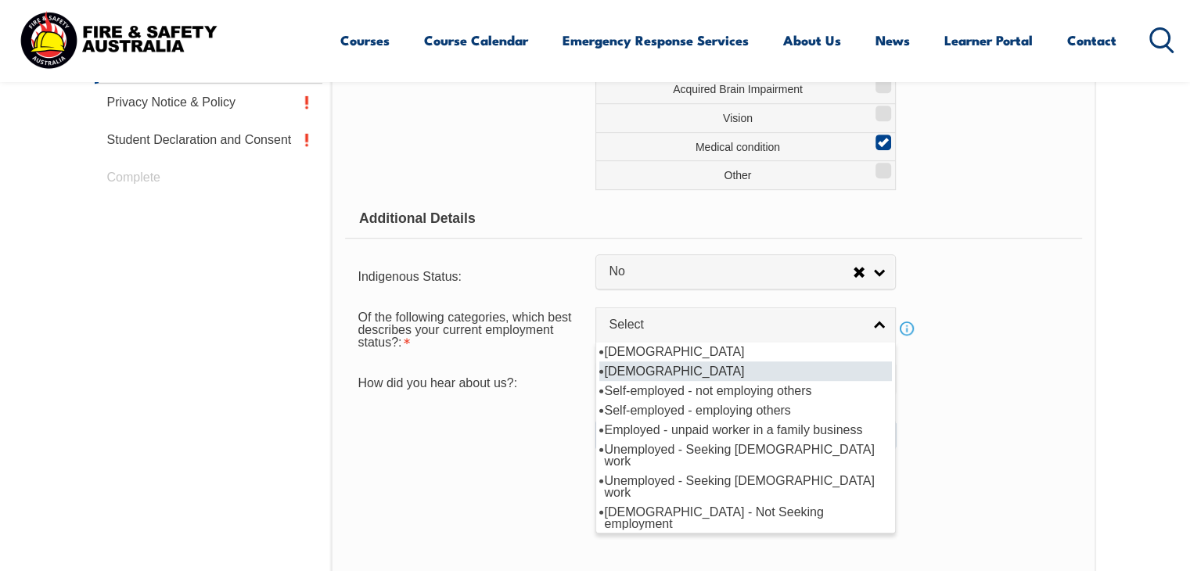
click at [668, 370] on li "[DEMOGRAPHIC_DATA]" at bounding box center [745, 372] width 293 height 20
select select "2"
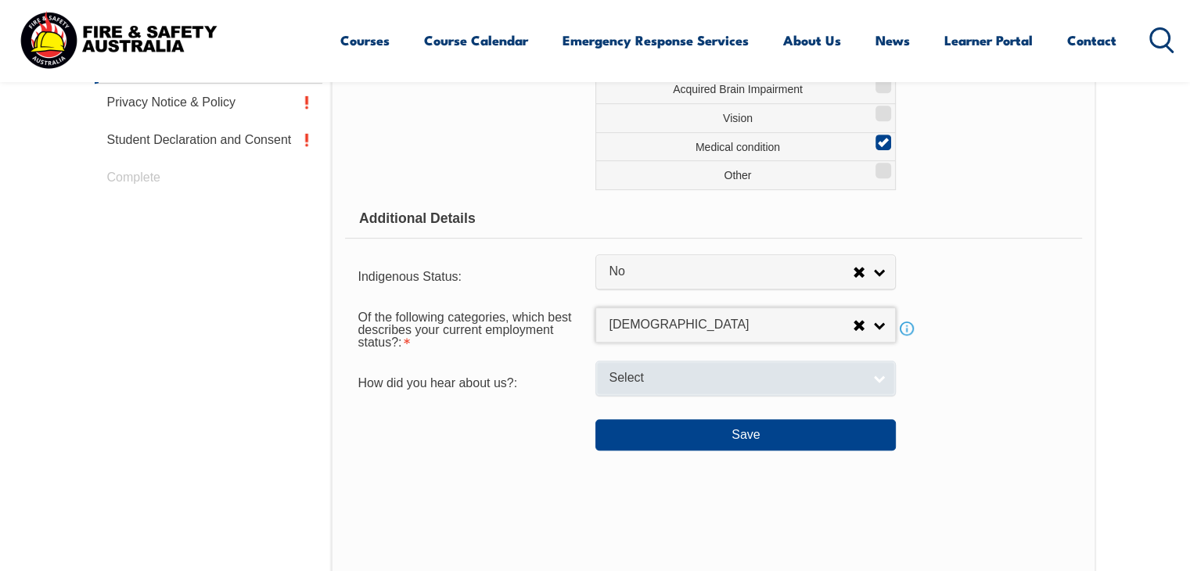
click at [668, 372] on span "Select" at bounding box center [736, 378] width 254 height 16
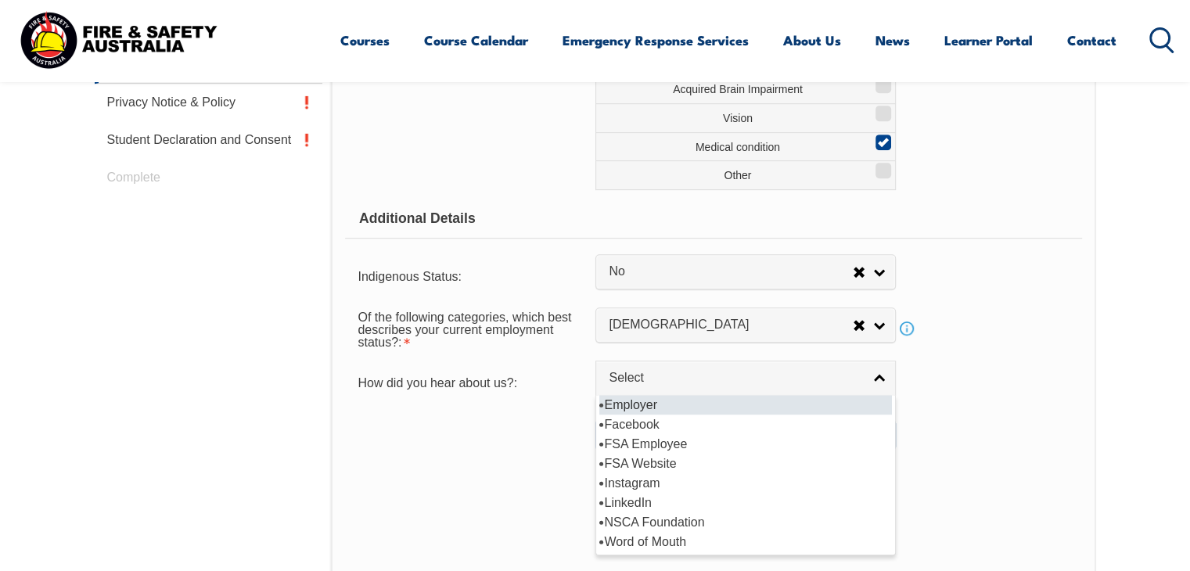
click at [638, 401] on li "Employer" at bounding box center [745, 405] width 293 height 20
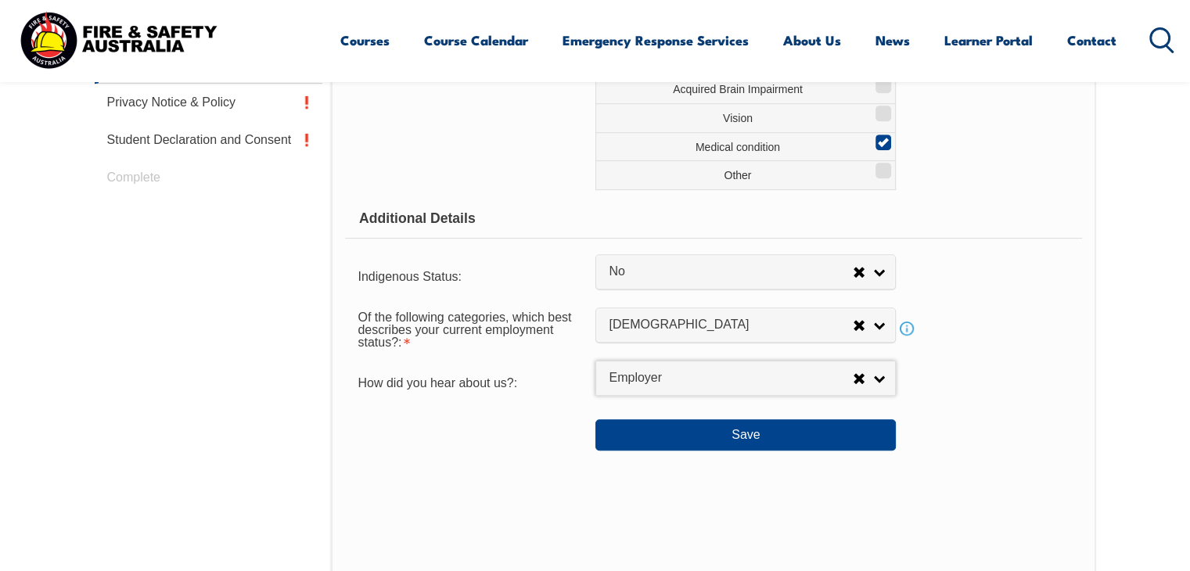
select select "8019"
click at [747, 435] on button "Save" at bounding box center [745, 434] width 300 height 31
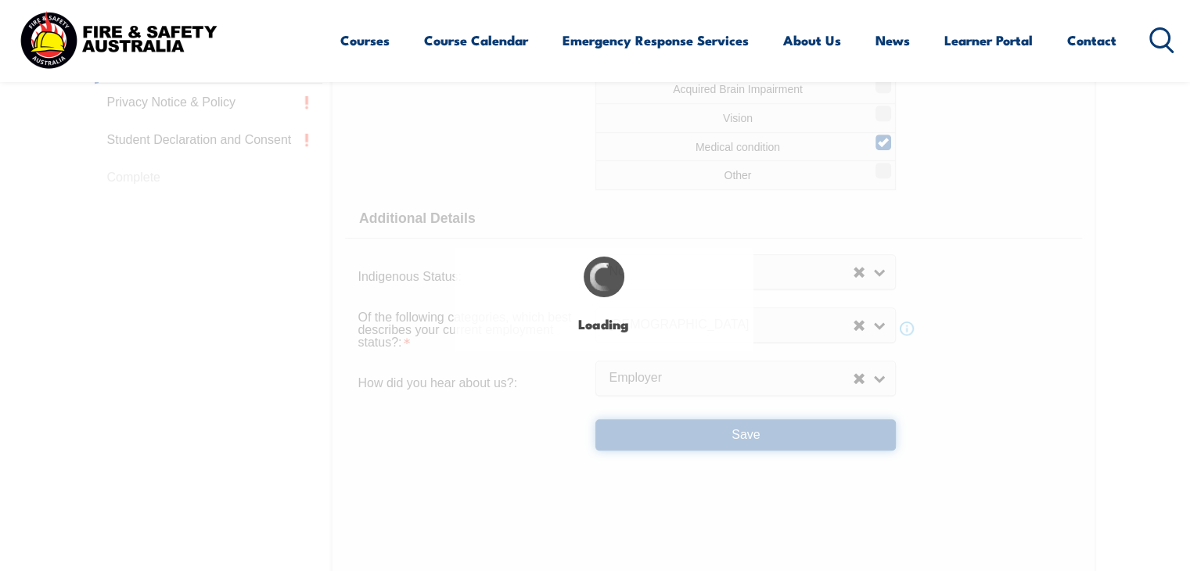
select select "true"
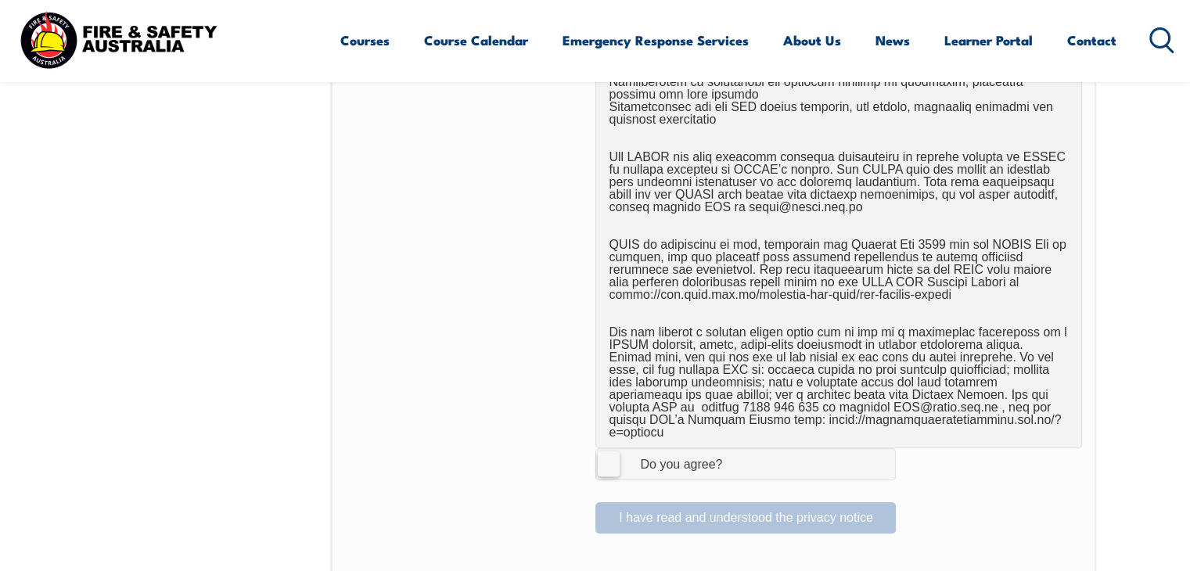
scroll to position [904, 0]
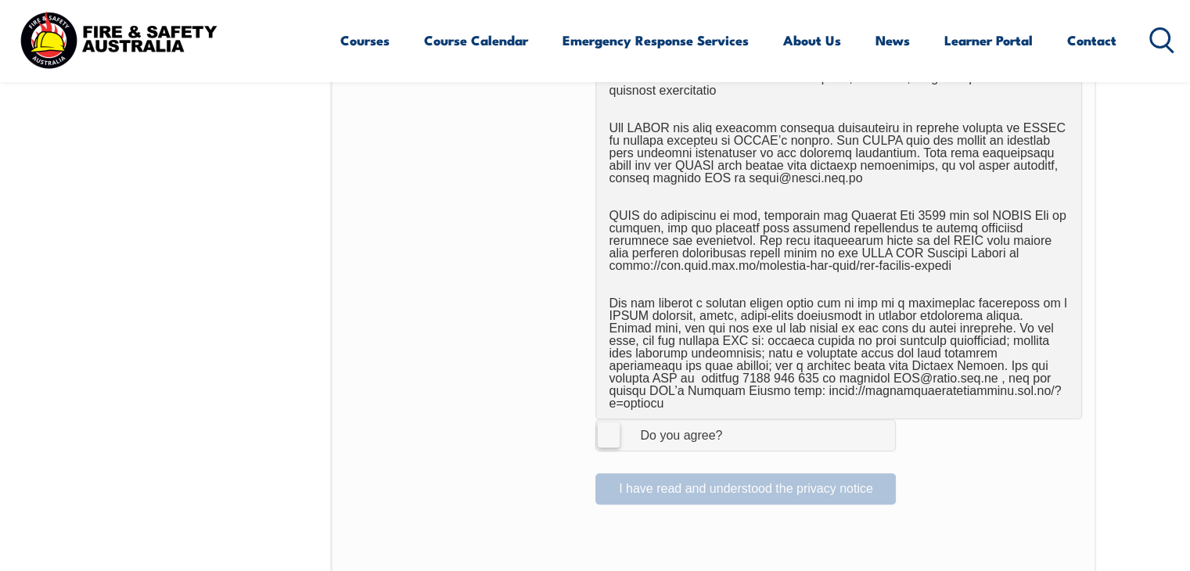
click at [611, 422] on label "I Agree Do you agree?" at bounding box center [745, 434] width 300 height 31
click at [735, 422] on input "I Agree Do you agree?" at bounding box center [748, 435] width 27 height 30
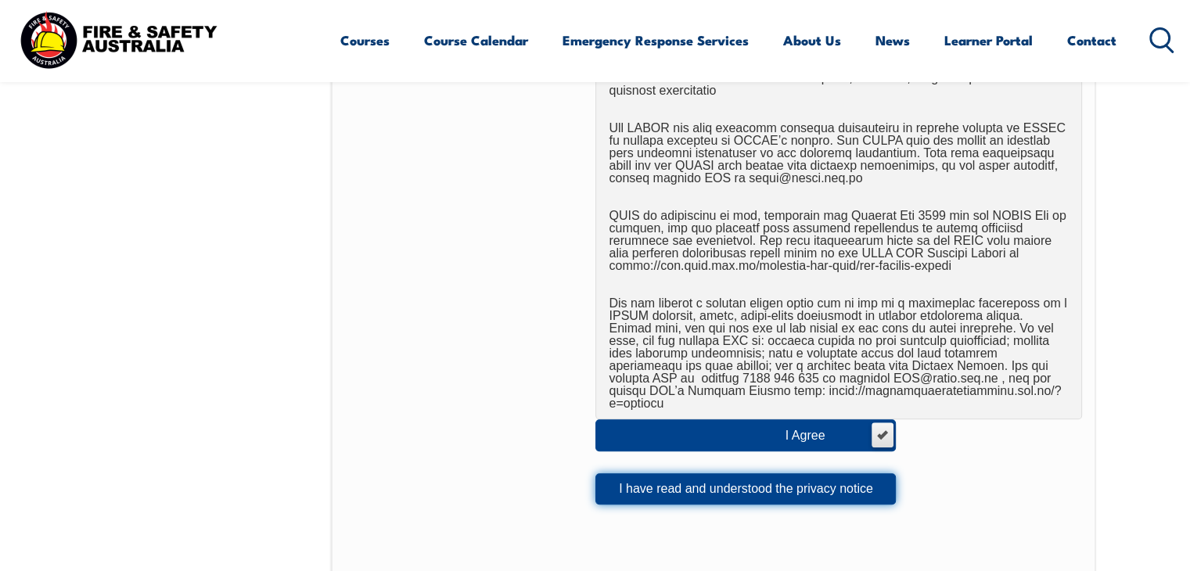
click at [721, 473] on button "I have read and understood the privacy notice" at bounding box center [745, 488] width 300 height 31
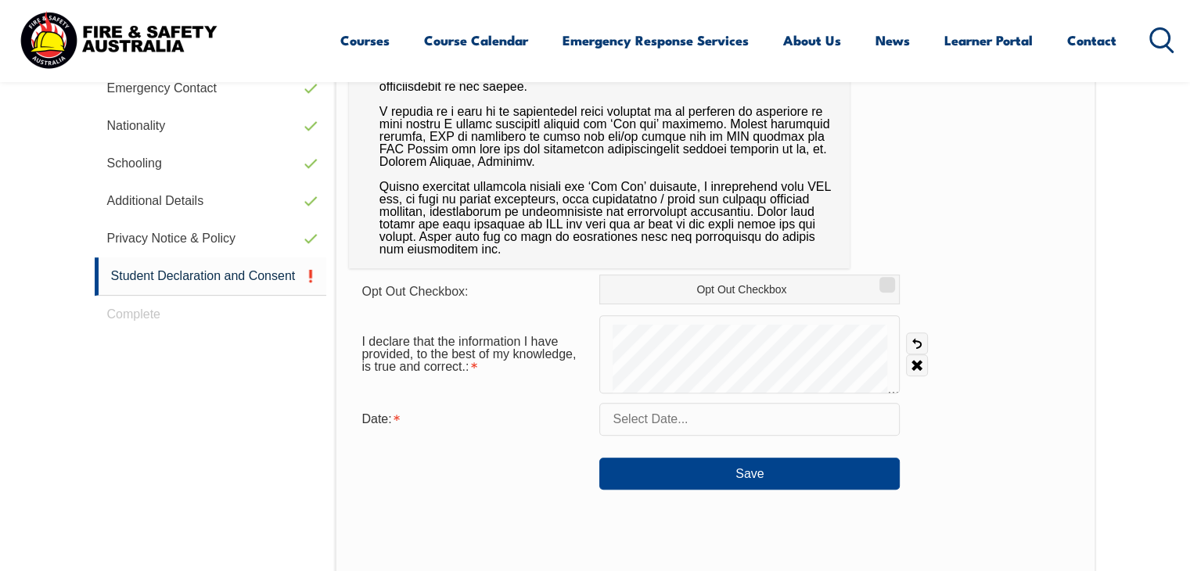
scroll to position [651, 0]
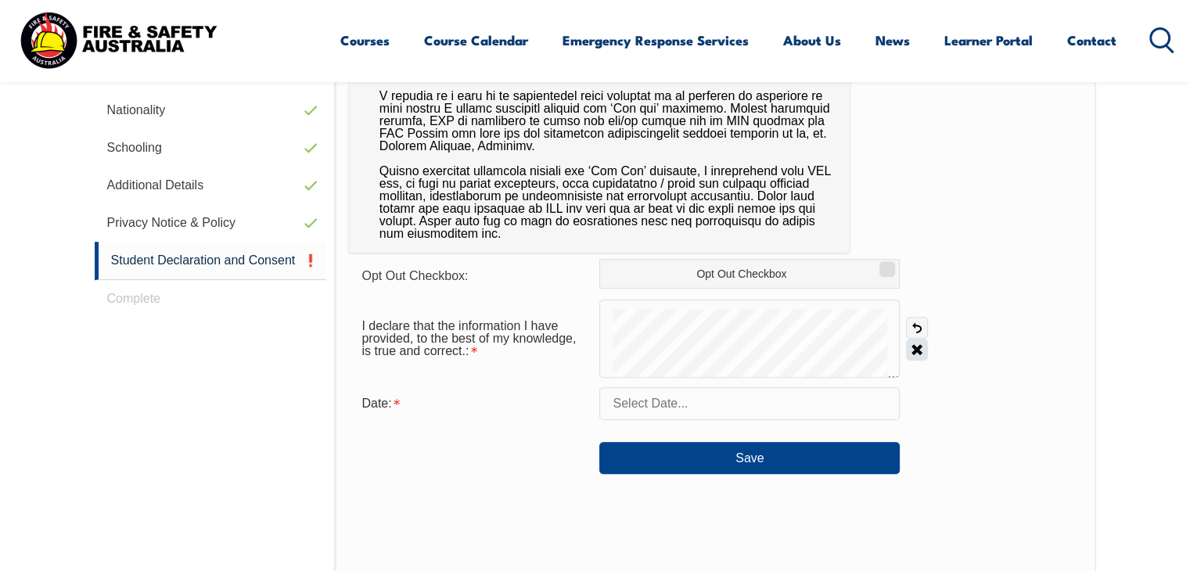
click at [920, 346] on link "Clear" at bounding box center [917, 350] width 22 height 22
click at [844, 286] on form "Opt Out Checkbox: Opt Out Checkbox I declare that the information I have provid…" at bounding box center [715, 366] width 732 height 215
click at [679, 402] on input "text" at bounding box center [749, 403] width 300 height 33
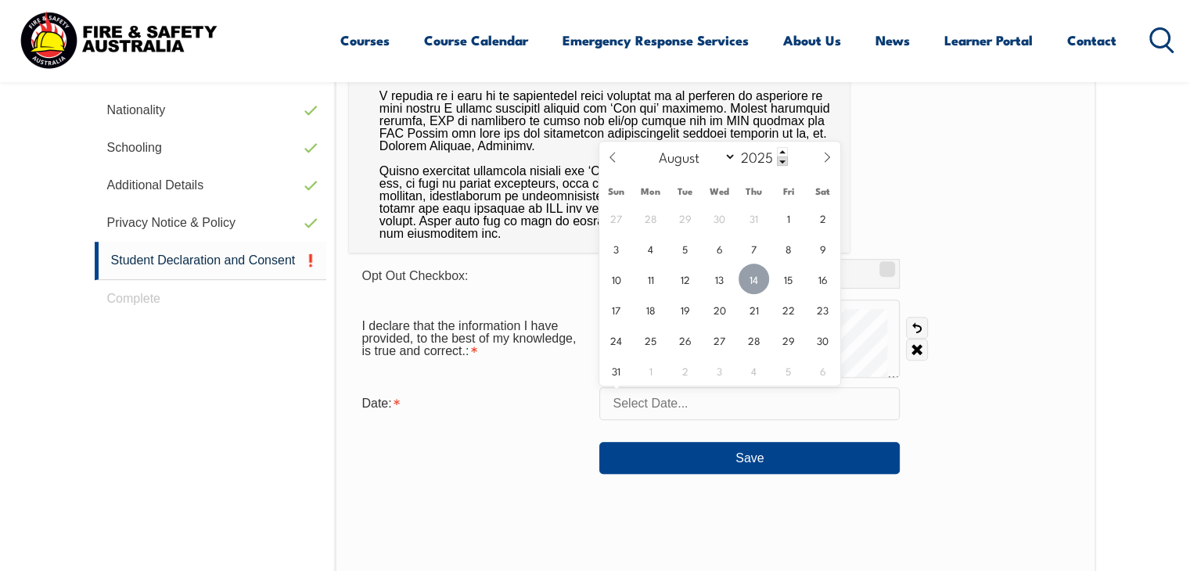
click at [756, 280] on span "14" at bounding box center [754, 279] width 31 height 31
type input "[DATE]"
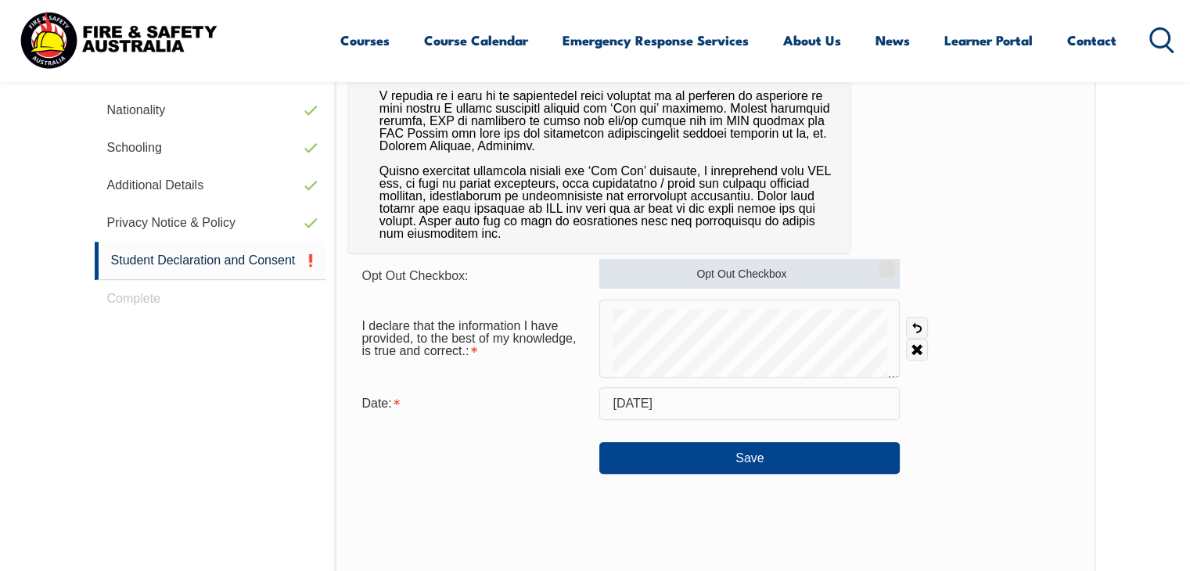
drag, startPoint x: 756, startPoint y: 280, endPoint x: 887, endPoint y: 264, distance: 131.6
click at [887, 264] on label "Opt Out Checkbox" at bounding box center [749, 274] width 300 height 30
click at [887, 264] on input "Opt Out Checkbox" at bounding box center [884, 264] width 9 height 2
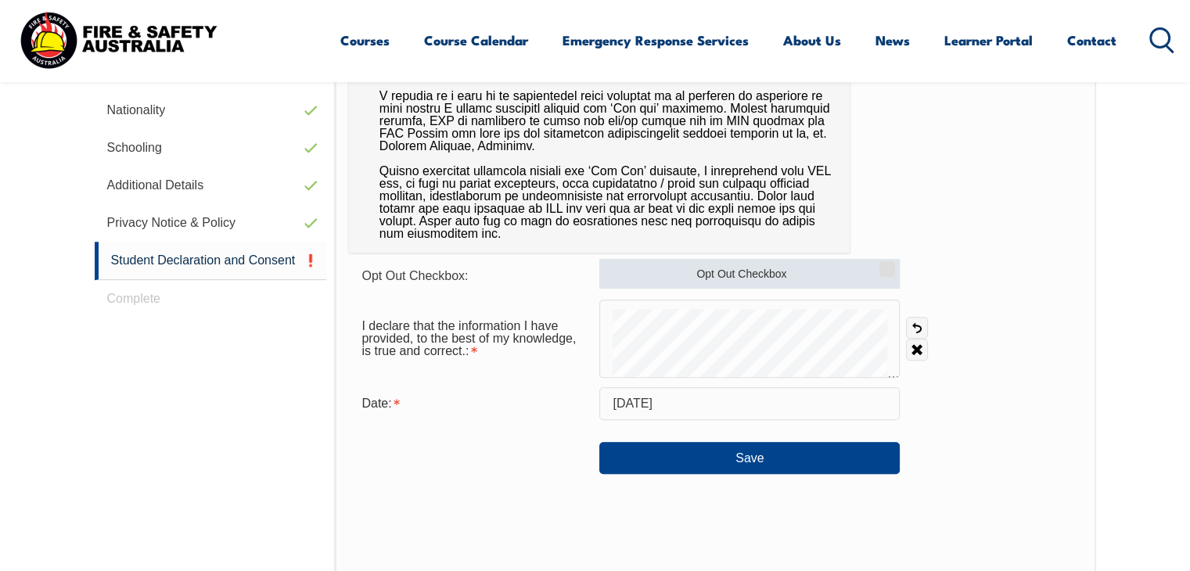
checkbox input "true"
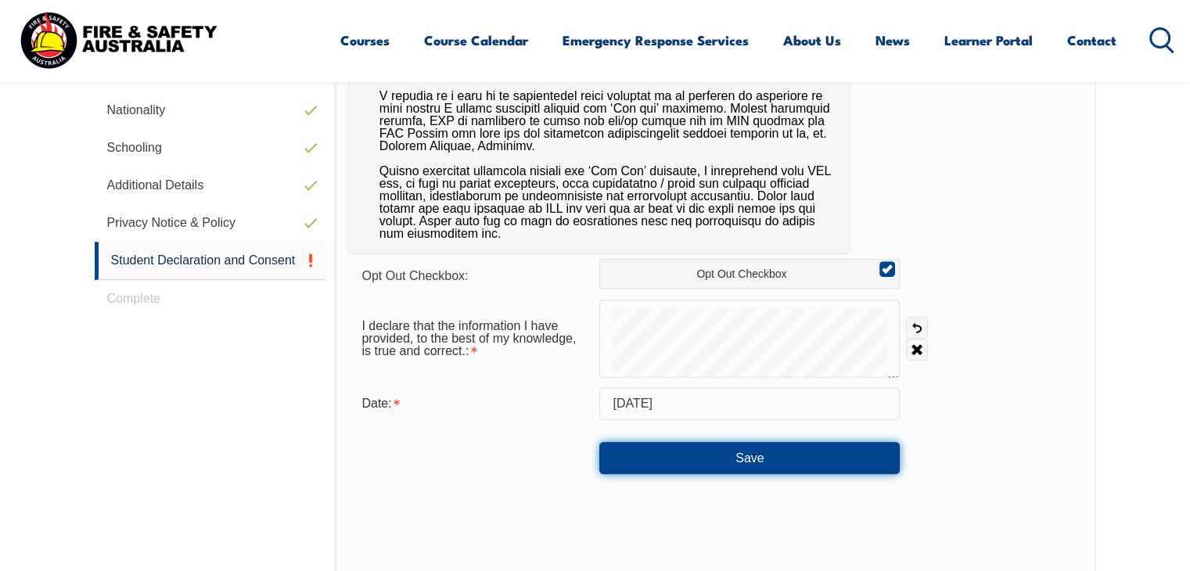
click at [748, 458] on button "Save" at bounding box center [749, 457] width 300 height 31
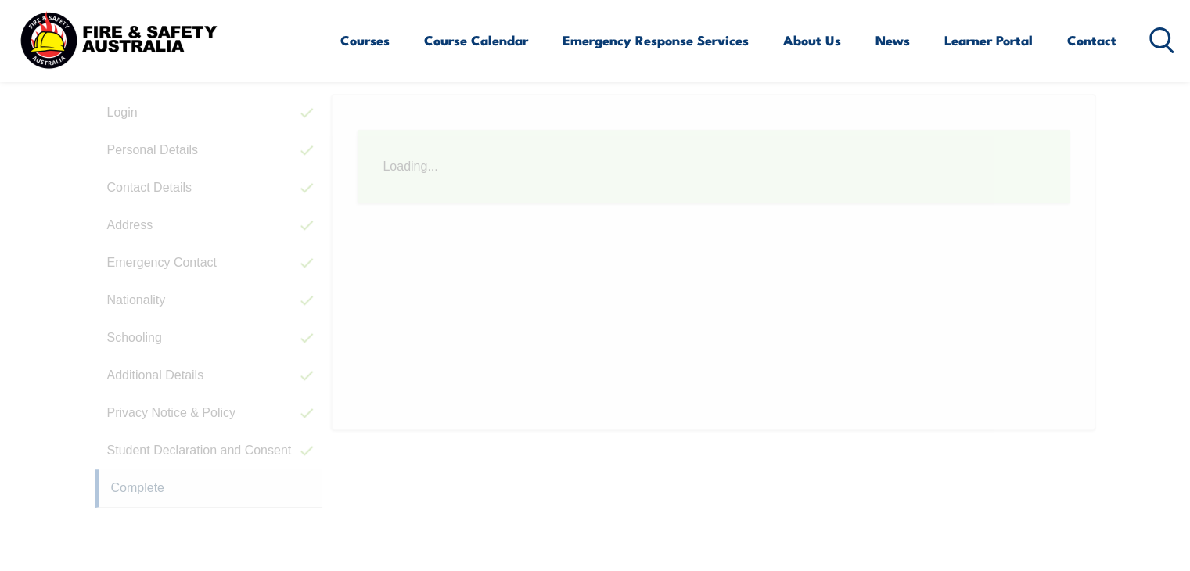
scroll to position [426, 0]
